Goal: Task Accomplishment & Management: Use online tool/utility

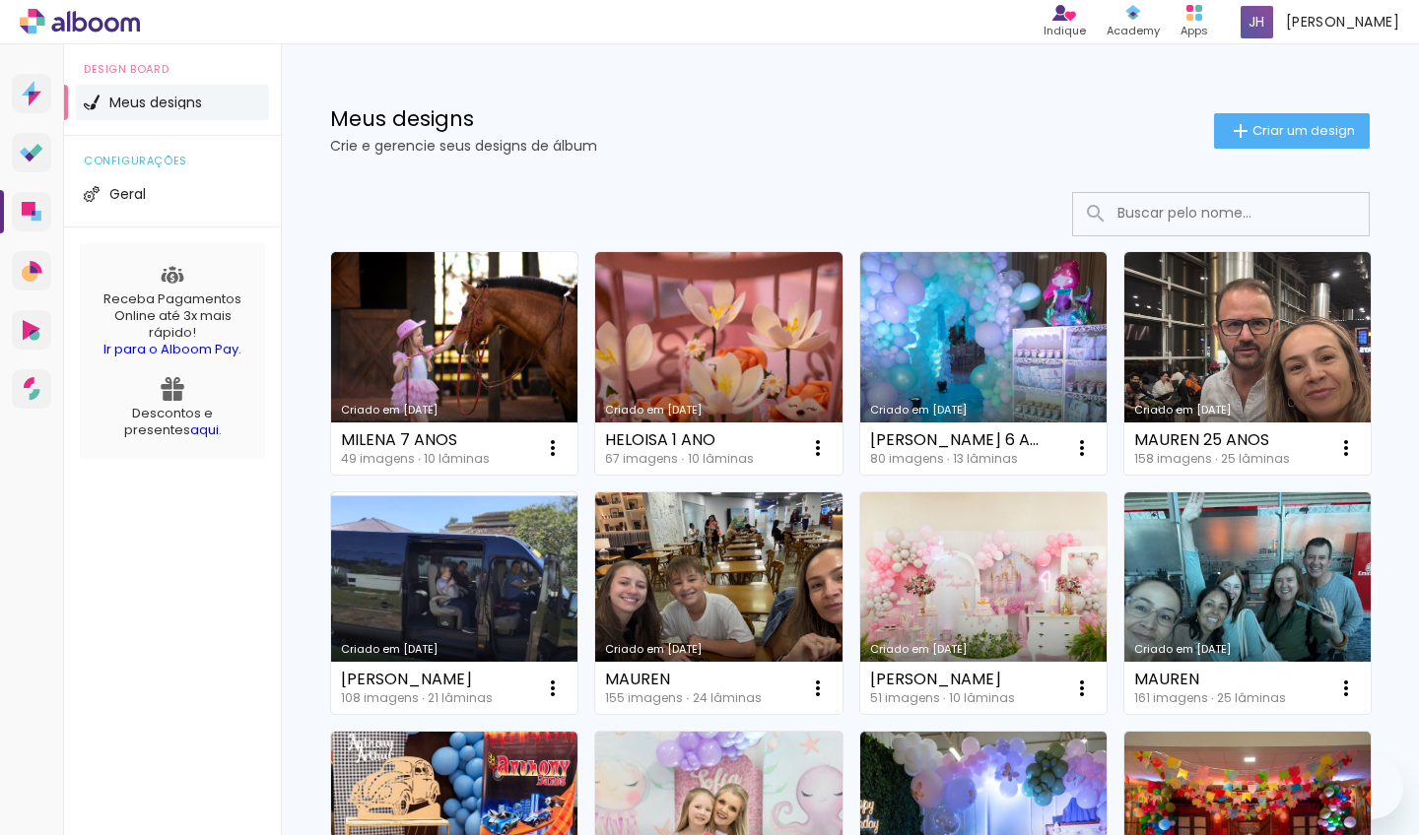
click at [476, 330] on link "Criado em [DATE]" at bounding box center [454, 363] width 246 height 223
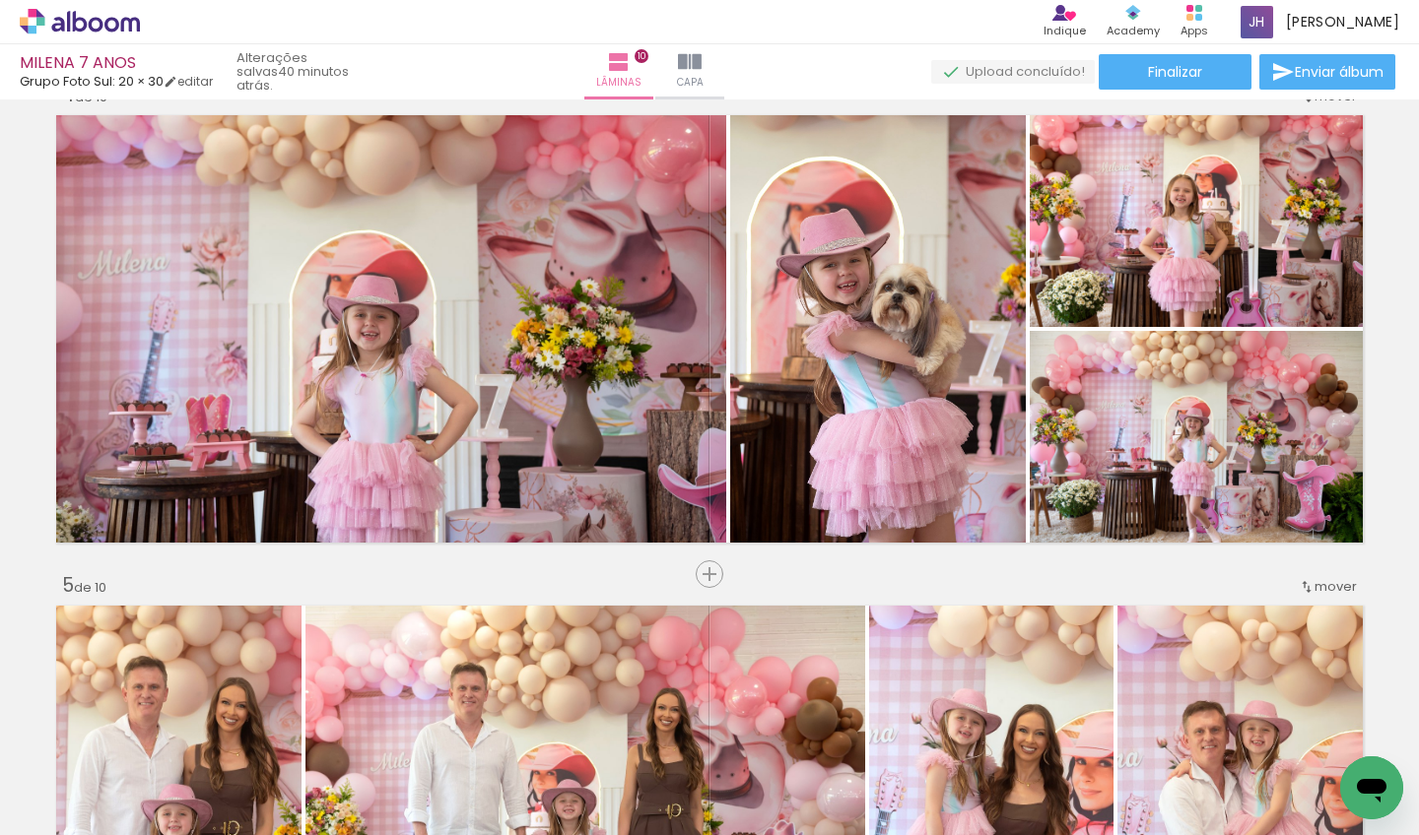
scroll to position [1468, 0]
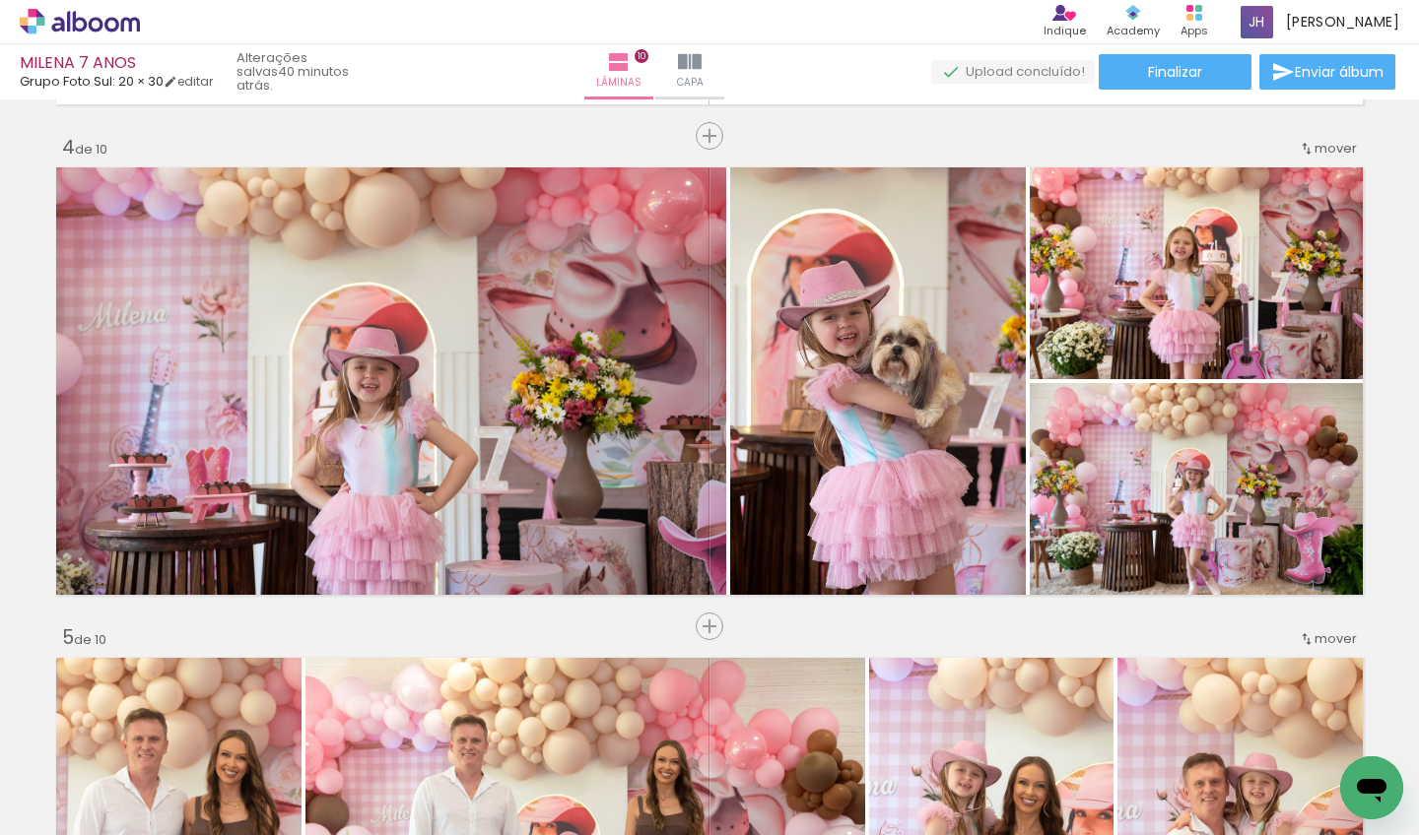
drag, startPoint x: 279, startPoint y: 830, endPoint x: 613, endPoint y: 810, distance: 334.6
click at [162, 810] on iron-horizontal-list at bounding box center [141, 773] width 39 height 123
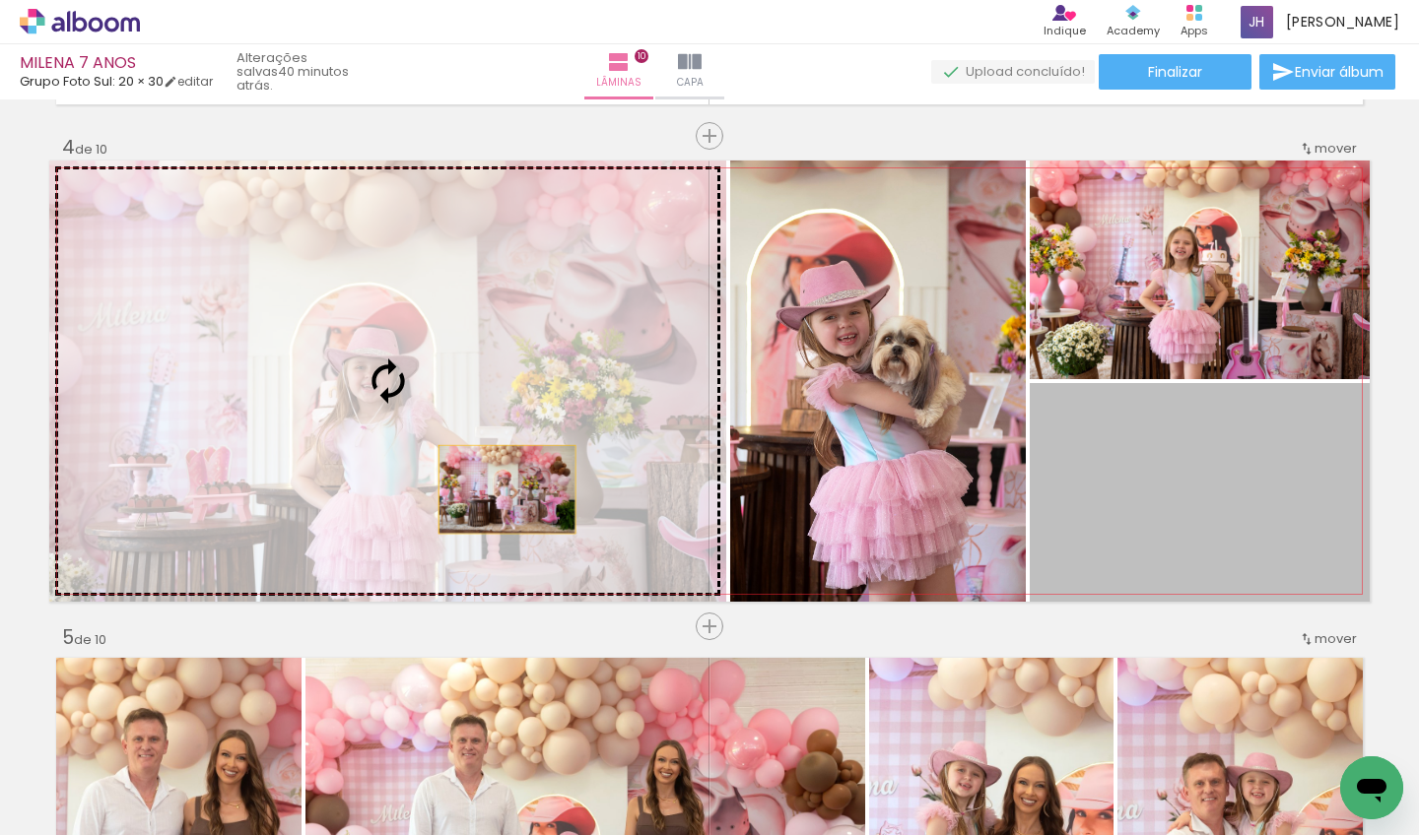
drag, startPoint x: 1167, startPoint y: 529, endPoint x: 500, endPoint y: 490, distance: 668.1
click at [0, 0] on slot at bounding box center [0, 0] width 0 height 0
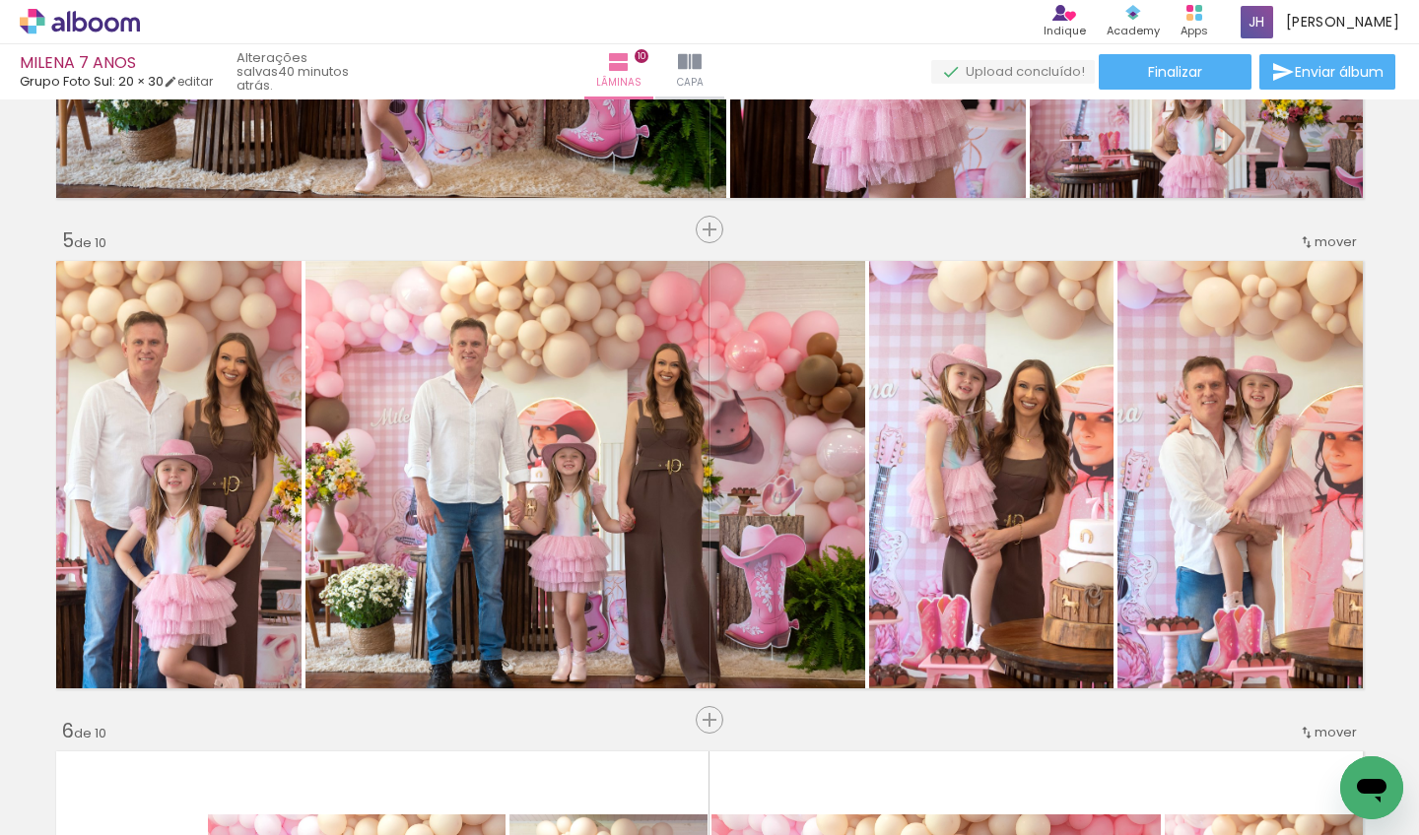
scroll to position [1850, 0]
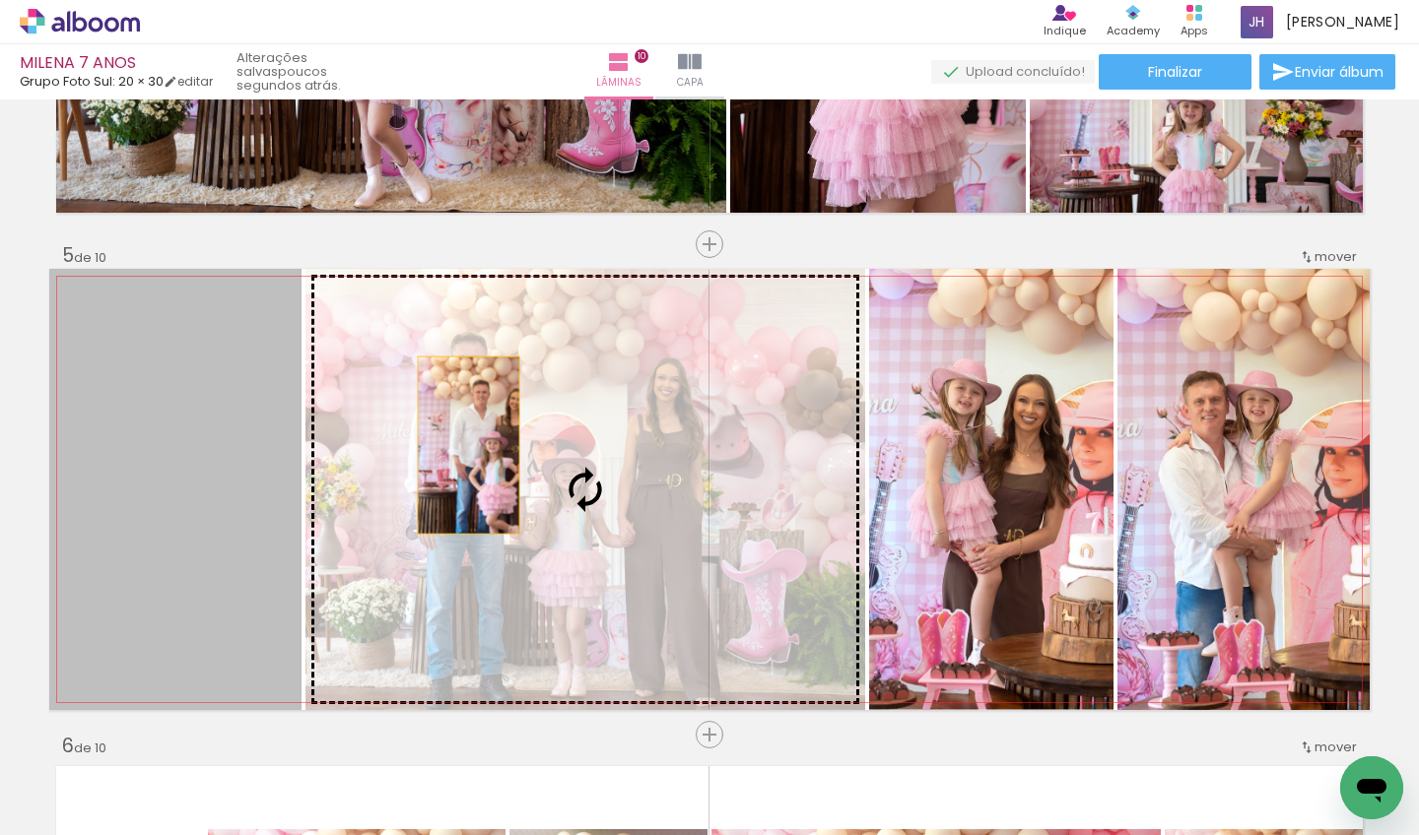
drag, startPoint x: 216, startPoint y: 430, endPoint x: 461, endPoint y: 446, distance: 245.9
click at [0, 0] on slot at bounding box center [0, 0] width 0 height 0
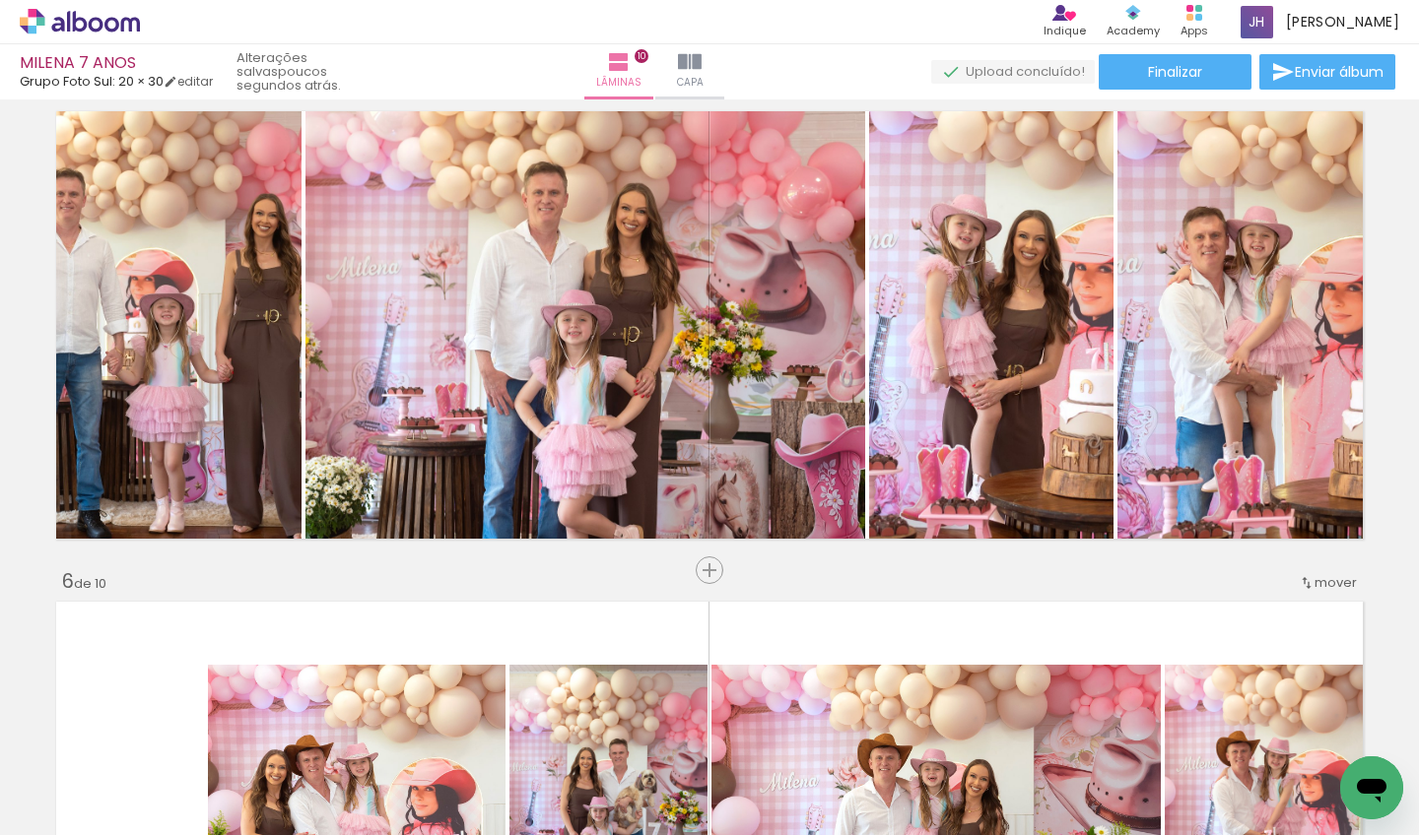
scroll to position [1992, 0]
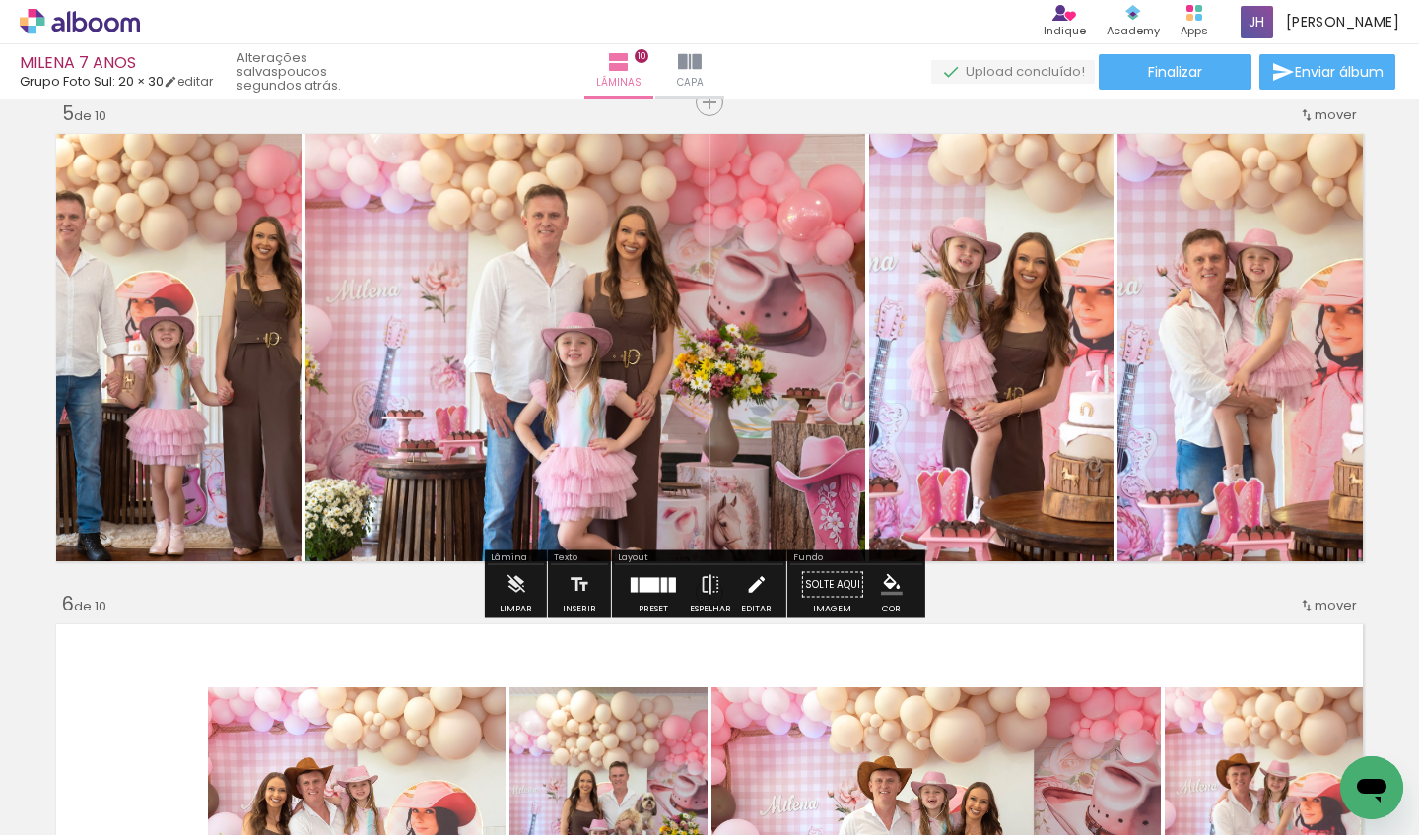
click at [757, 594] on iron-icon at bounding box center [756, 584] width 22 height 39
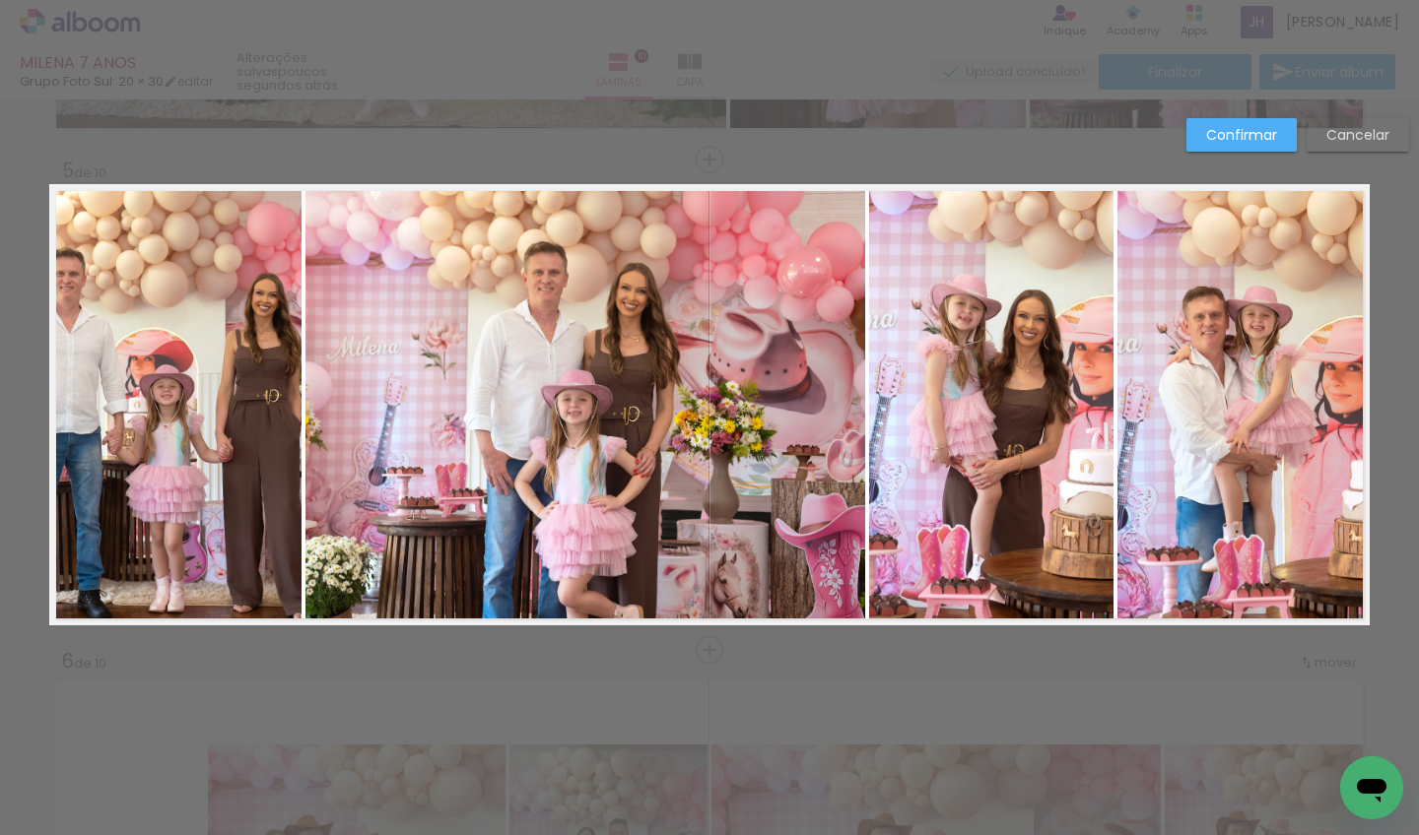
scroll to position [1934, 0]
click at [214, 430] on quentale-photo at bounding box center [175, 405] width 252 height 441
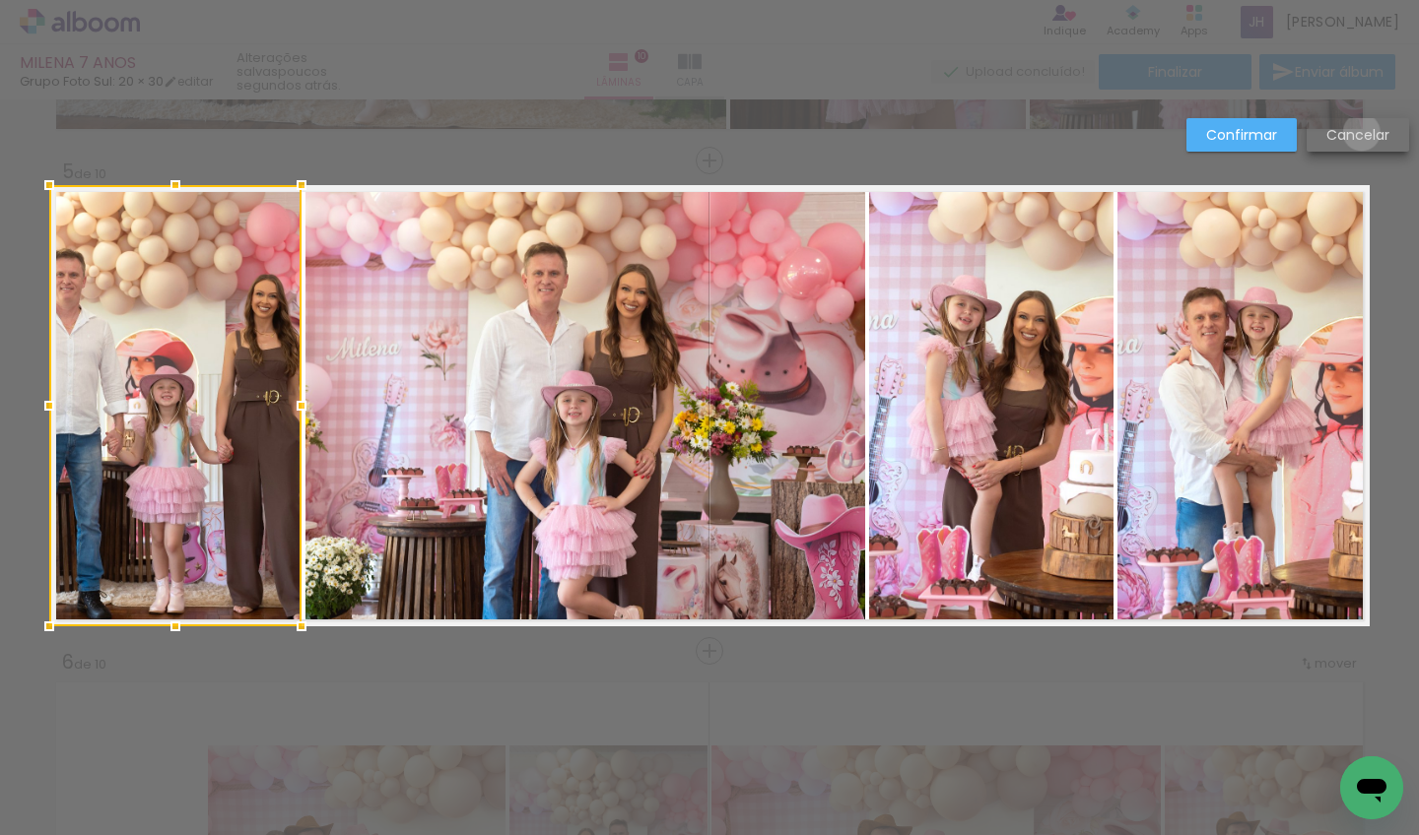
click at [0, 0] on slot "Cancelar" at bounding box center [0, 0] width 0 height 0
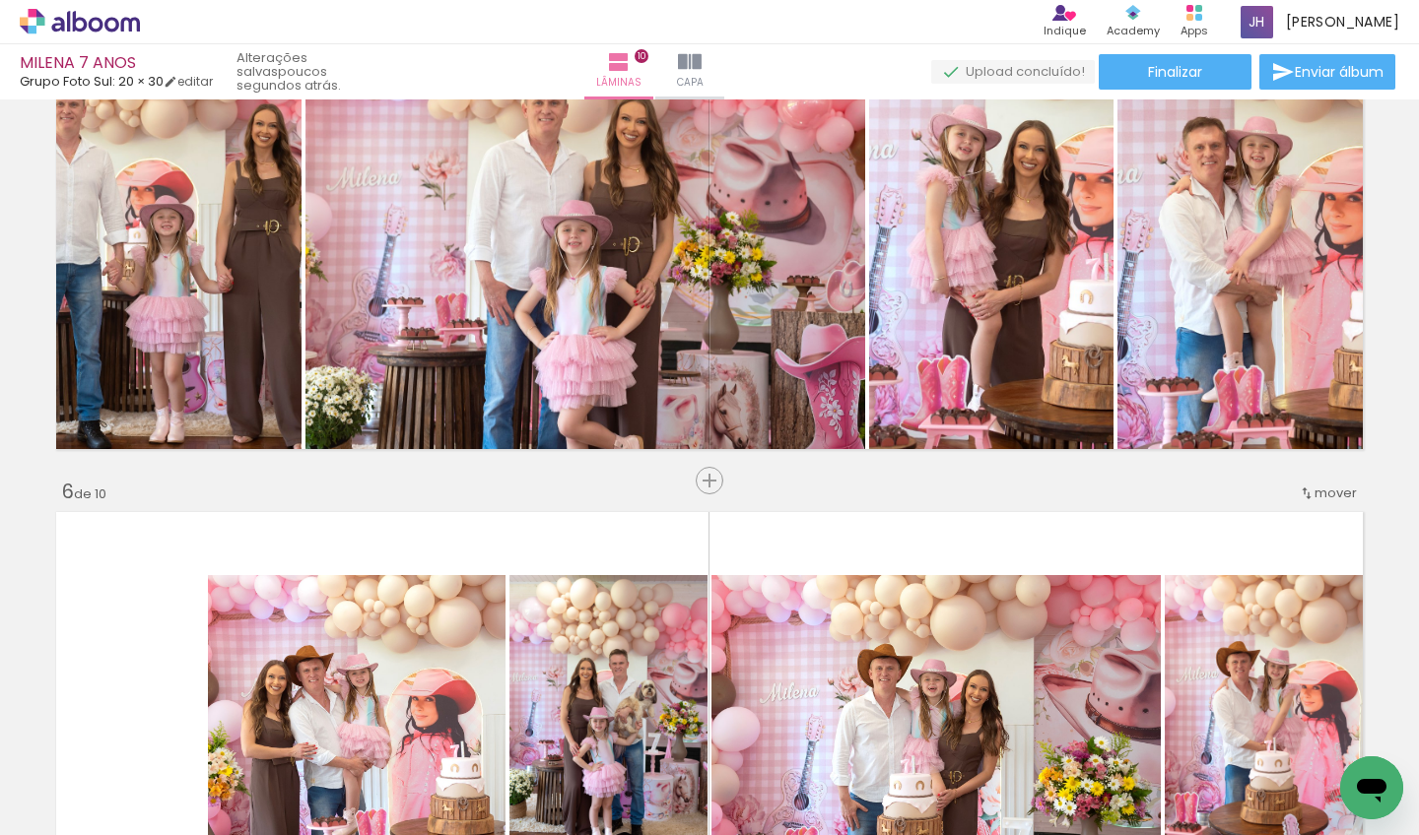
scroll to position [2044, 0]
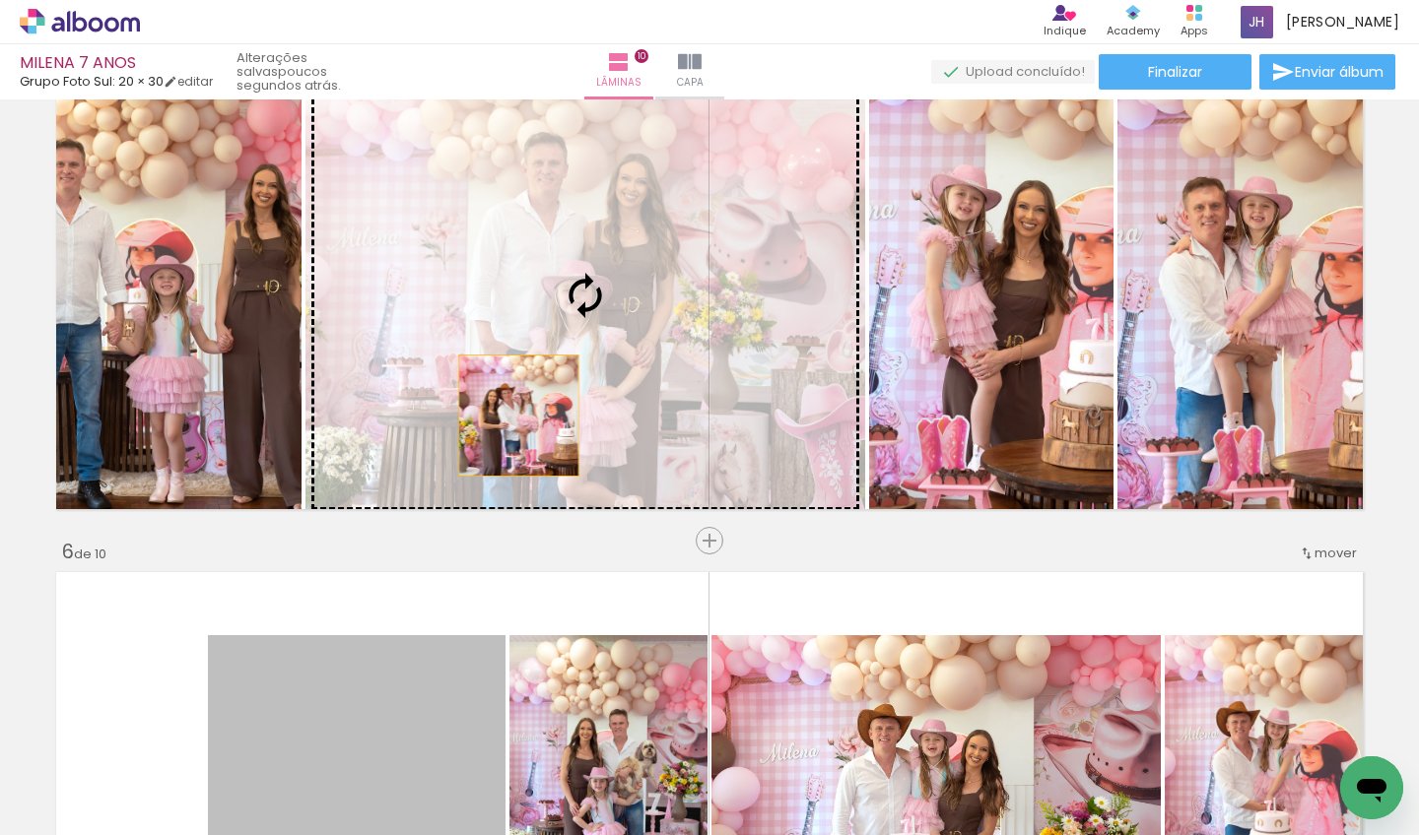
drag, startPoint x: 355, startPoint y: 683, endPoint x: 599, endPoint y: 287, distance: 465.3
click at [599, 287] on div "Inserir lâmina 1 de 10 Inserir lâmina 2 de 10 Inserir lâmina 3 de 10 Inserir lâ…" at bounding box center [709, 760] width 1419 height 5397
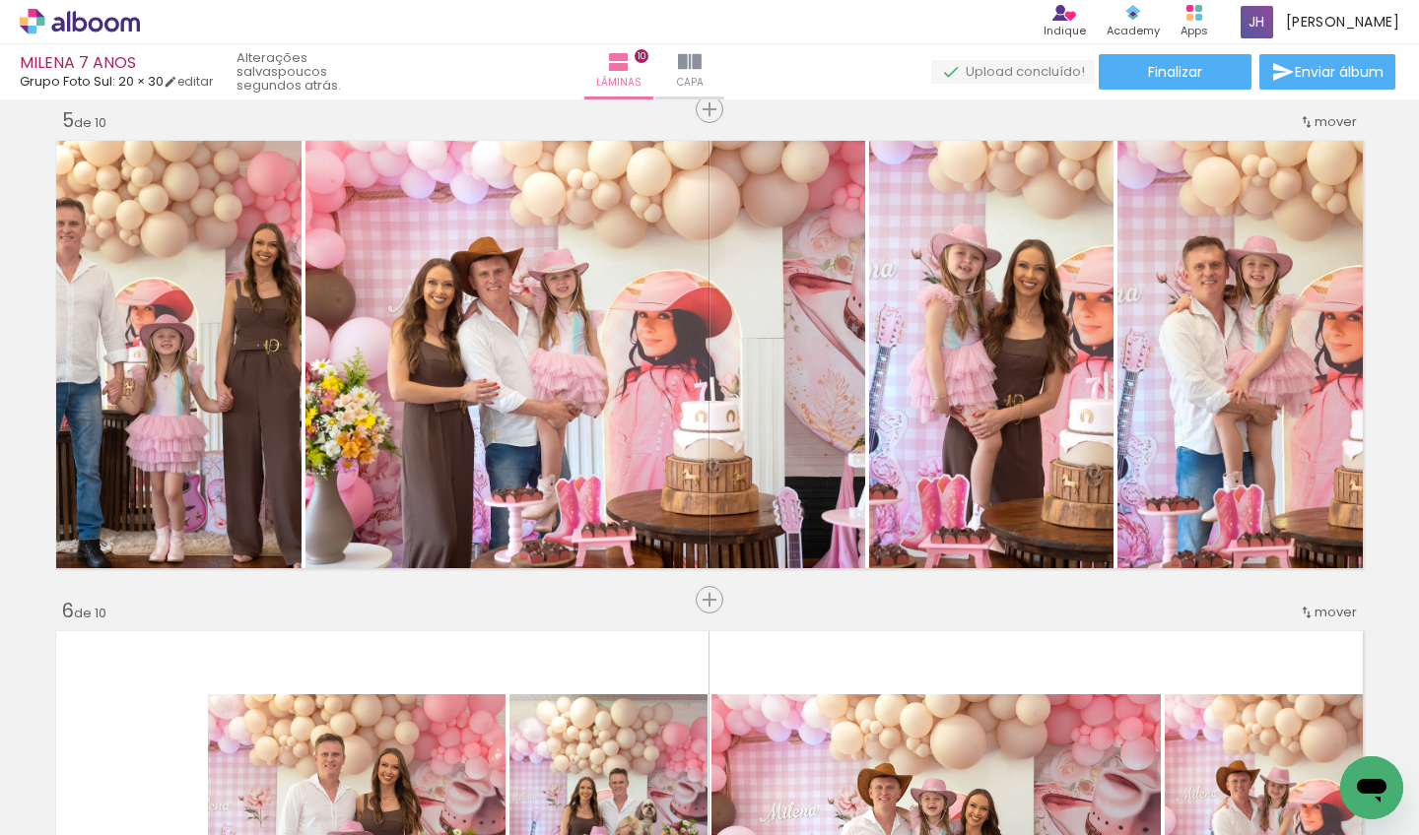
scroll to position [1977, 0]
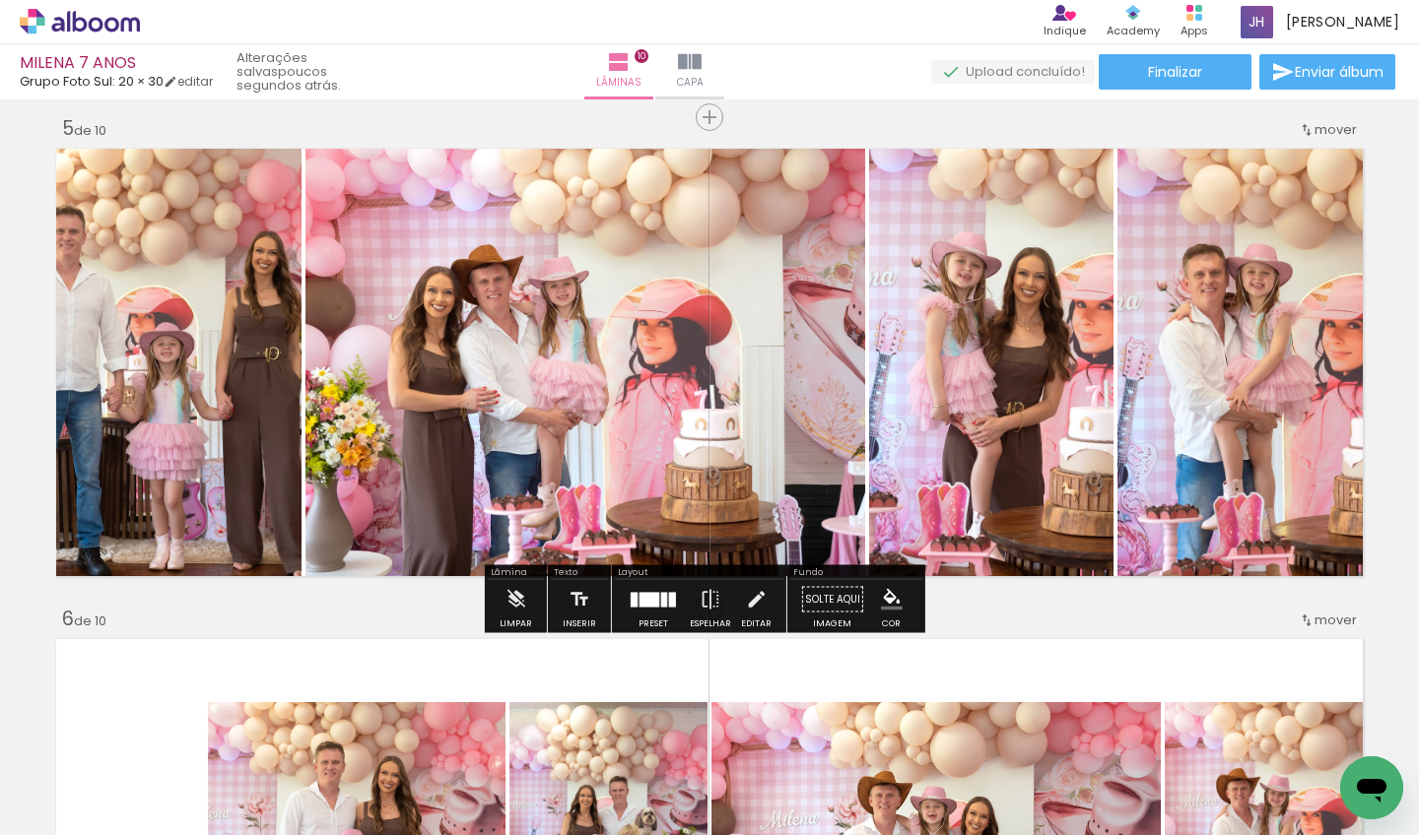
click at [165, 275] on quentale-photo at bounding box center [175, 362] width 252 height 441
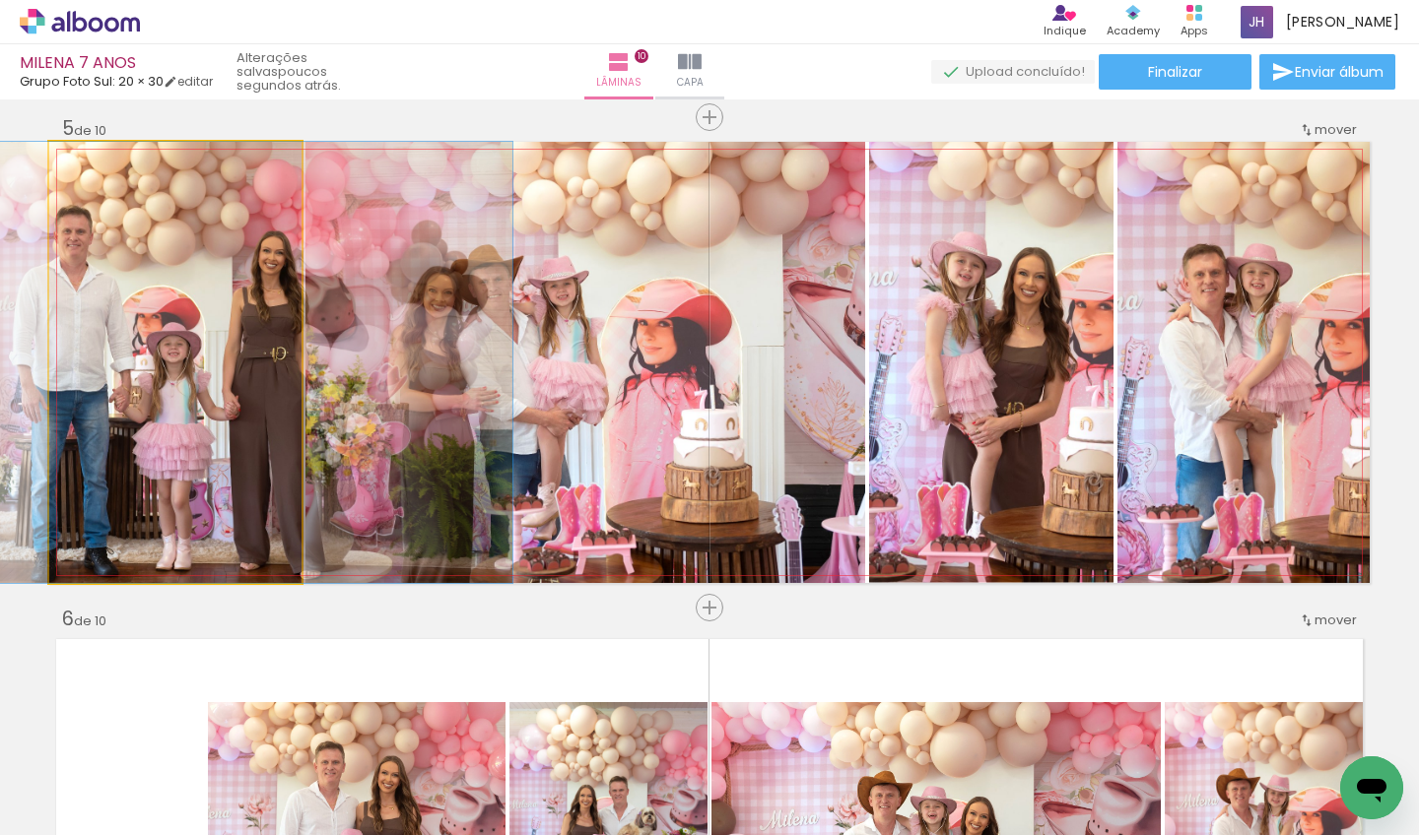
drag, startPoint x: 115, startPoint y: 298, endPoint x: 122, endPoint y: 291, distance: 10.5
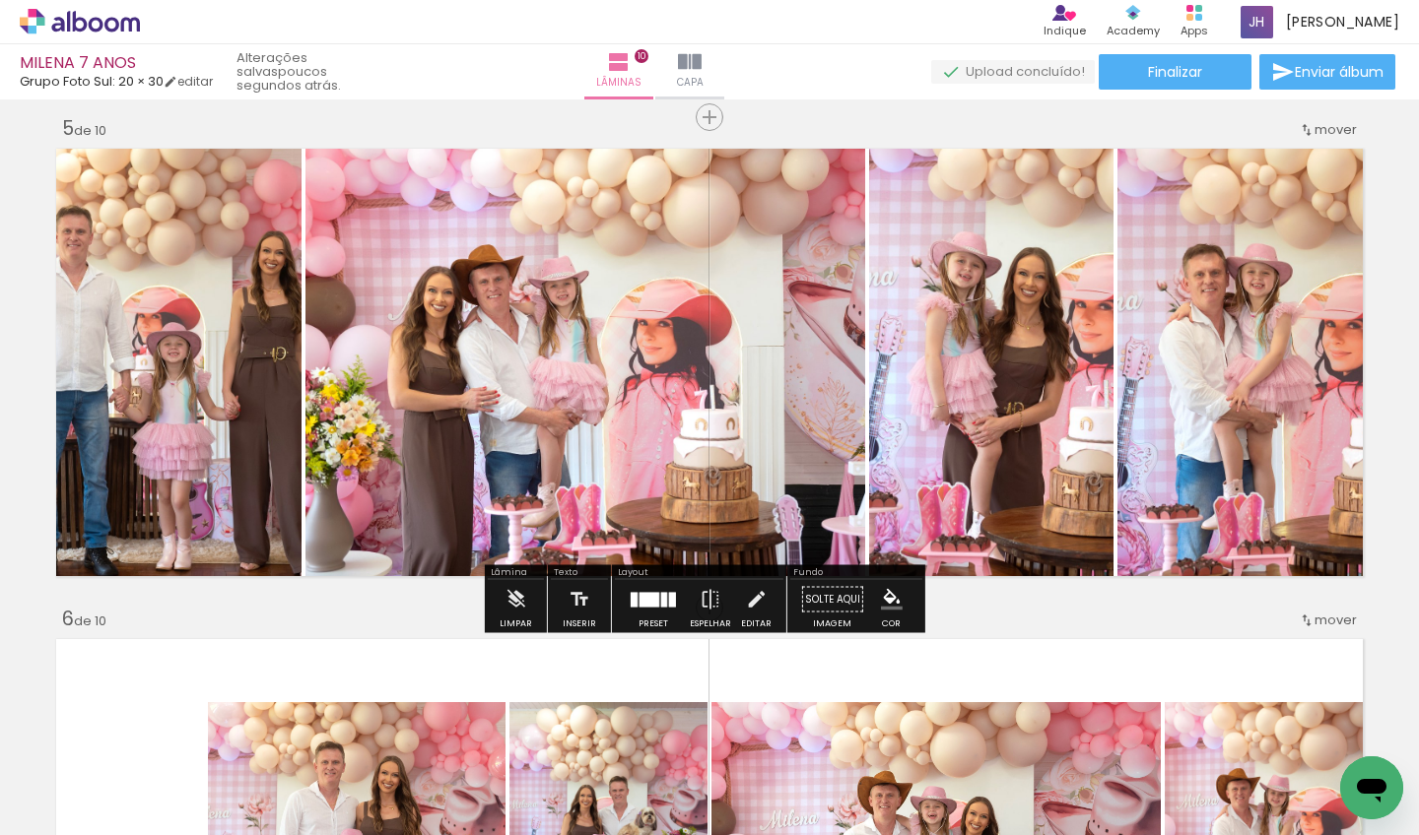
click at [534, 416] on quentale-photo at bounding box center [585, 362] width 560 height 441
click at [757, 600] on iron-icon at bounding box center [756, 599] width 22 height 39
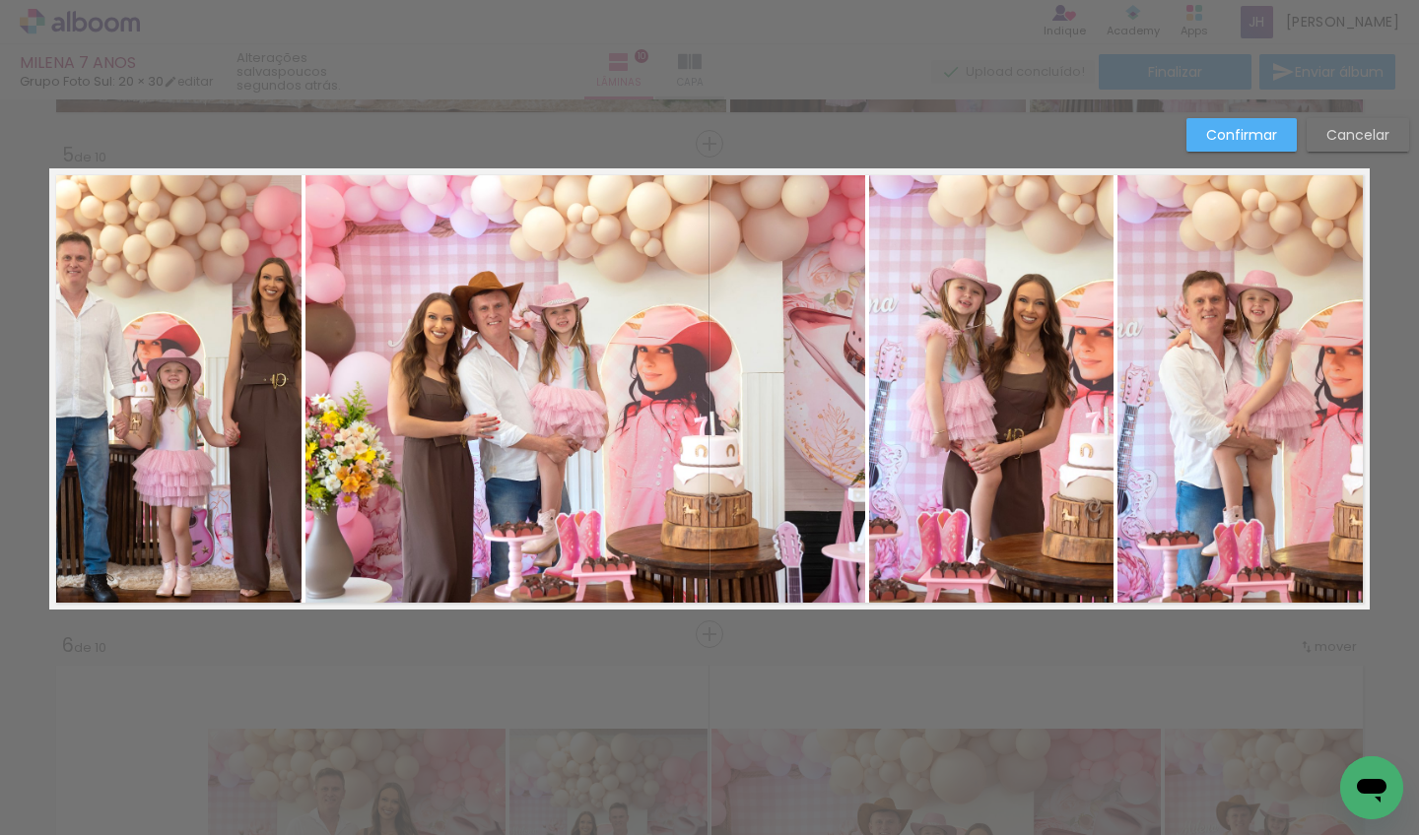
scroll to position [1934, 0]
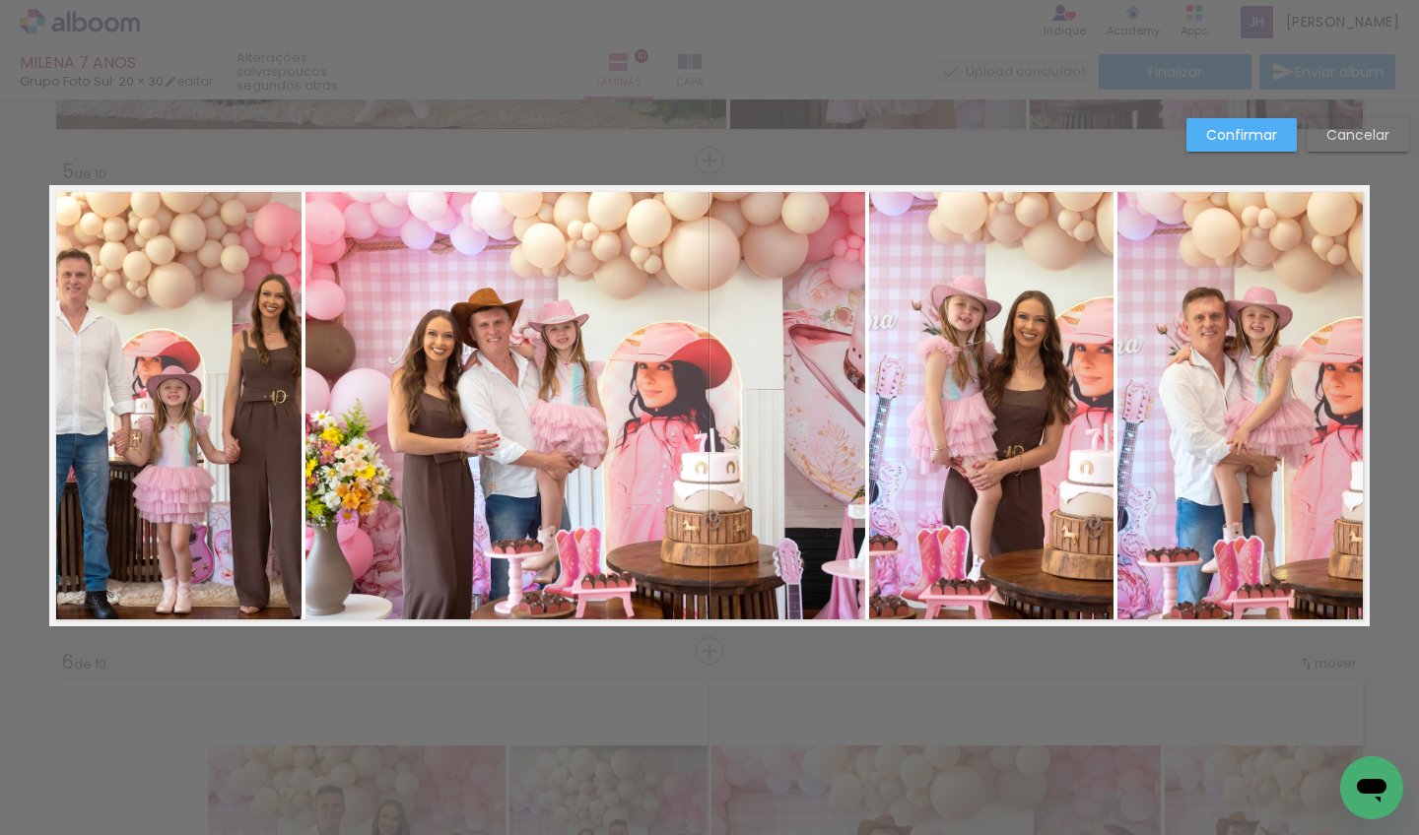
click at [525, 443] on quentale-photo at bounding box center [585, 405] width 560 height 441
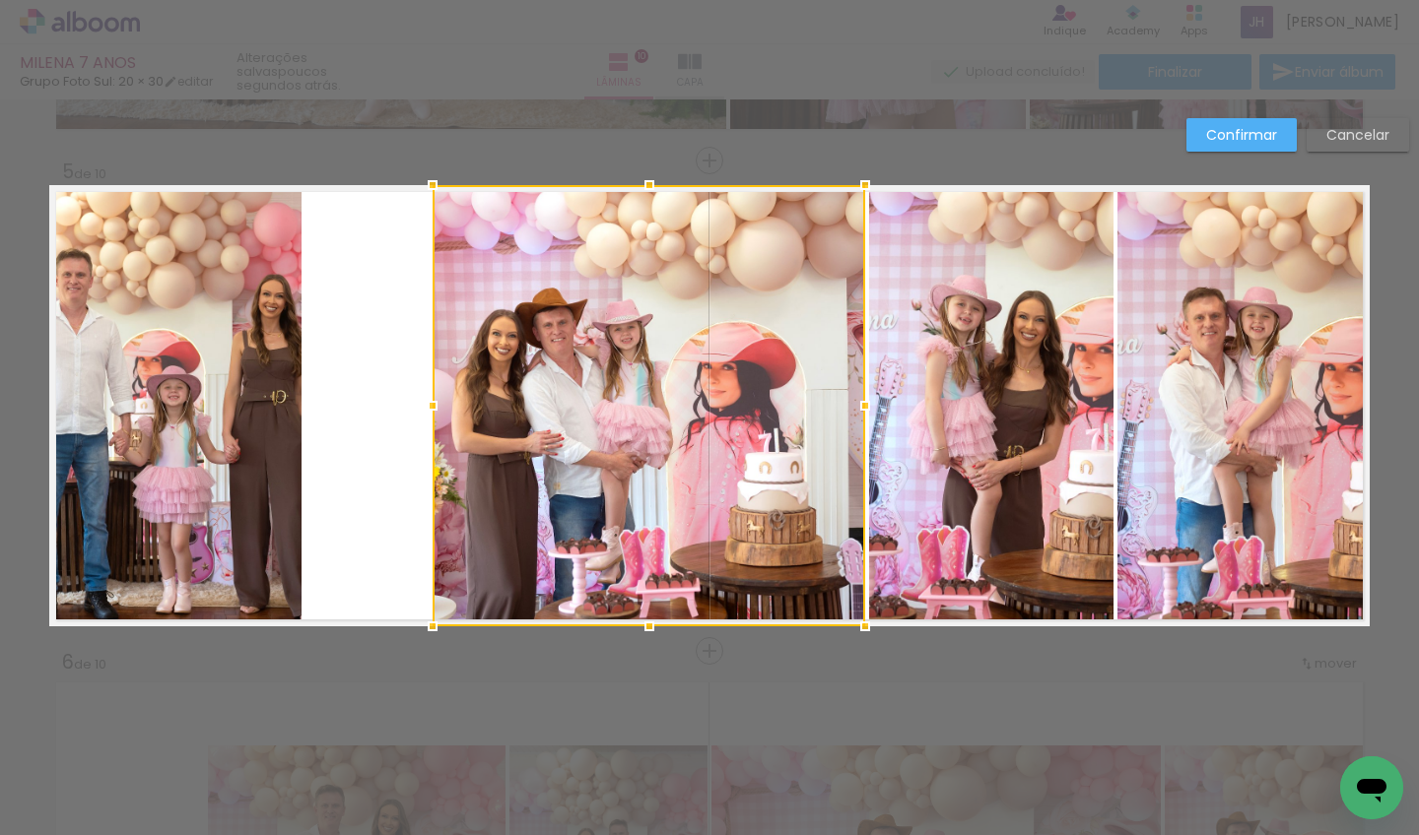
drag, startPoint x: 302, startPoint y: 406, endPoint x: 429, endPoint y: 405, distance: 126.1
click at [429, 405] on div at bounding box center [432, 405] width 39 height 39
click at [236, 354] on quentale-photo at bounding box center [175, 405] width 252 height 441
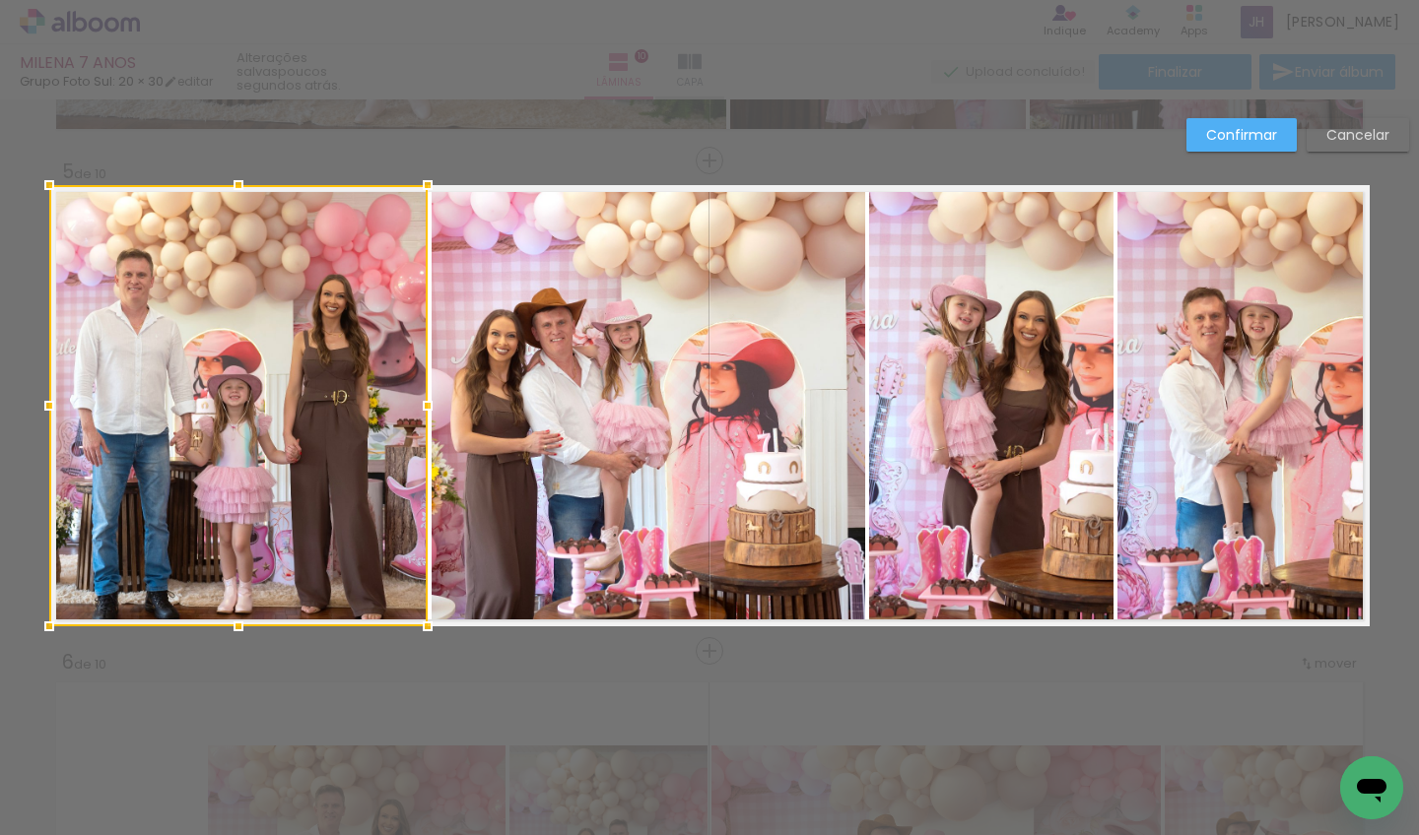
drag, startPoint x: 295, startPoint y: 407, endPoint x: 421, endPoint y: 395, distance: 126.6
click at [421, 395] on div at bounding box center [427, 405] width 39 height 39
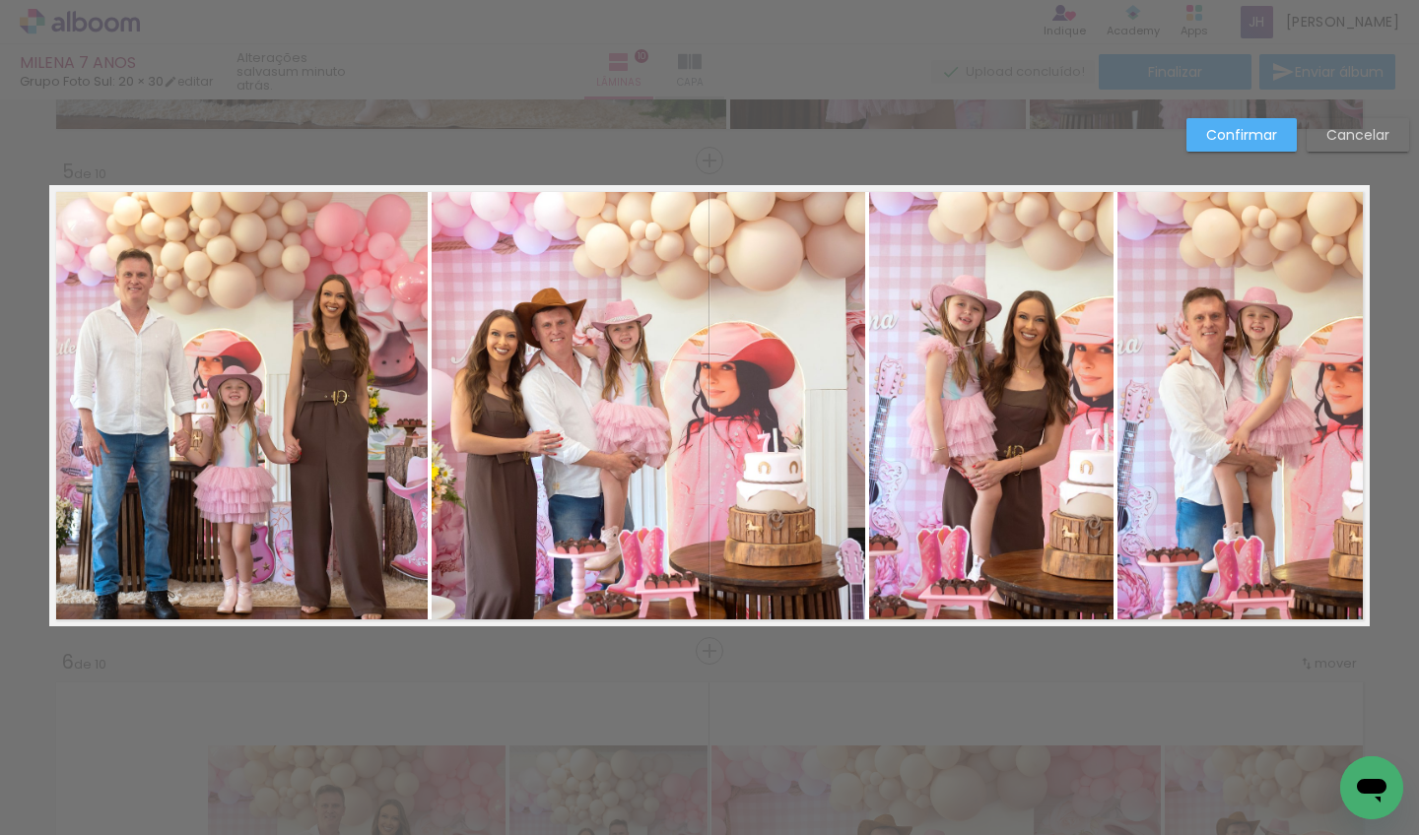
click at [0, 0] on slot "Confirmar" at bounding box center [0, 0] width 0 height 0
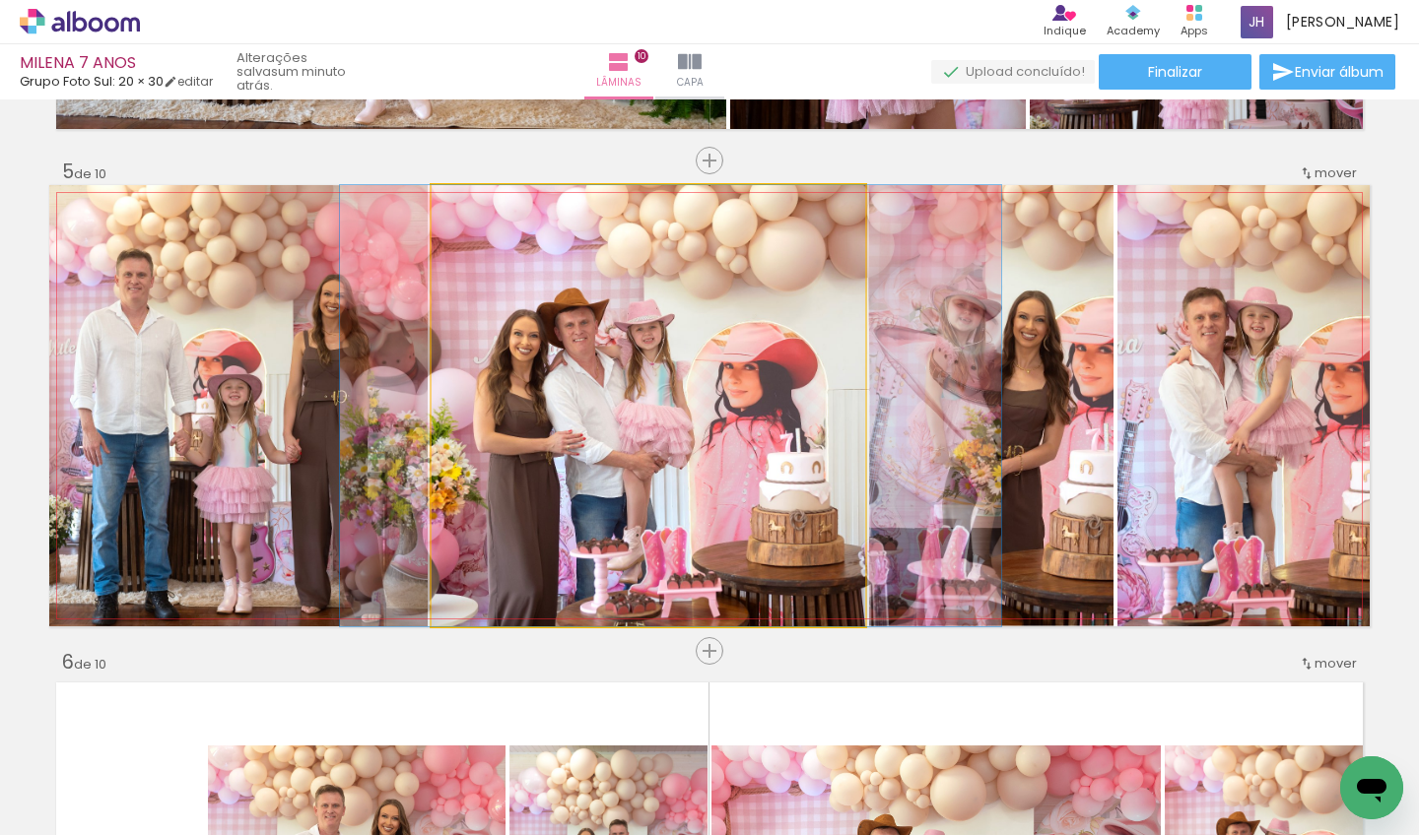
drag, startPoint x: 567, startPoint y: 358, endPoint x: 590, endPoint y: 346, distance: 25.6
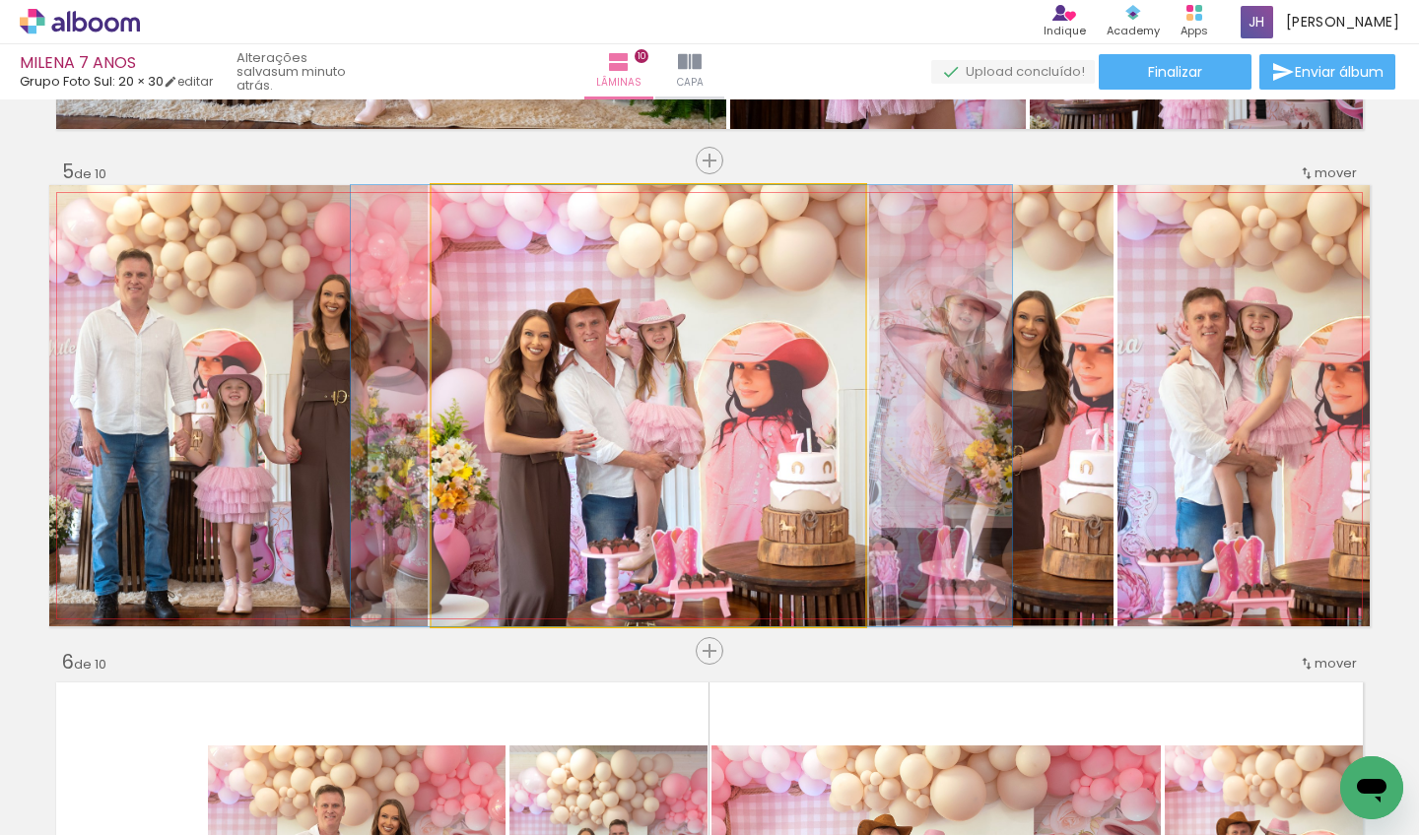
drag, startPoint x: 568, startPoint y: 353, endPoint x: 579, endPoint y: 353, distance: 10.8
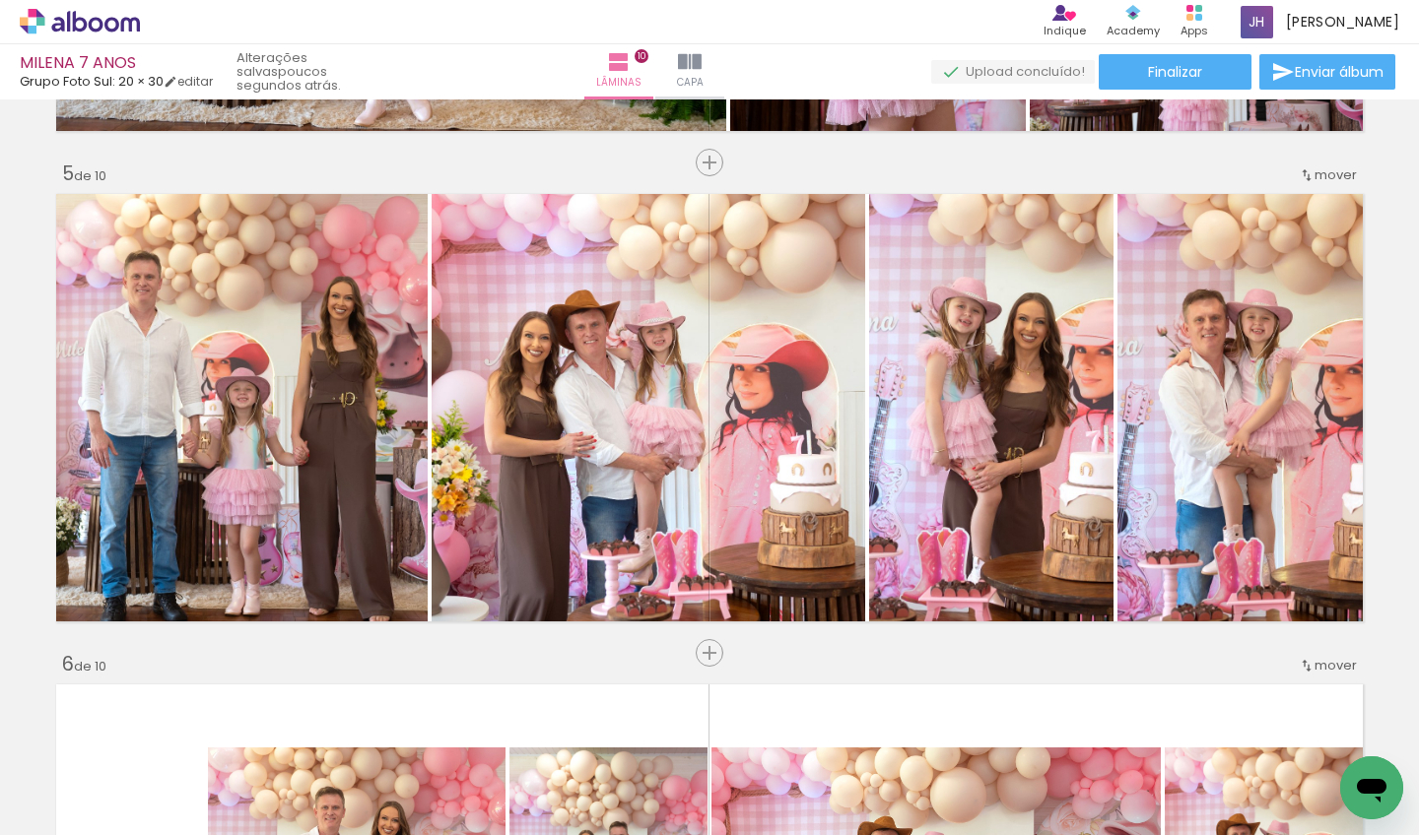
scroll to position [1940, 0]
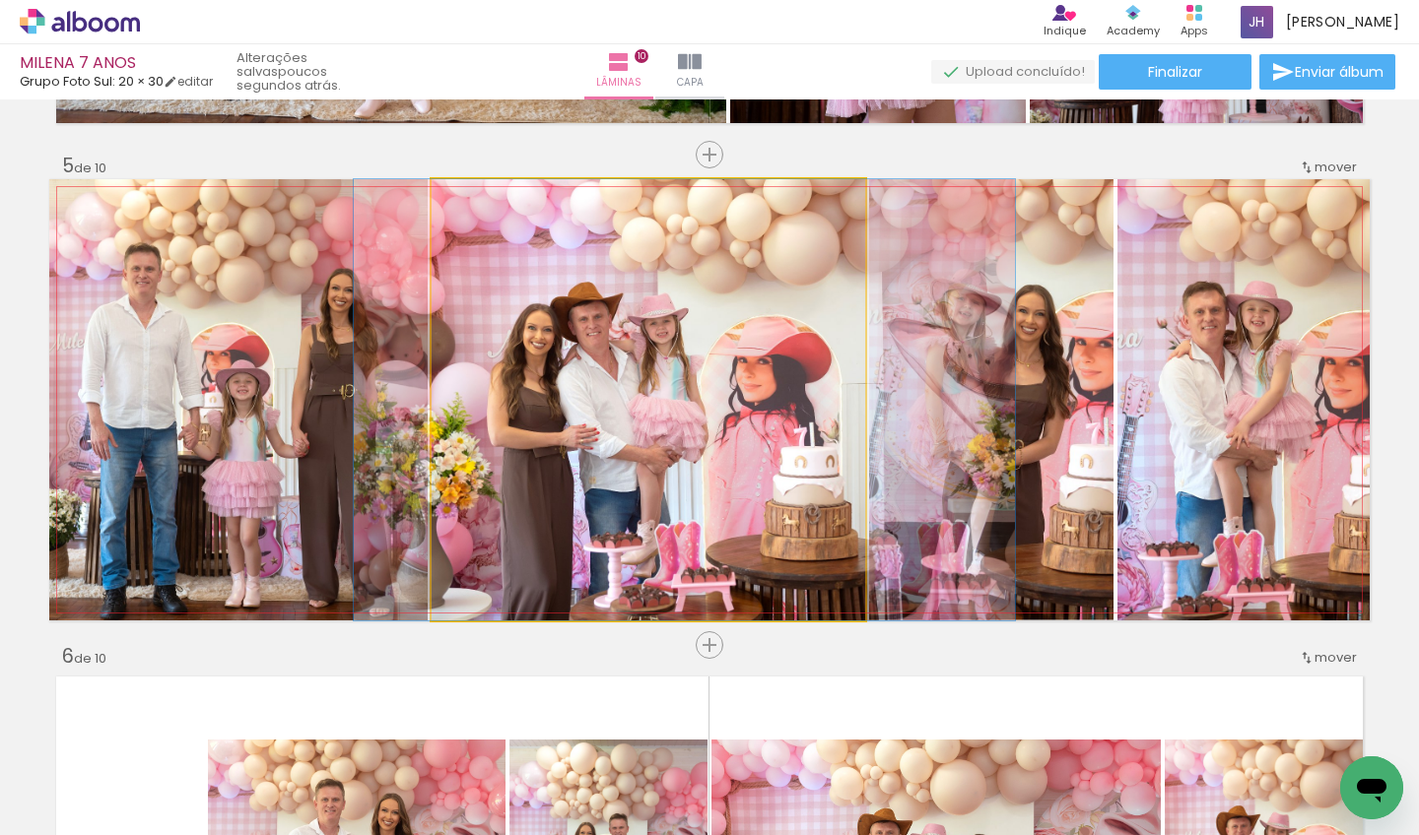
drag, startPoint x: 575, startPoint y: 336, endPoint x: 578, endPoint y: 326, distance: 10.3
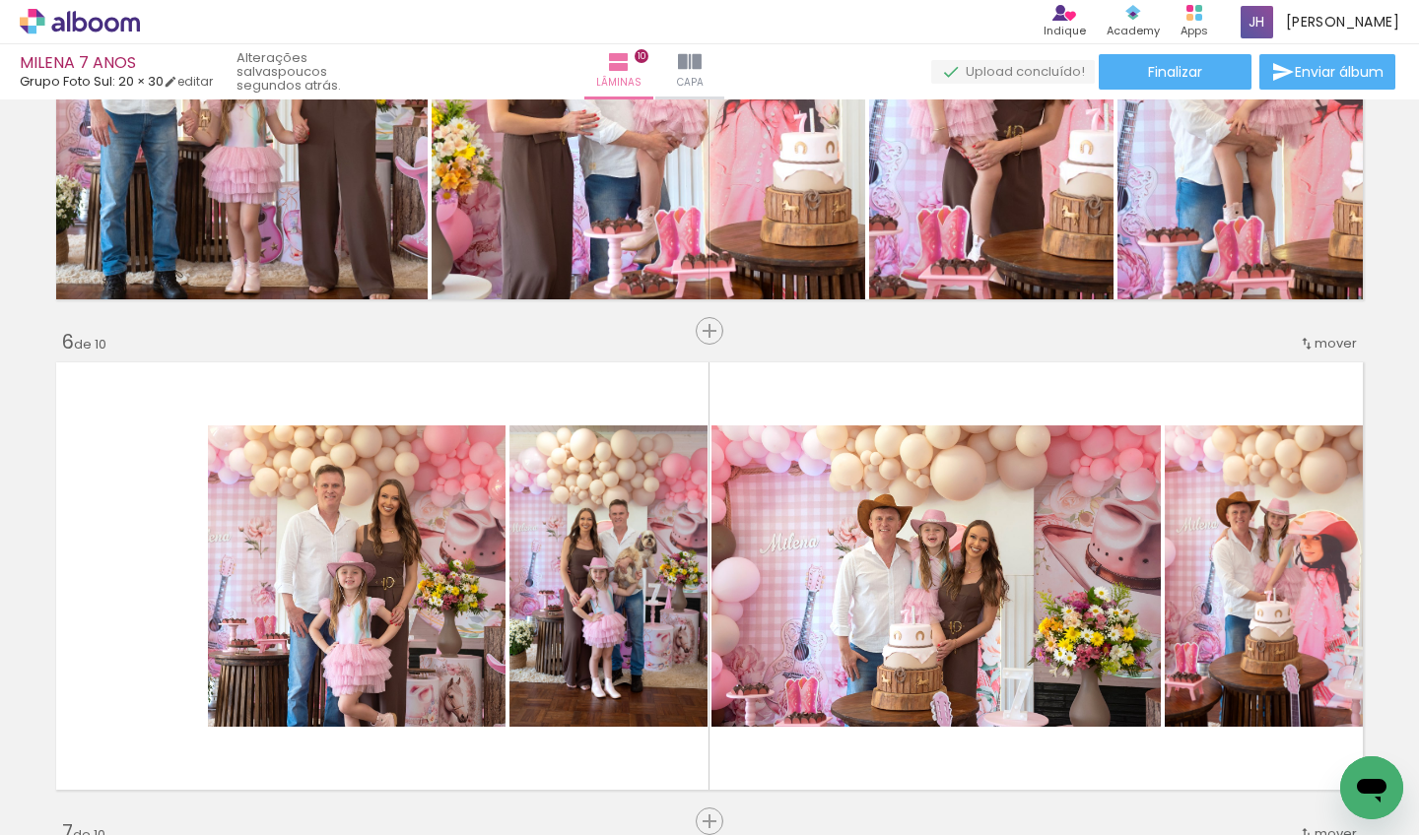
scroll to position [2345, 0]
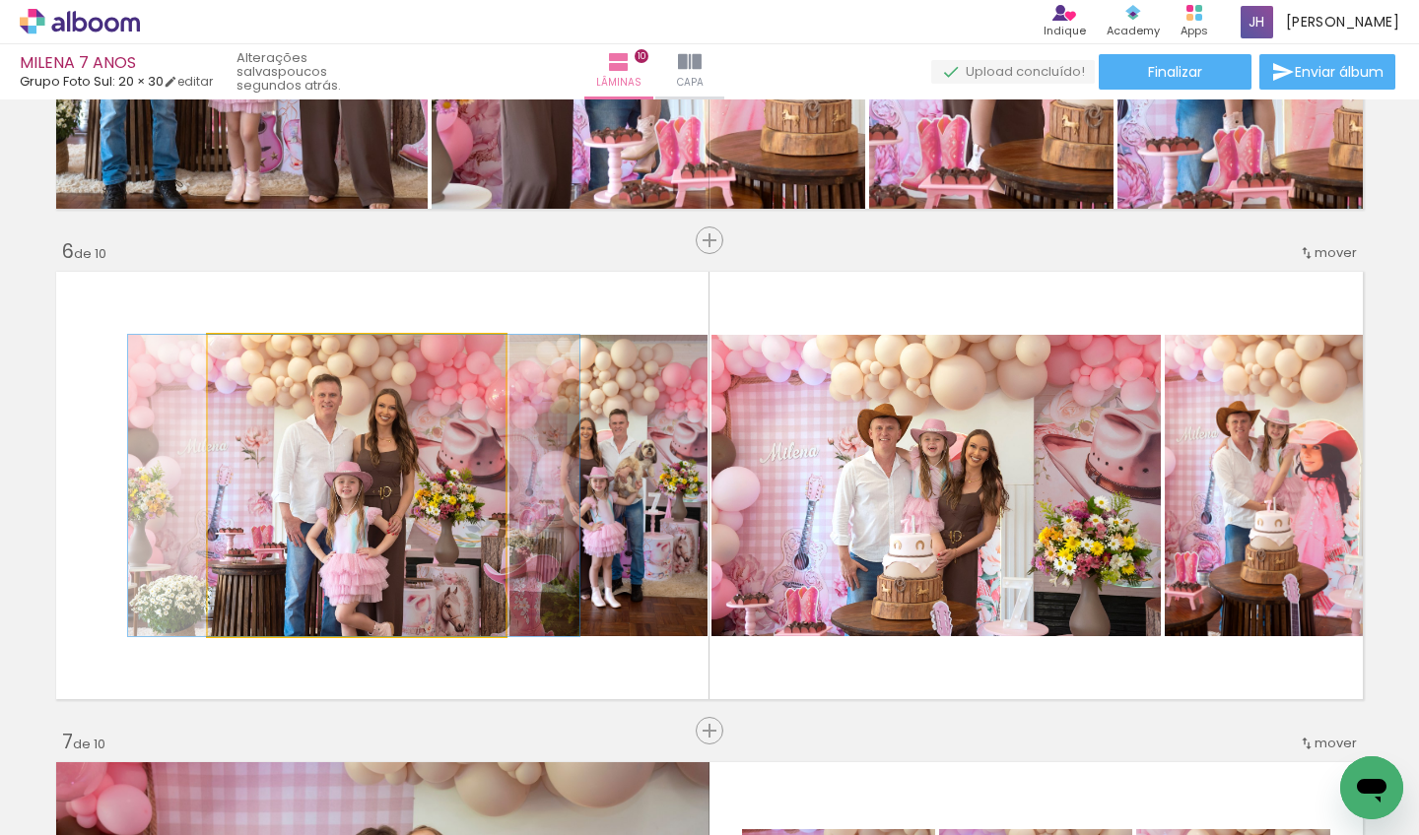
click at [351, 467] on div at bounding box center [353, 485] width 451 height 301
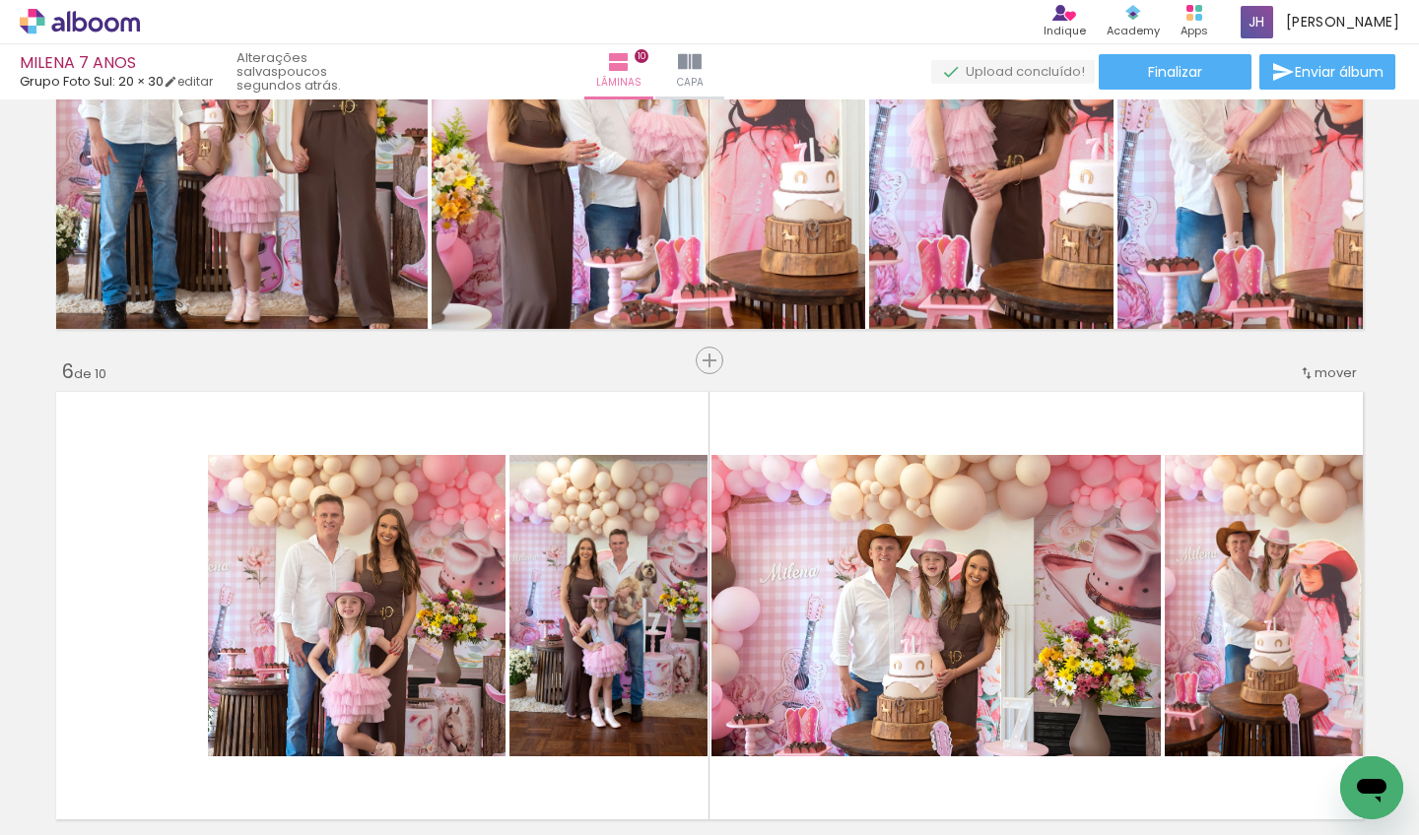
scroll to position [2216, 0]
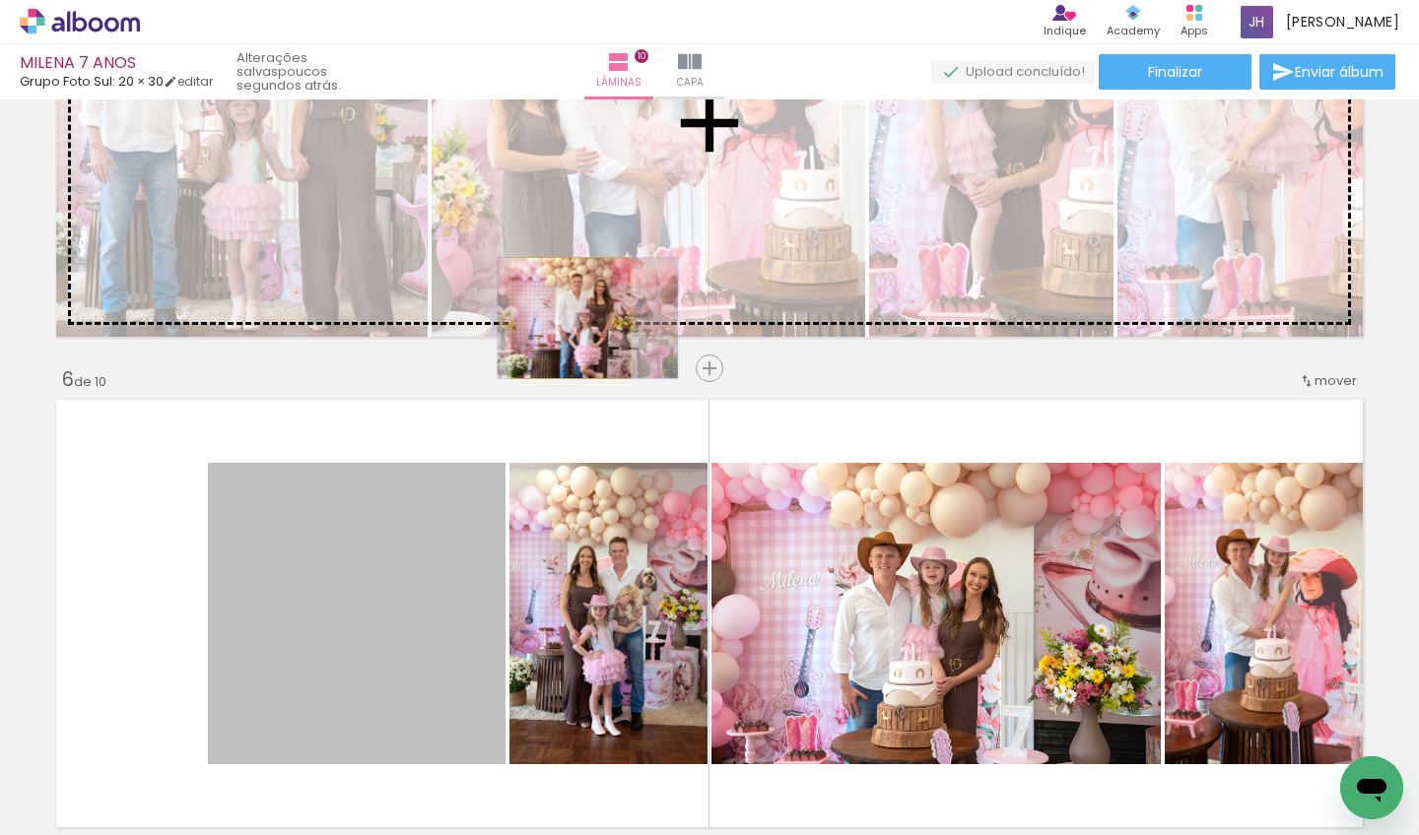
drag, startPoint x: 416, startPoint y: 533, endPoint x: 563, endPoint y: 318, distance: 260.7
click at [563, 318] on div "Inserir lâmina 1 de 10 Inserir lâmina 2 de 10 Inserir lâmina 3 de 10 Inserir lâ…" at bounding box center [709, 588] width 1419 height 5397
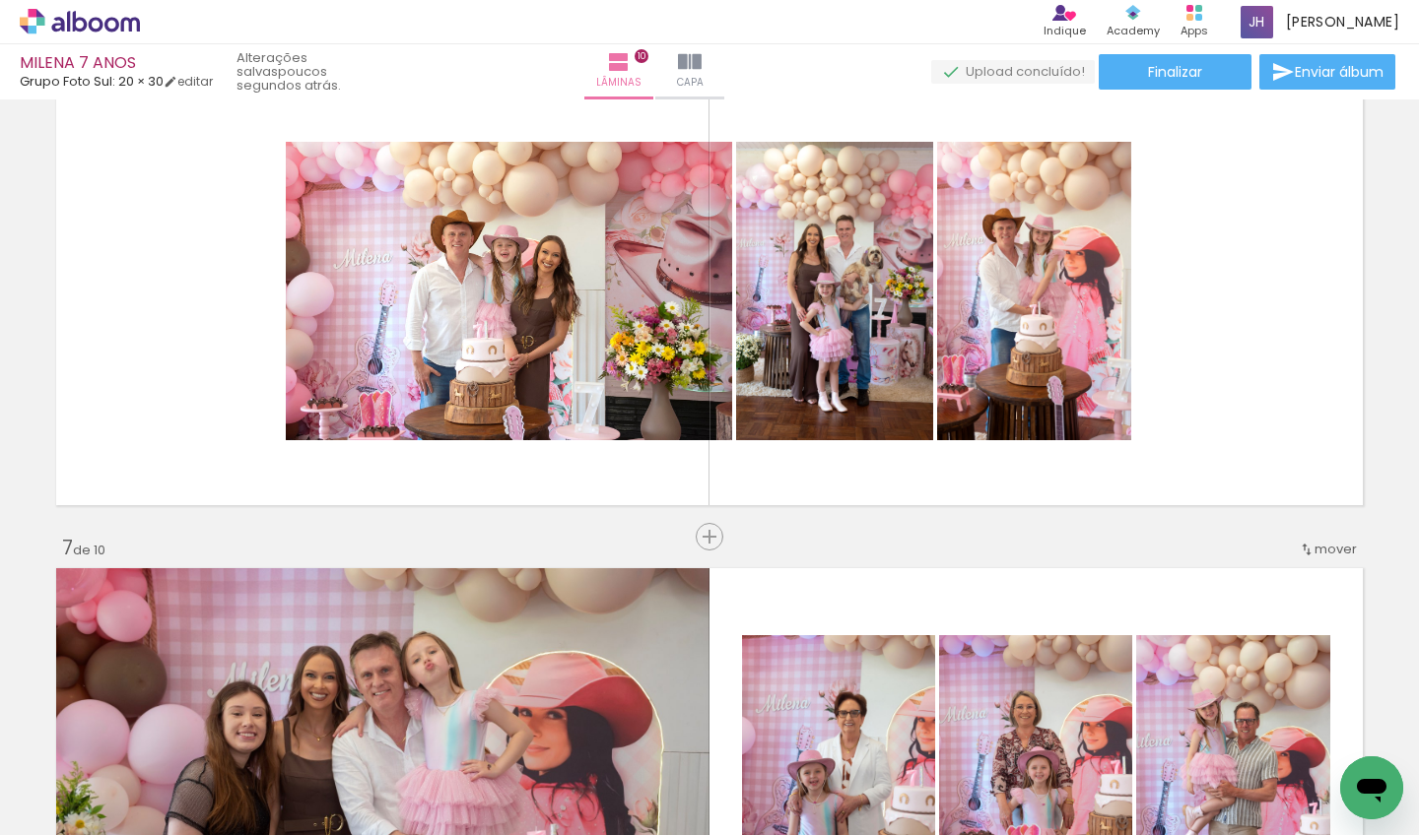
scroll to position [0, 2209]
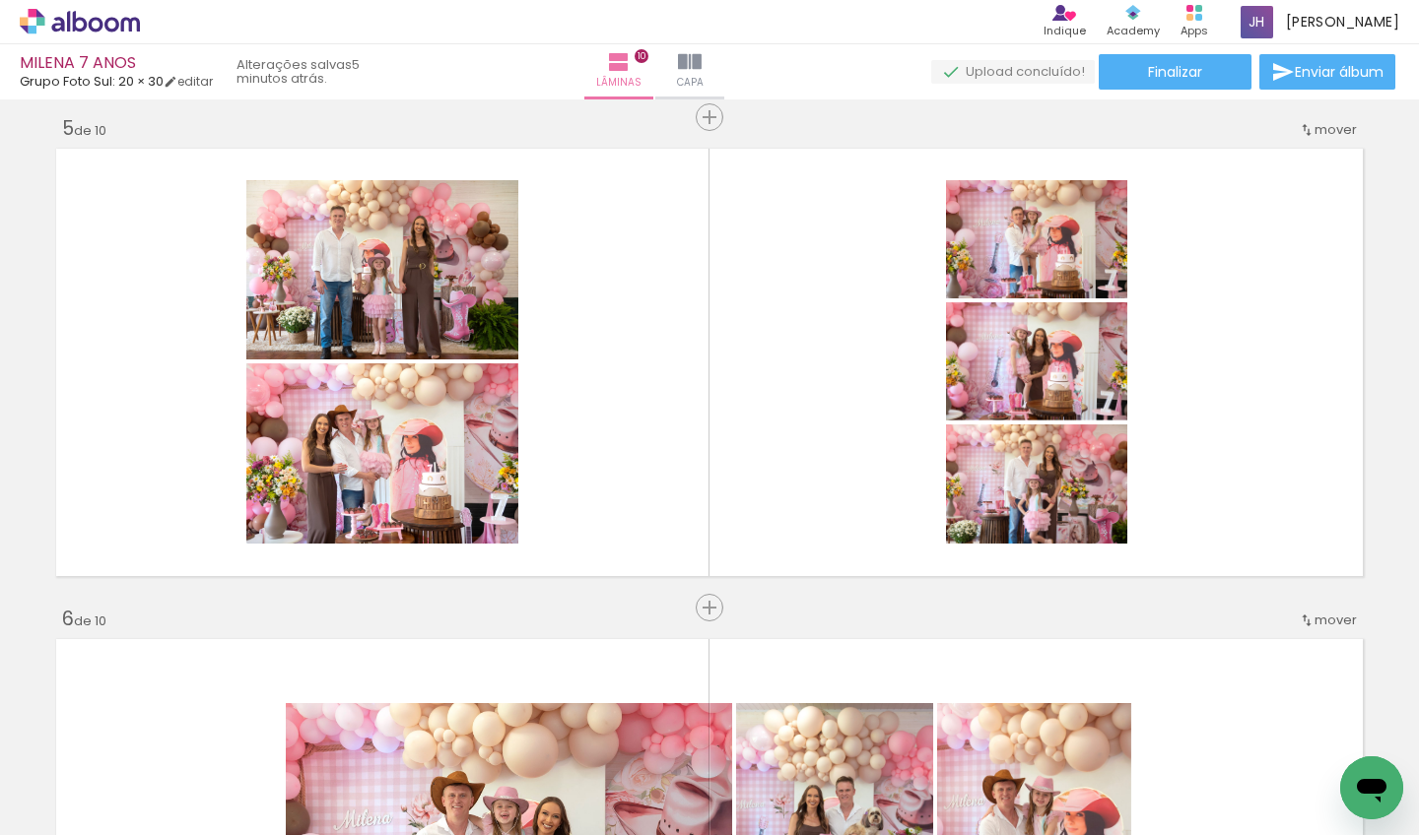
scroll to position [1962, 0]
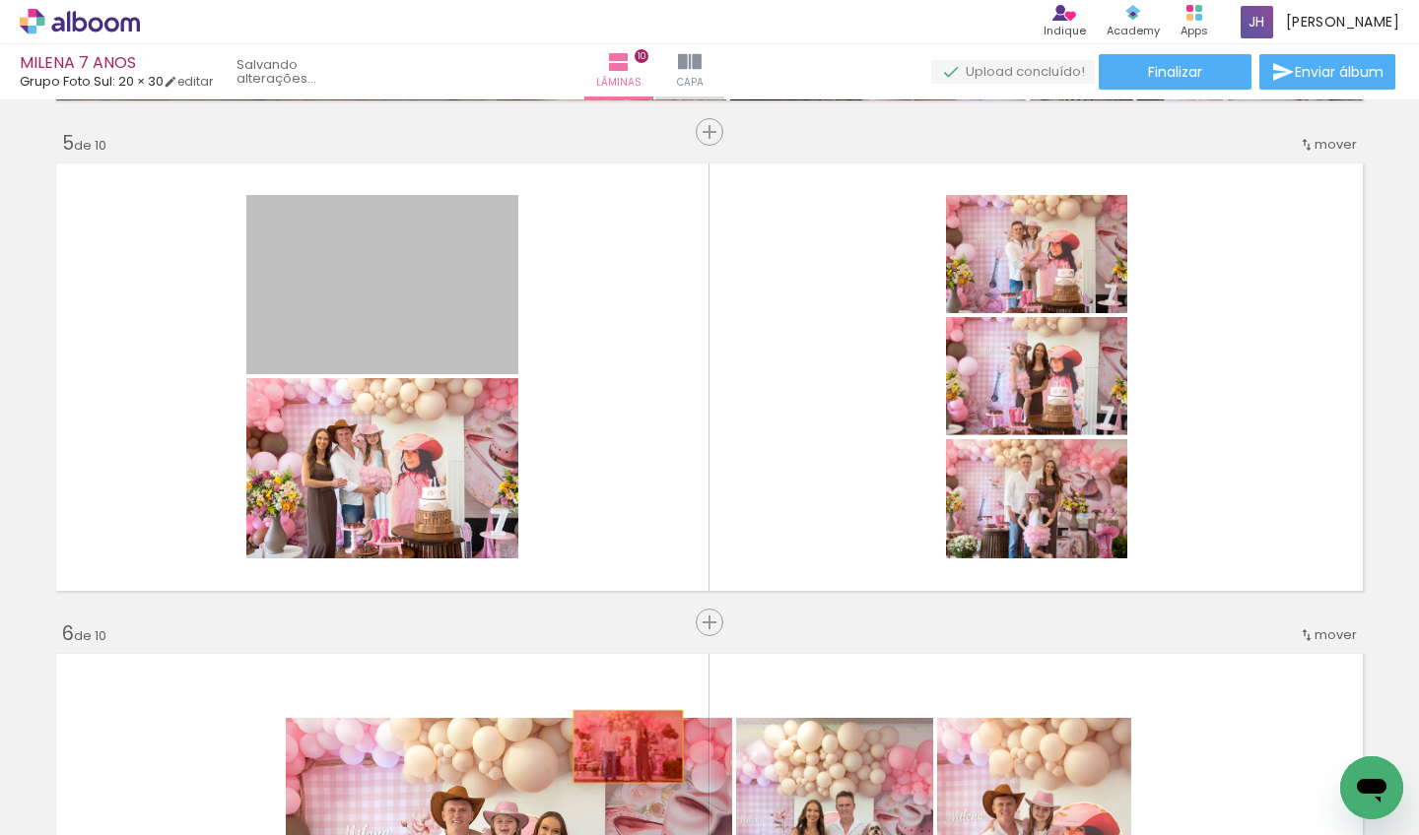
drag, startPoint x: 413, startPoint y: 284, endPoint x: 621, endPoint y: 747, distance: 507.5
click at [621, 747] on quentale-workspace at bounding box center [709, 417] width 1419 height 835
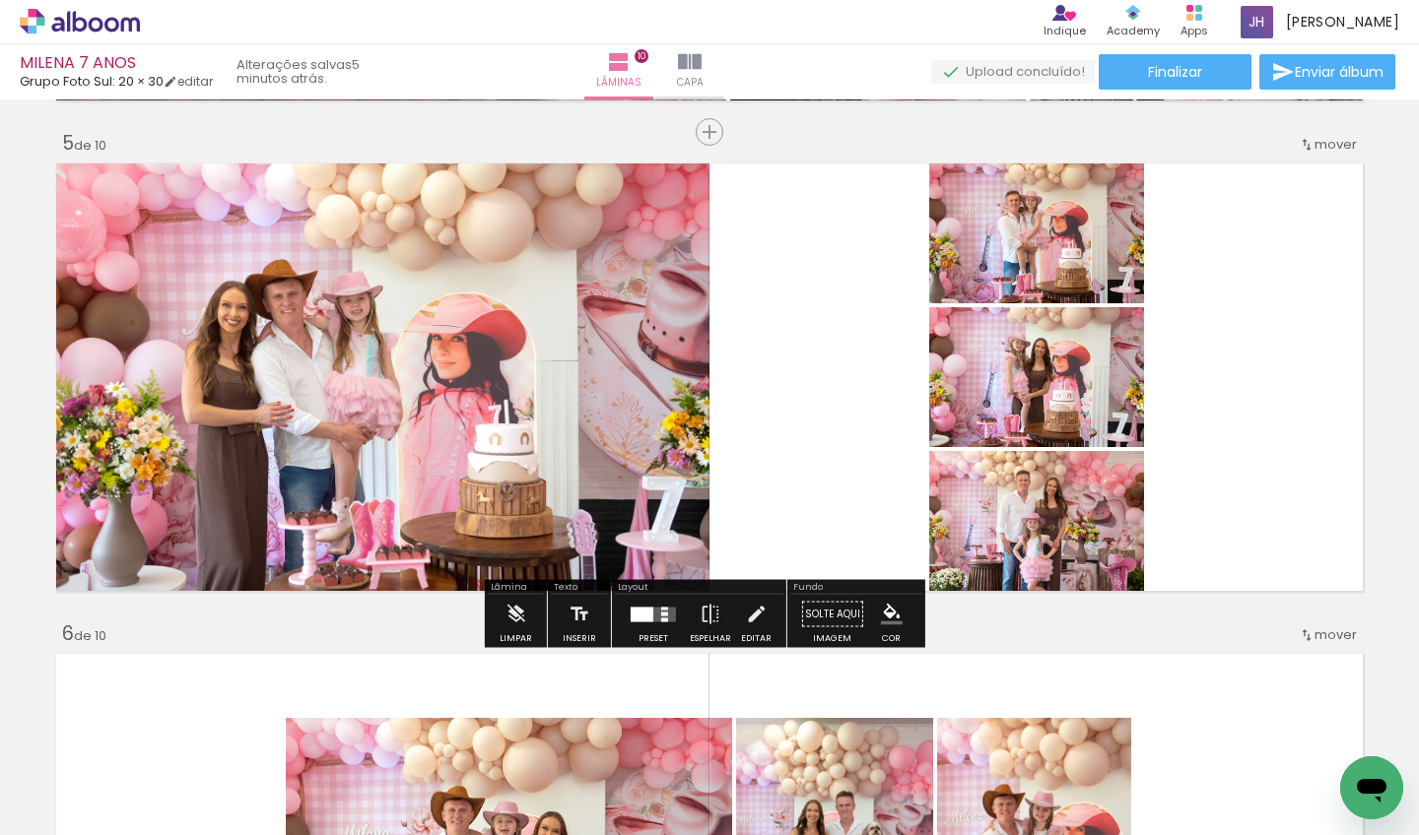
click at [656, 625] on div at bounding box center [653, 614] width 53 height 39
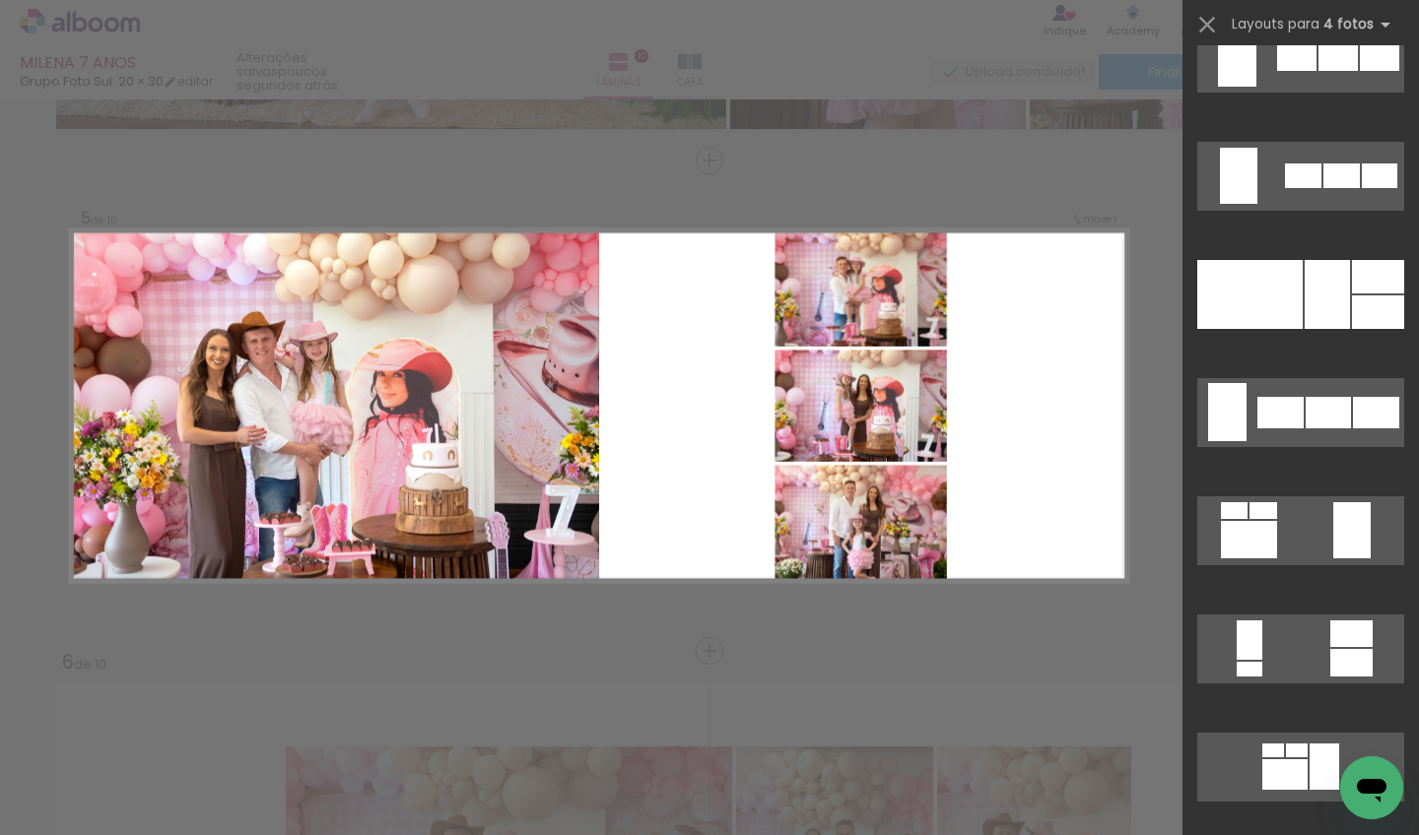
scroll to position [11739, 0]
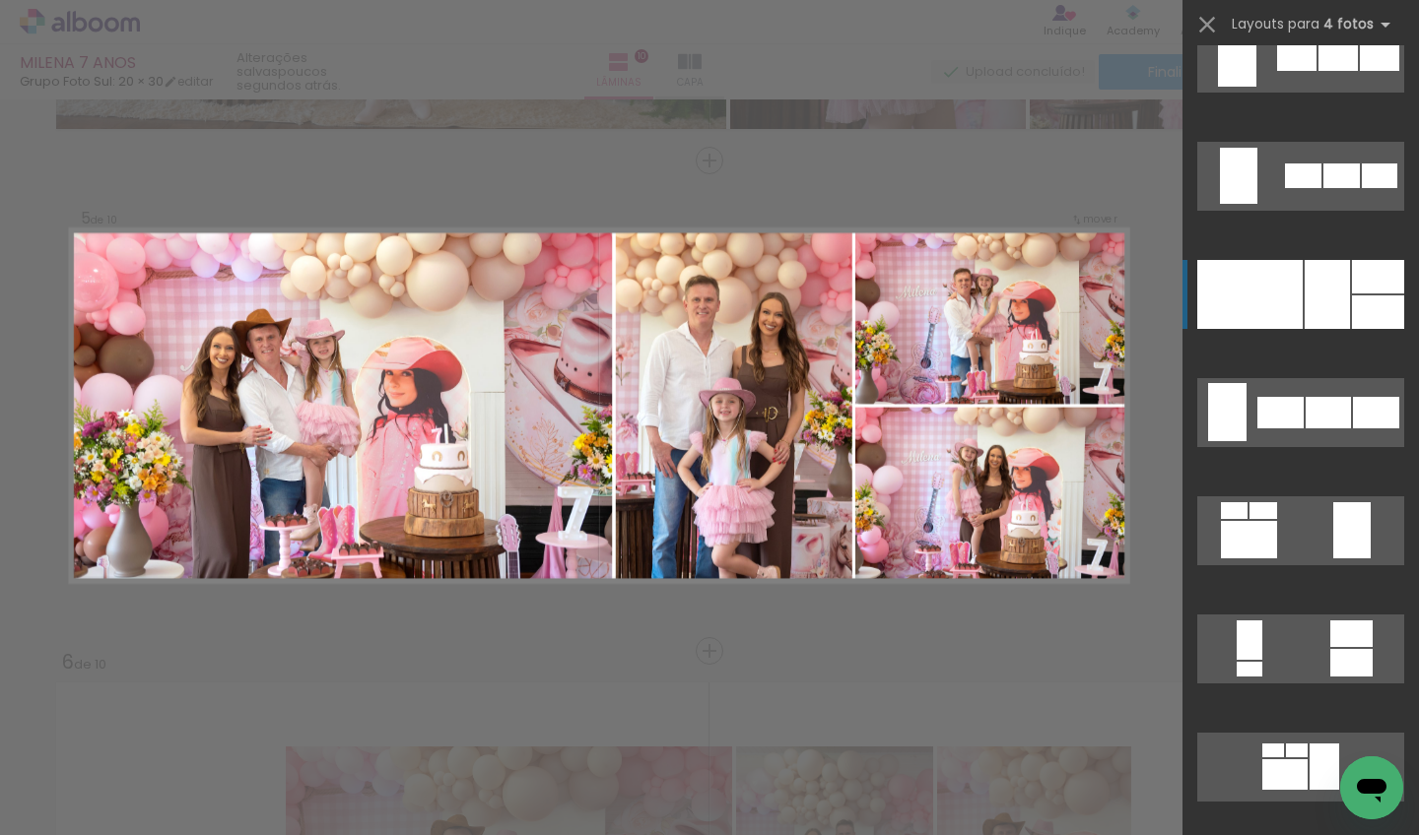
click at [1322, 297] on div at bounding box center [1326, 294] width 45 height 69
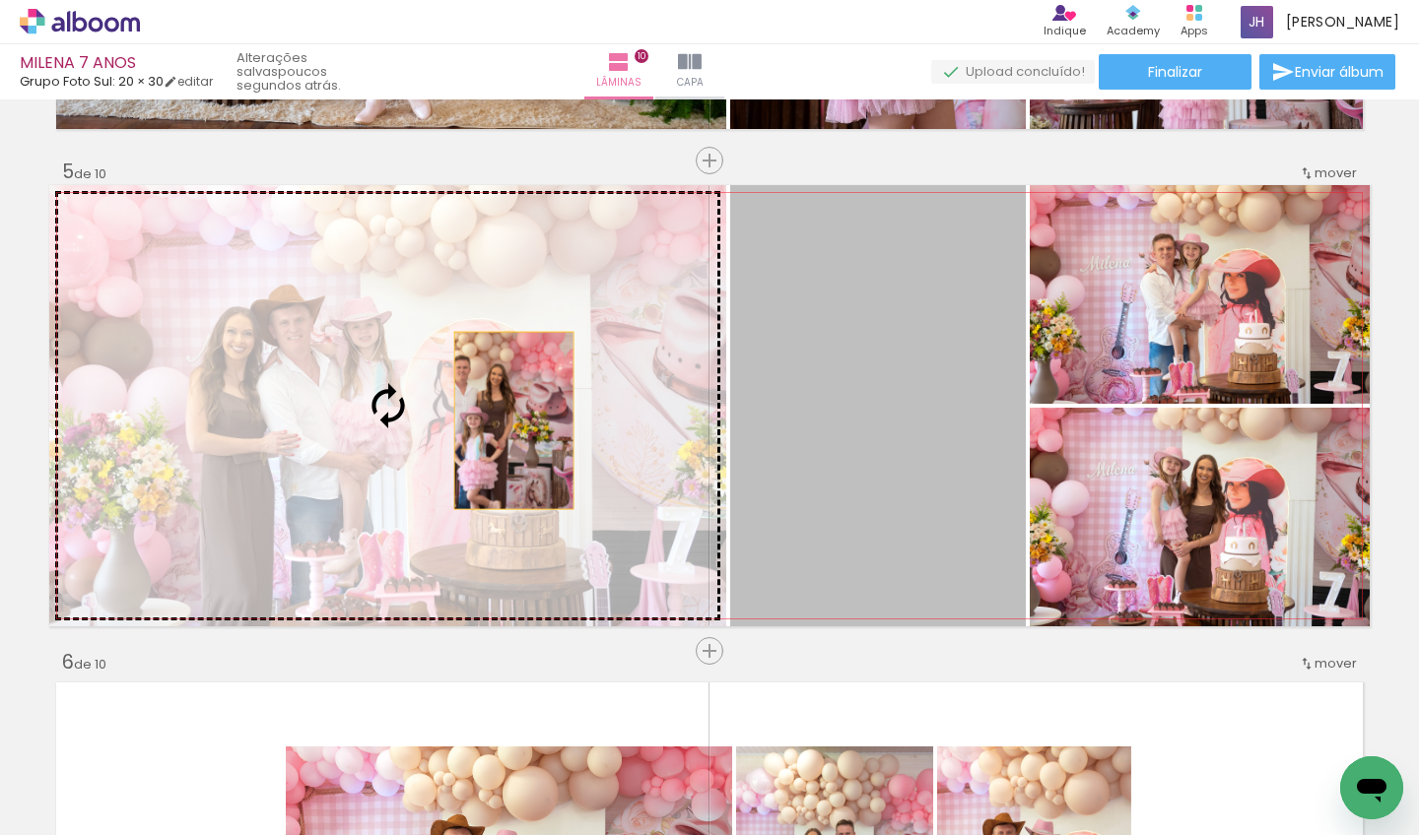
drag, startPoint x: 857, startPoint y: 421, endPoint x: 489, endPoint y: 420, distance: 368.4
click at [0, 0] on slot at bounding box center [0, 0] width 0 height 0
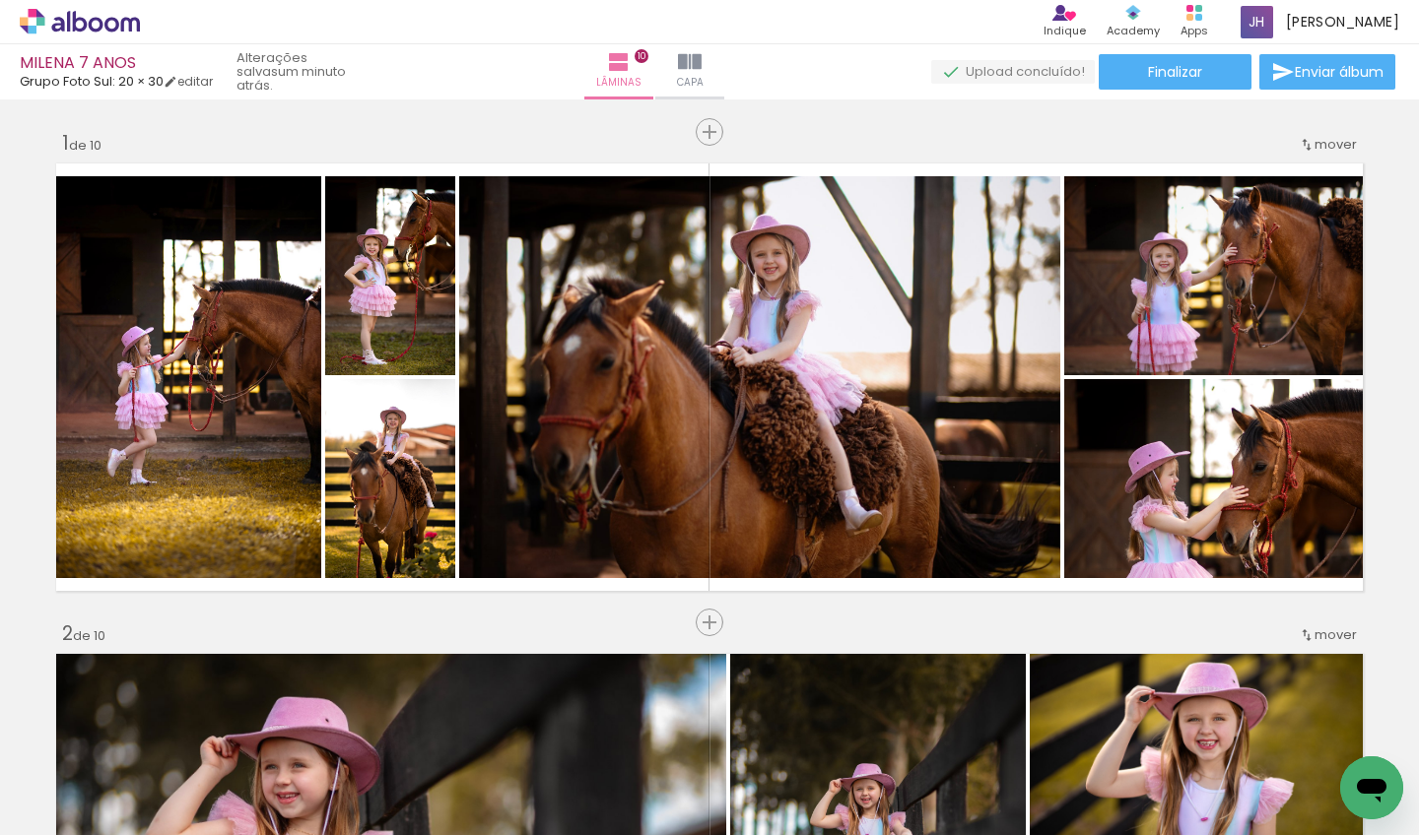
scroll to position [0, 1811]
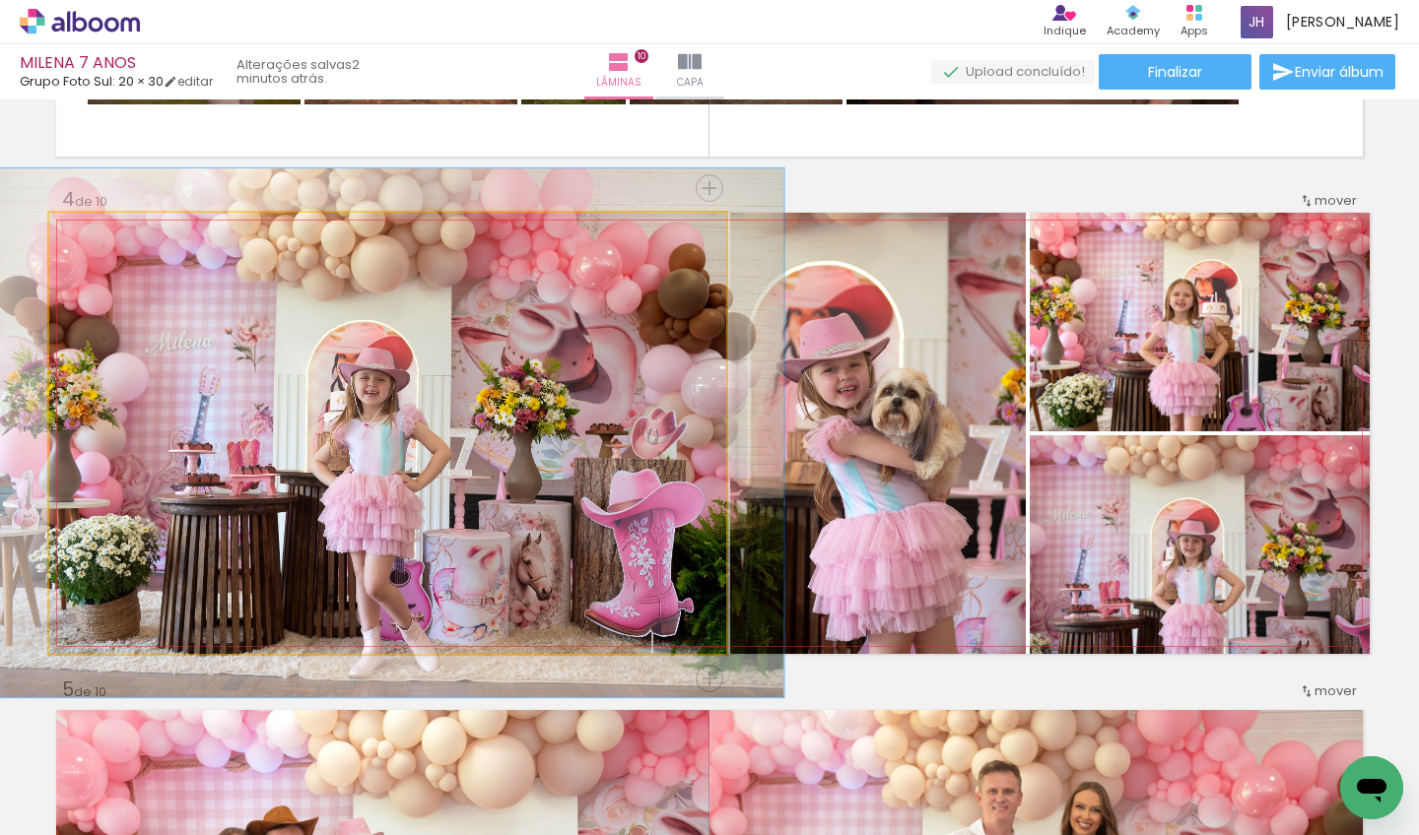
drag, startPoint x: 88, startPoint y: 228, endPoint x: 99, endPoint y: 231, distance: 12.2
type paper-slider "117"
click at [99, 231] on div at bounding box center [108, 234] width 18 height 18
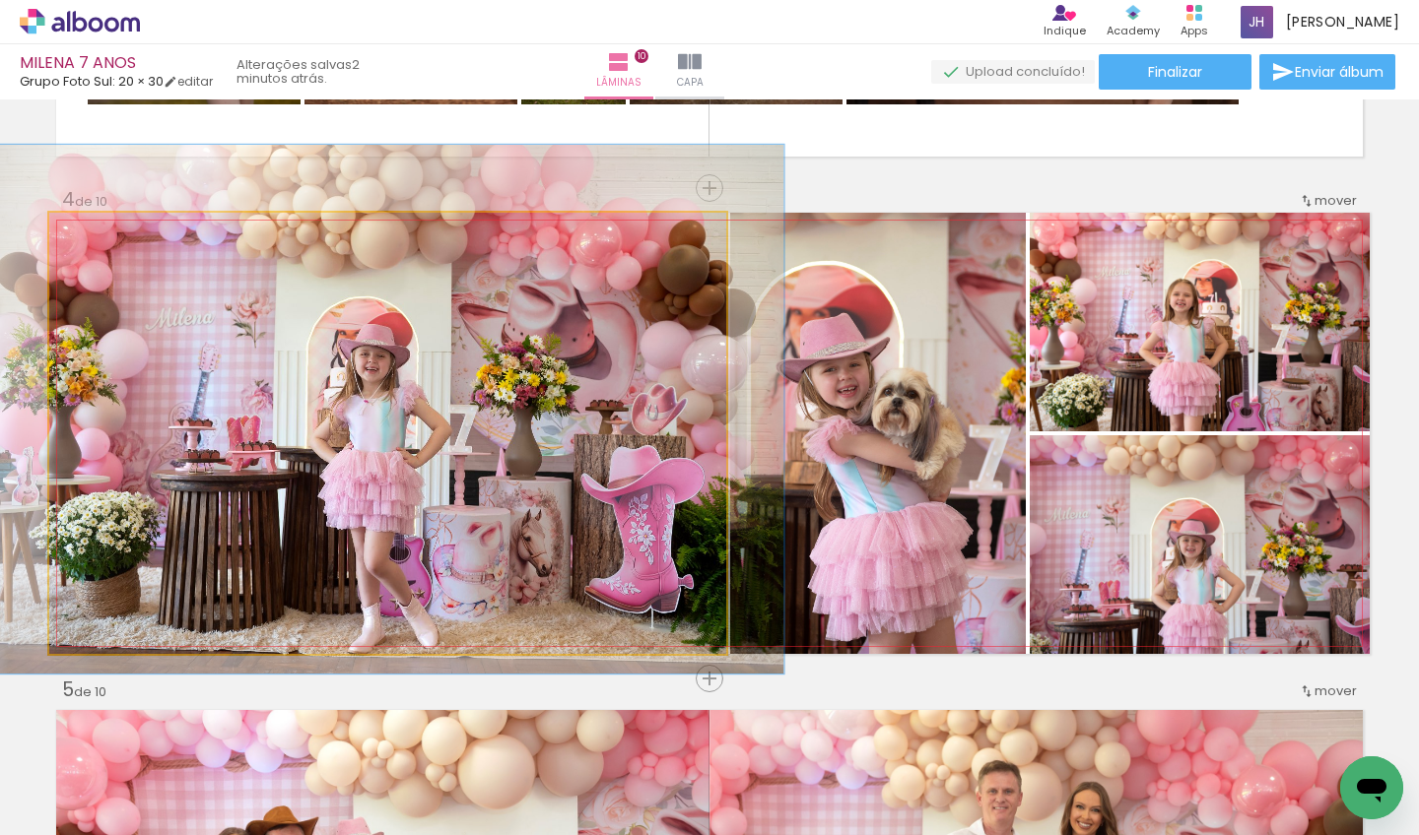
drag, startPoint x: 306, startPoint y: 393, endPoint x: 306, endPoint y: 369, distance: 23.6
click at [362, 429] on div at bounding box center [388, 409] width 792 height 529
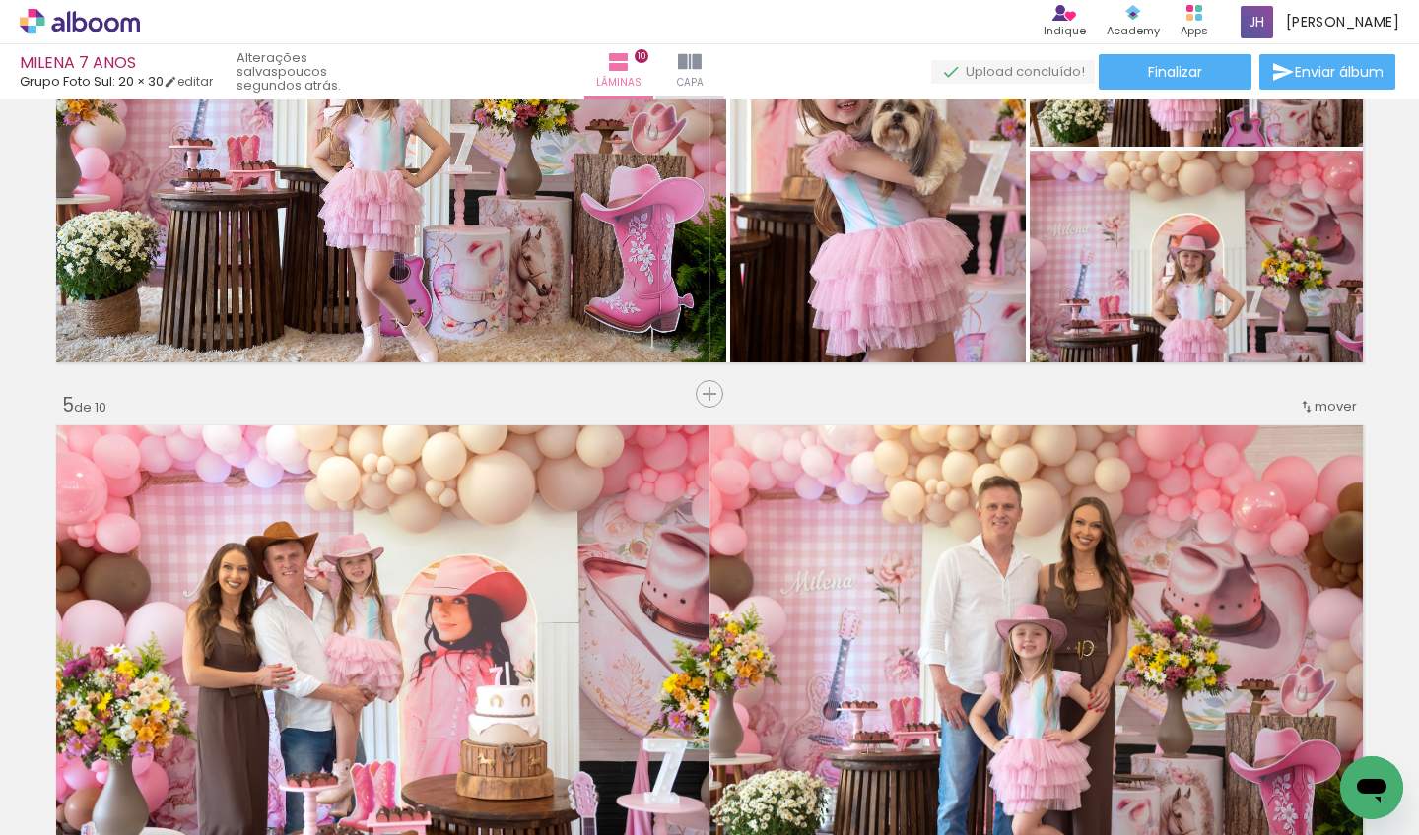
scroll to position [1692, 0]
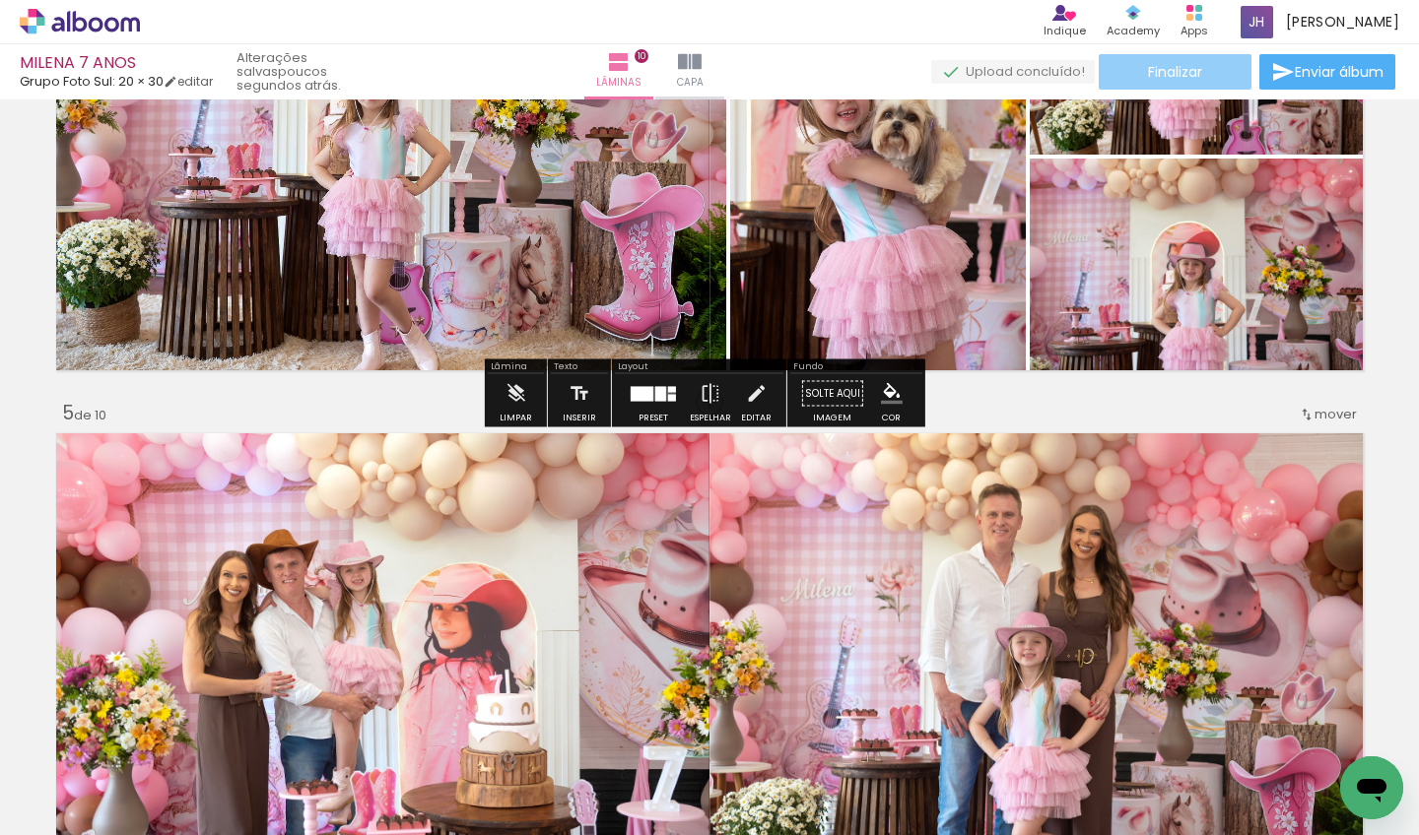
click at [1183, 65] on span "Finalizar" at bounding box center [1175, 72] width 54 height 14
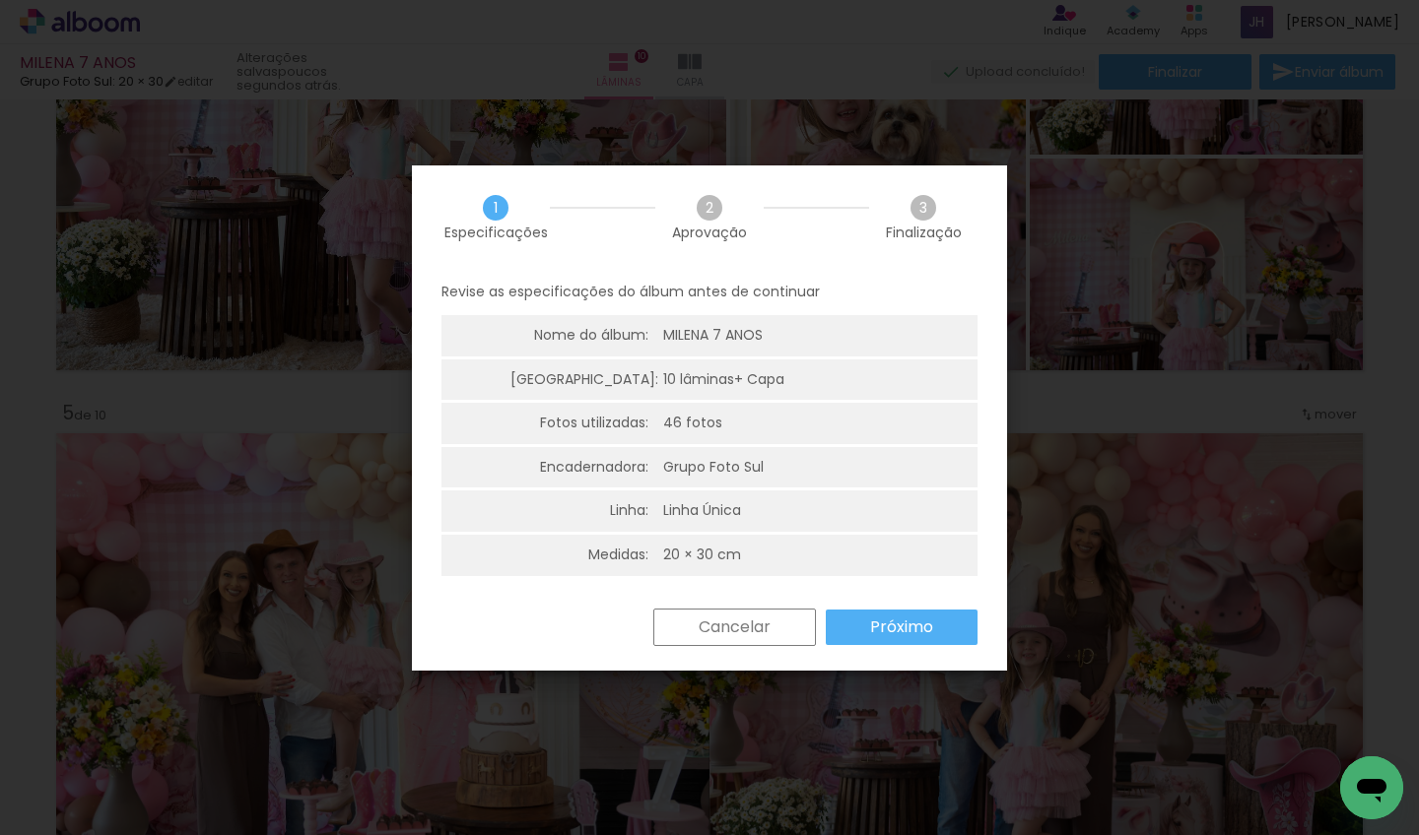
click at [864, 624] on paper-button "Próximo" at bounding box center [902, 627] width 152 height 35
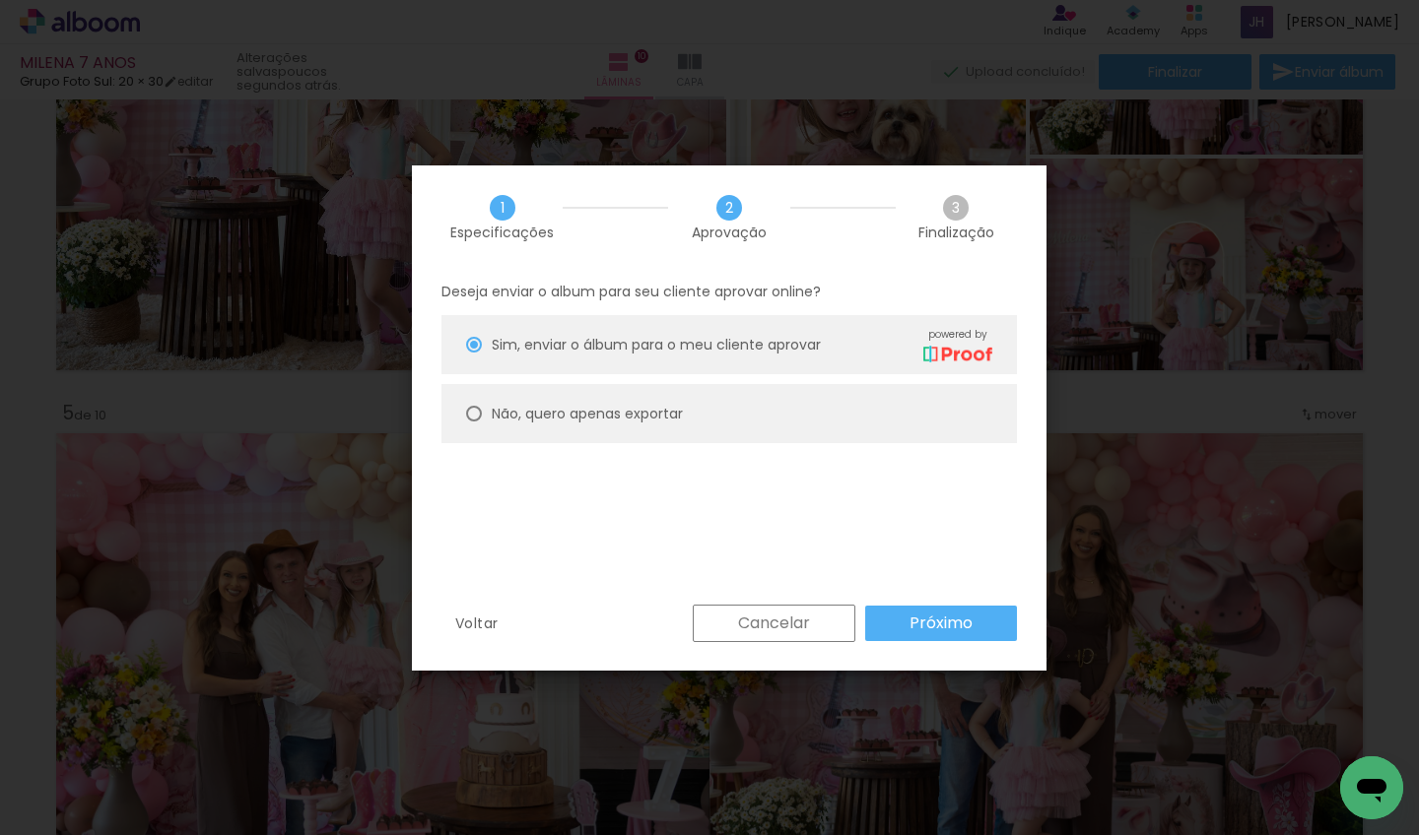
click at [0, 0] on slot "Não, quero apenas exportar" at bounding box center [0, 0] width 0 height 0
type paper-radio-button "on"
click at [905, 618] on paper-button "Próximo" at bounding box center [941, 623] width 152 height 35
type input "Alta, 300 DPI"
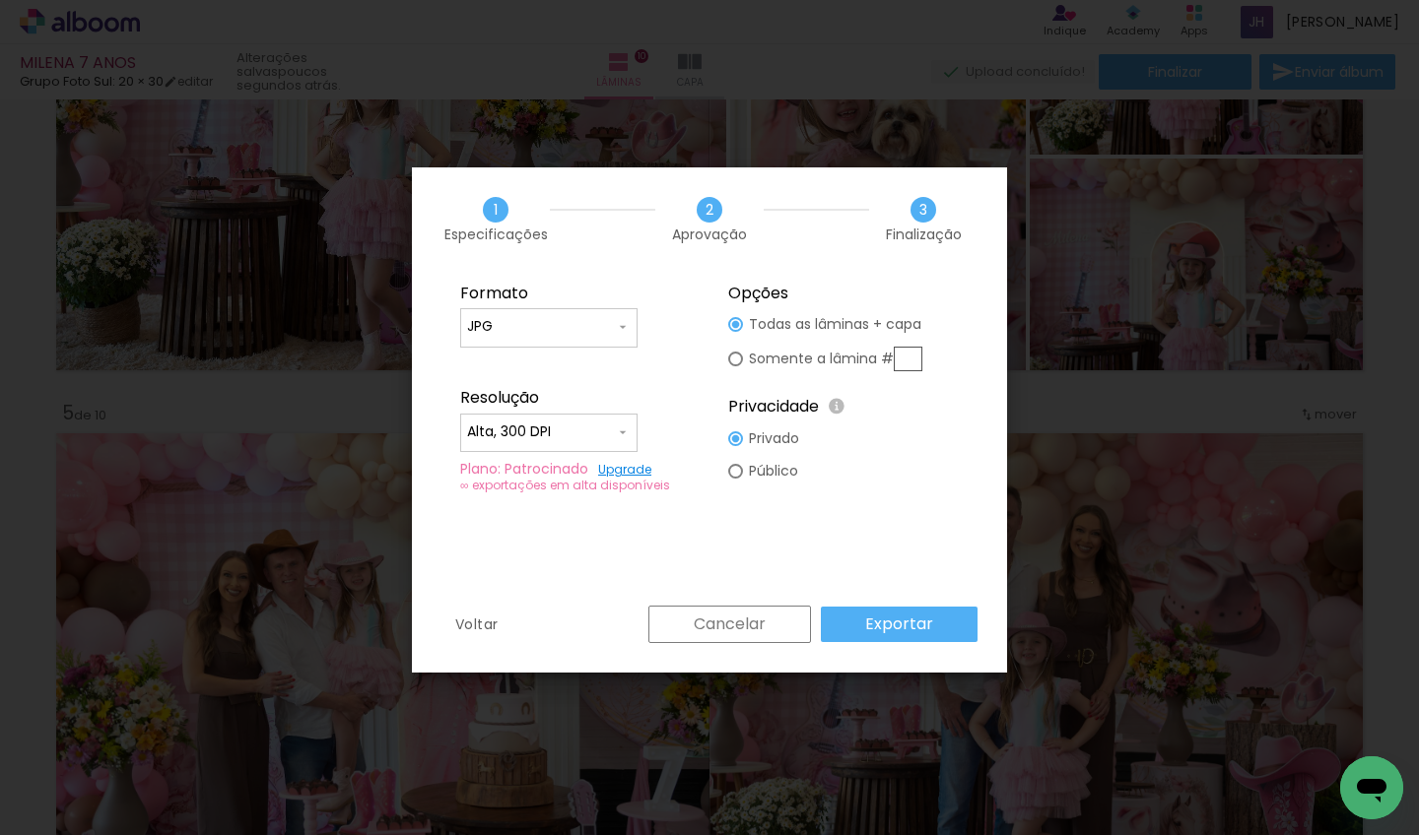
click at [903, 362] on input "text" at bounding box center [907, 359] width 29 height 25
type paper-radio-button "on"
type input "4"
click at [0, 0] on slot "Exportar" at bounding box center [0, 0] width 0 height 0
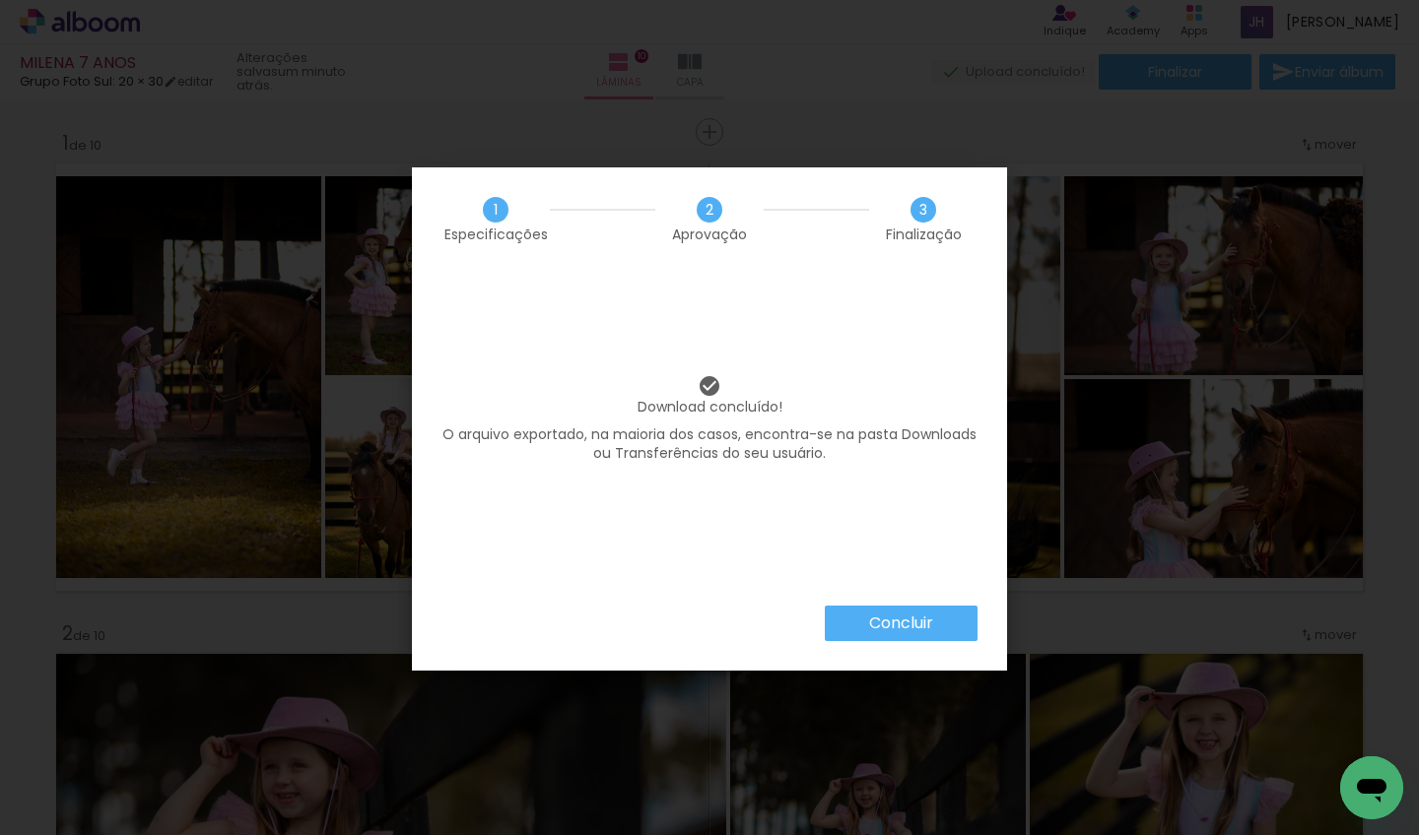
scroll to position [0, 1811]
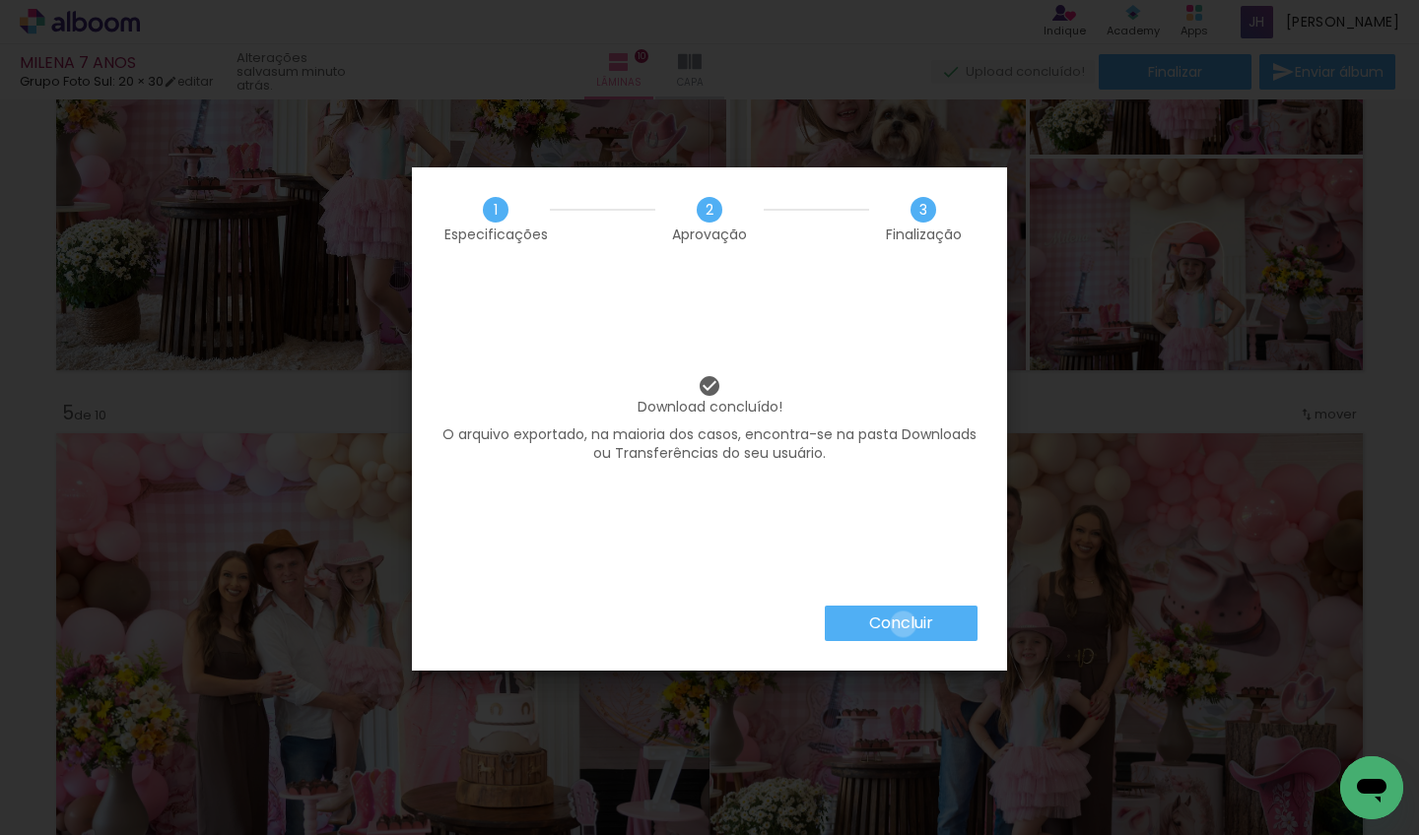
click at [0, 0] on slot "Concluir" at bounding box center [0, 0] width 0 height 0
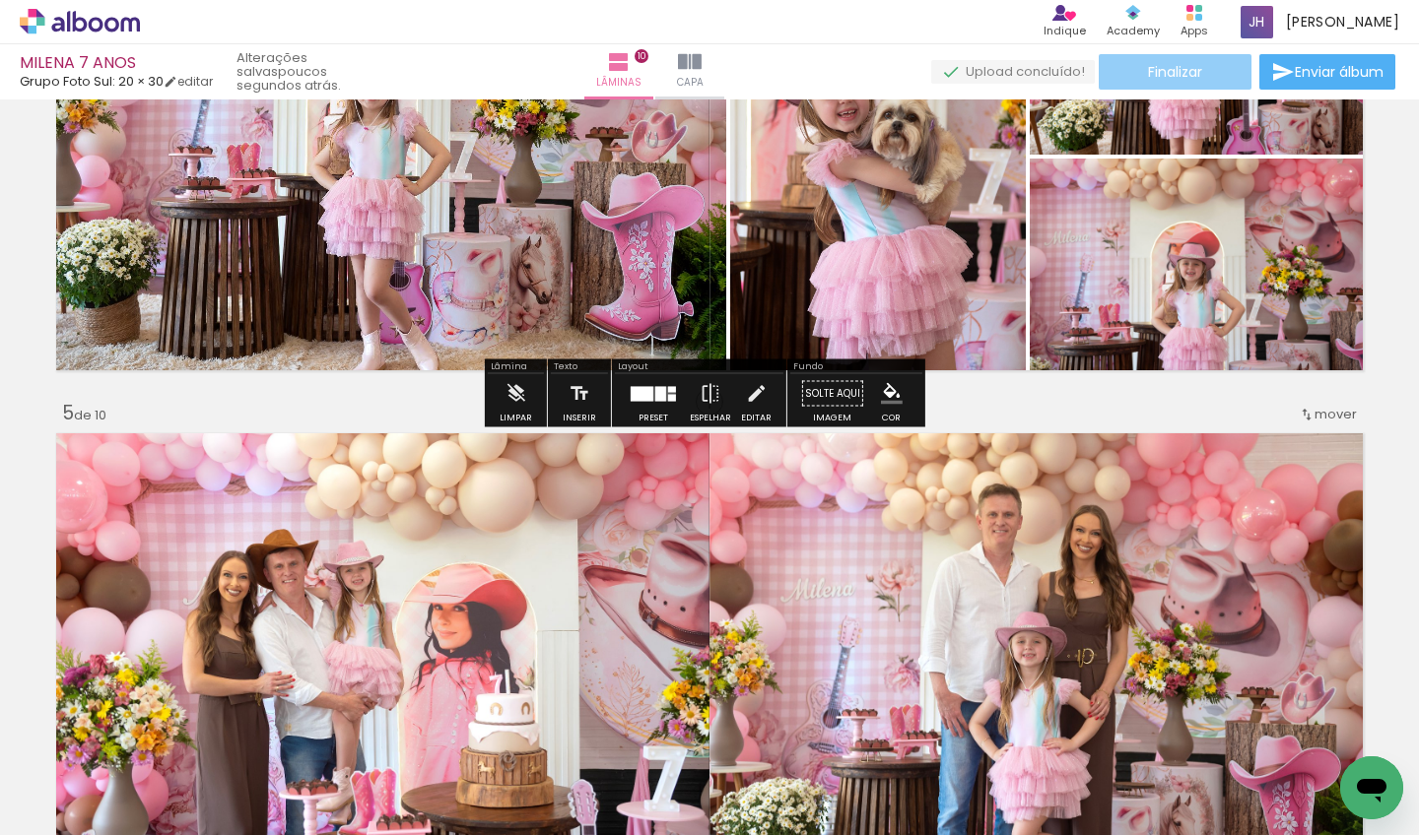
click at [1181, 77] on span "Finalizar" at bounding box center [1175, 72] width 54 height 14
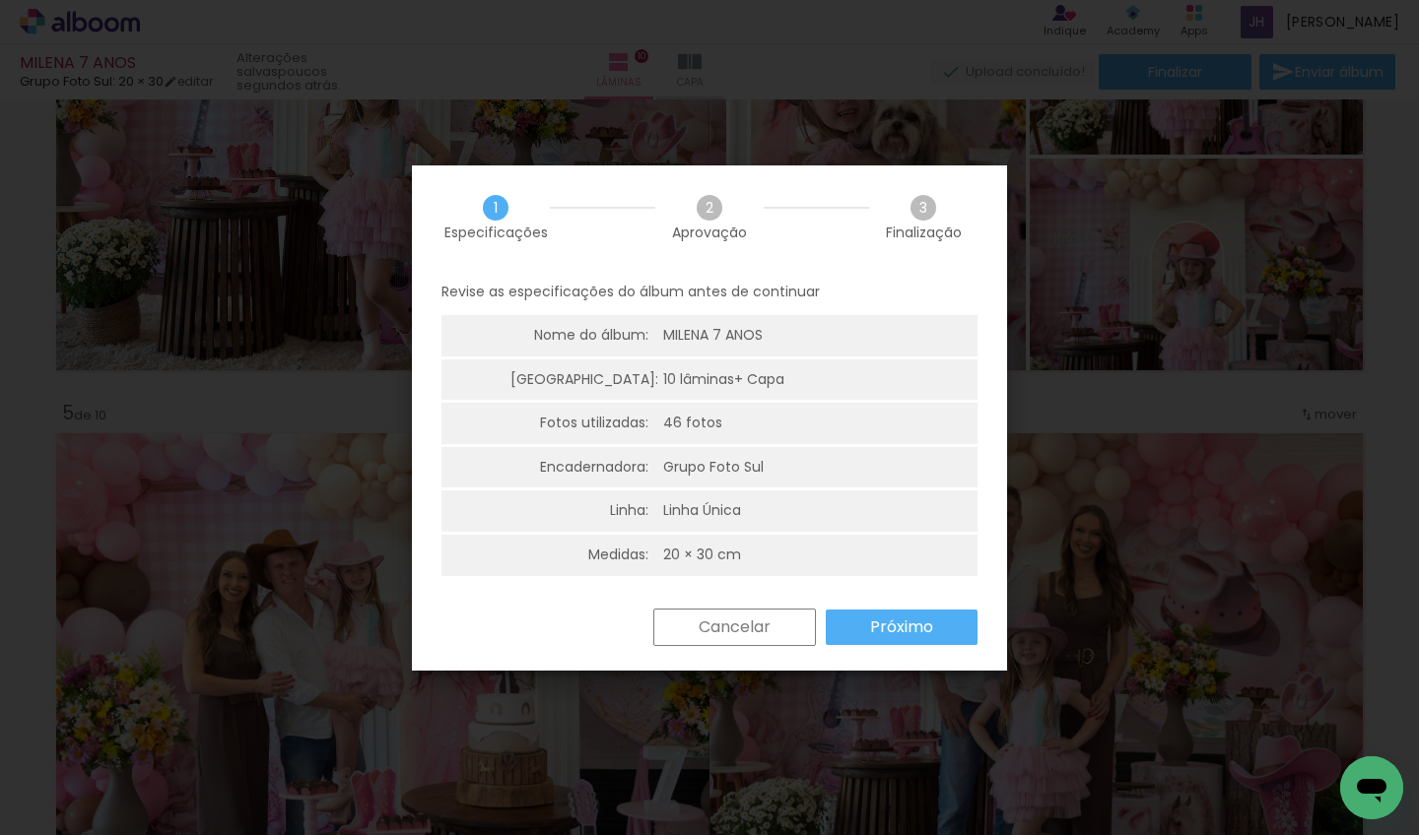
click at [0, 0] on slot "Próximo" at bounding box center [0, 0] width 0 height 0
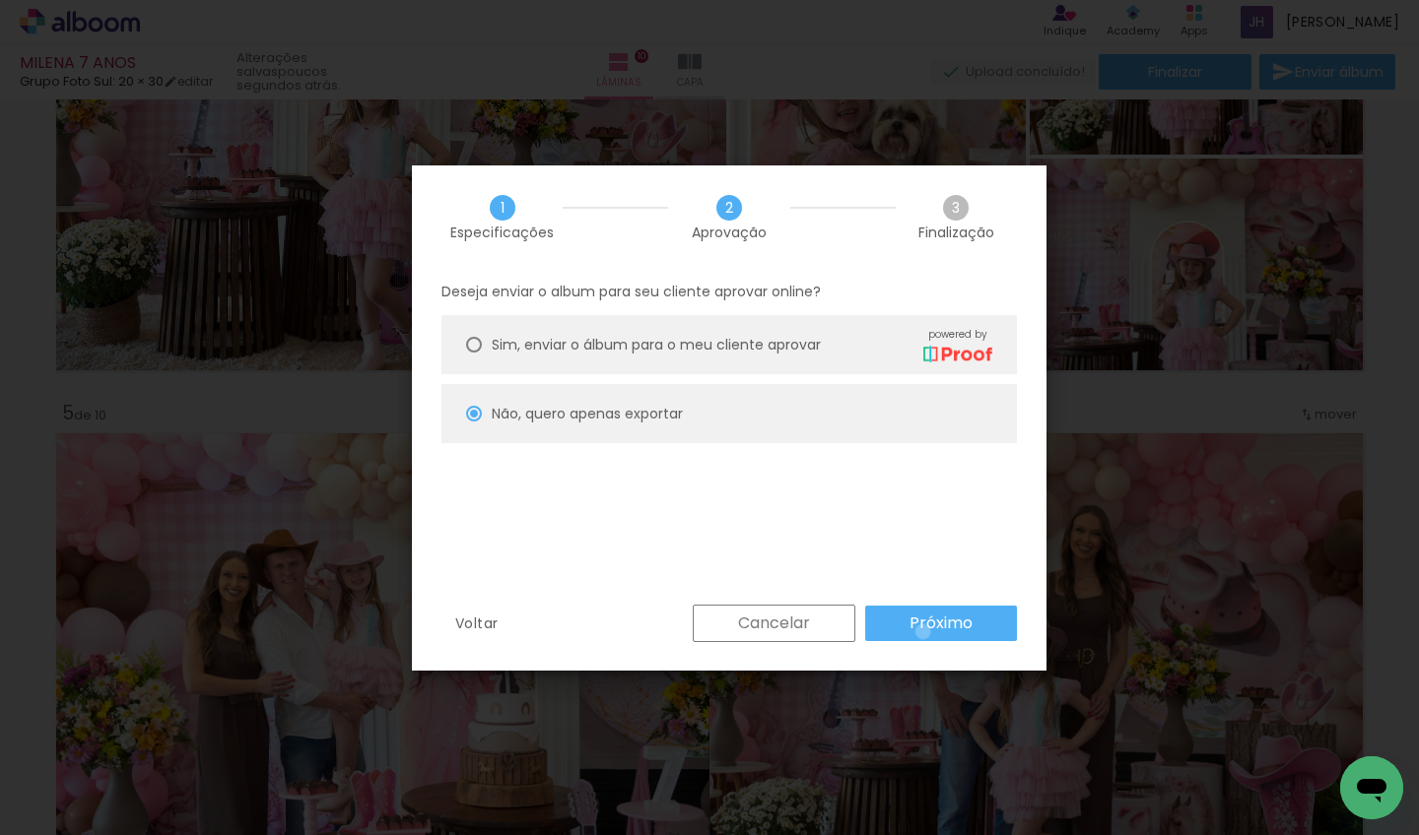
click at [0, 0] on slot "Próximo" at bounding box center [0, 0] width 0 height 0
type input "Alta, 300 DPI"
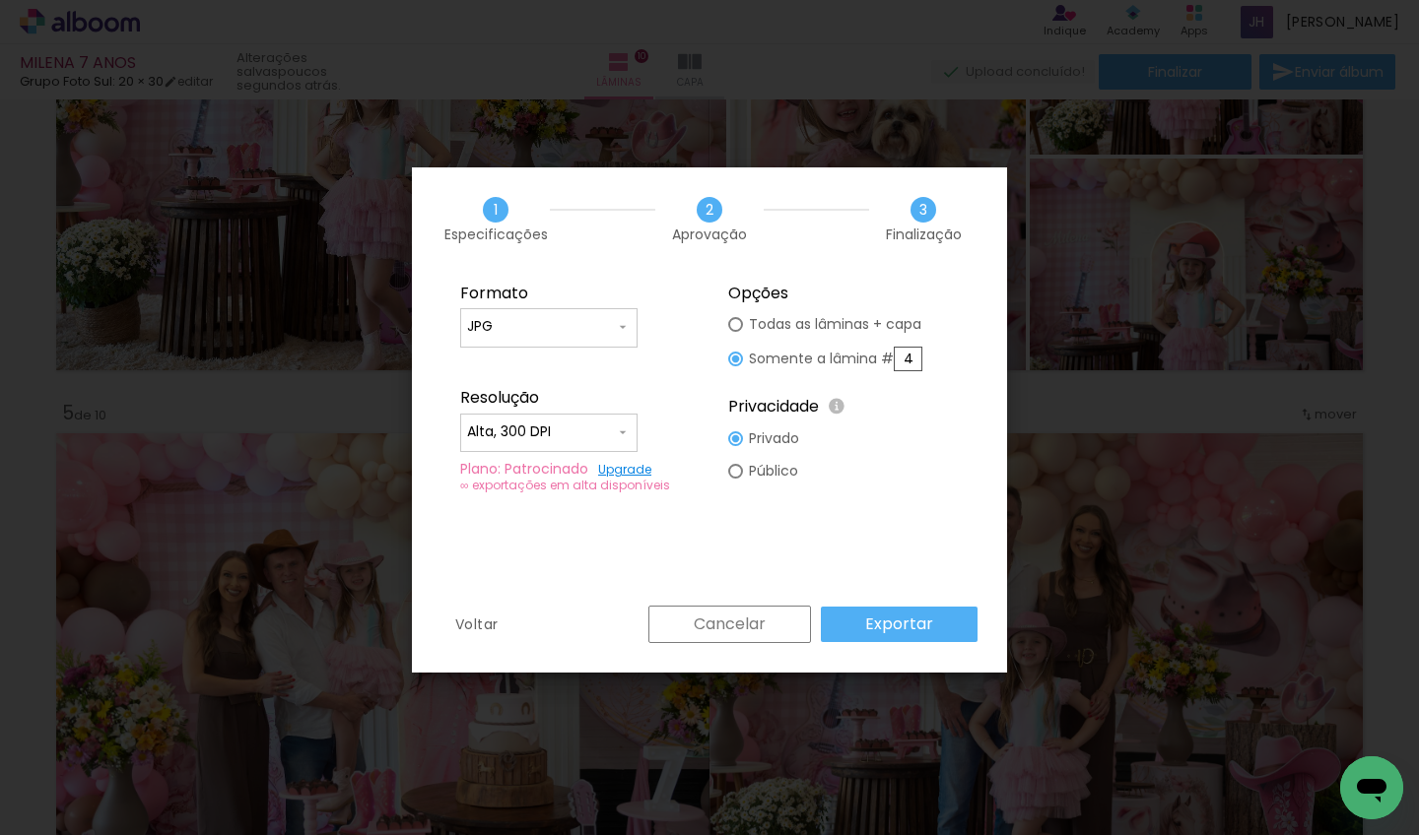
click at [916, 360] on input "4" at bounding box center [907, 359] width 29 height 25
type paper-radio-button "on"
click at [916, 360] on input "4" at bounding box center [907, 359] width 29 height 25
type input "5"
click at [0, 0] on slot "Exportar" at bounding box center [0, 0] width 0 height 0
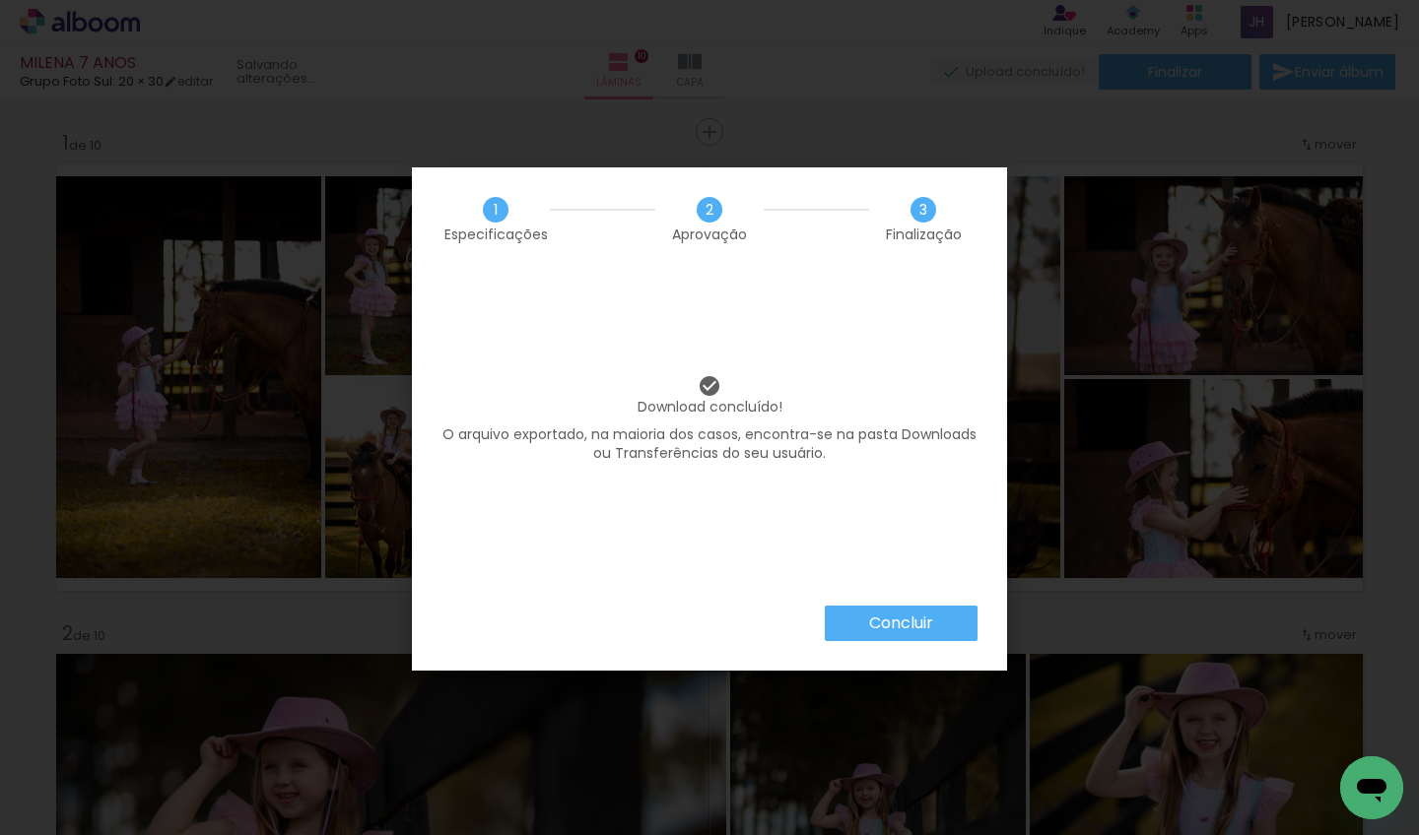
scroll to position [0, 1811]
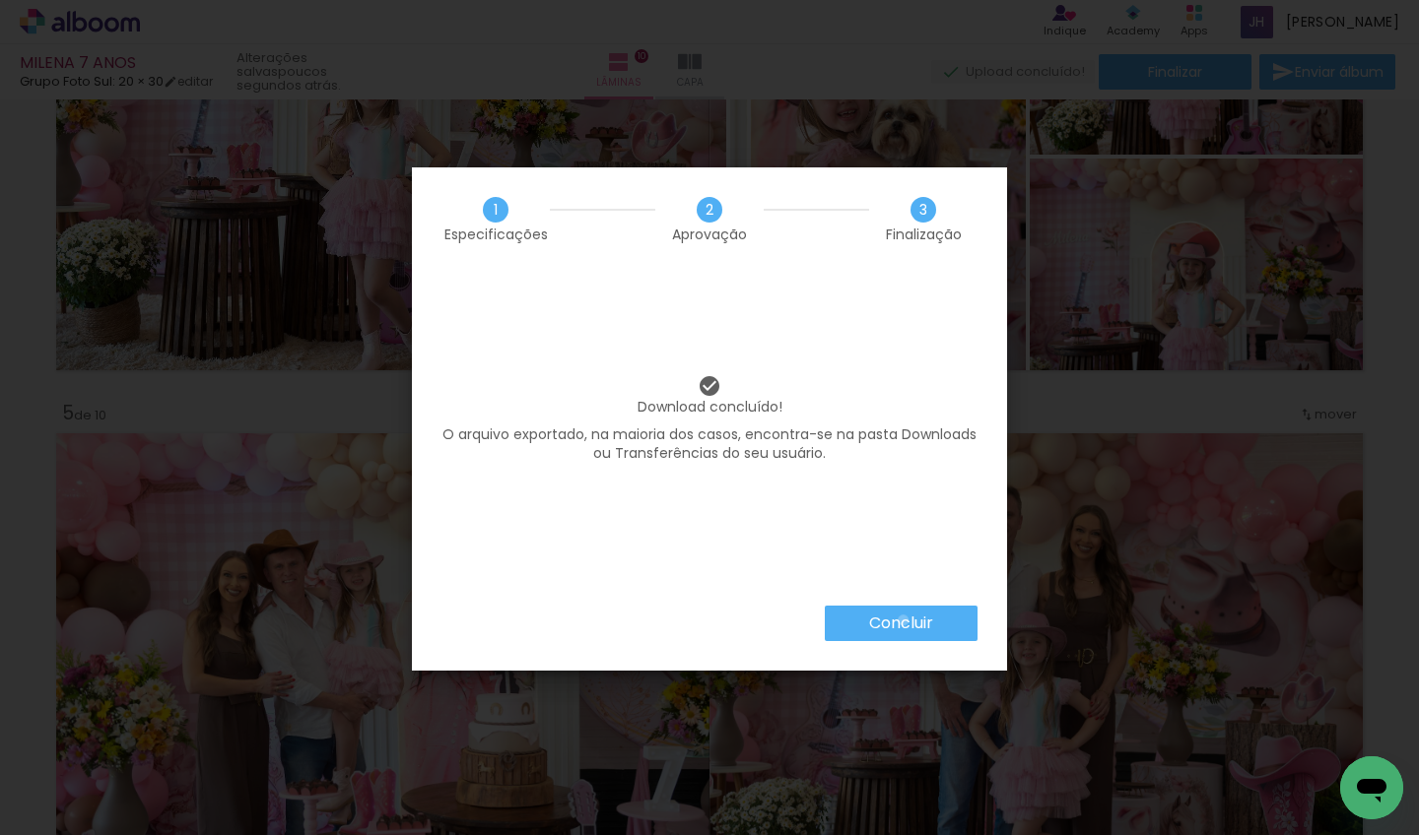
click at [0, 0] on slot "Concluir" at bounding box center [0, 0] width 0 height 0
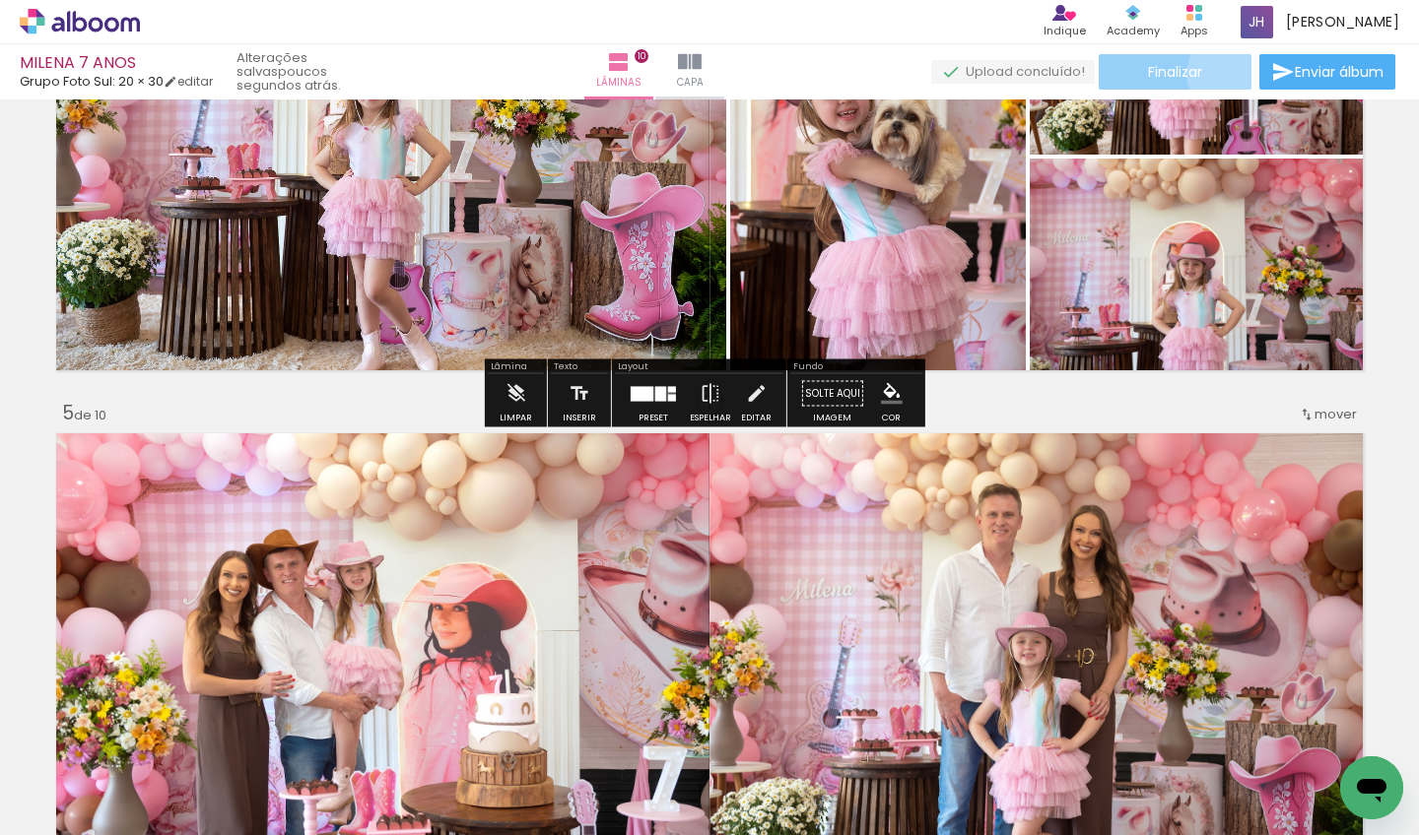
click at [1223, 74] on paper-button "Finalizar" at bounding box center [1174, 71] width 153 height 35
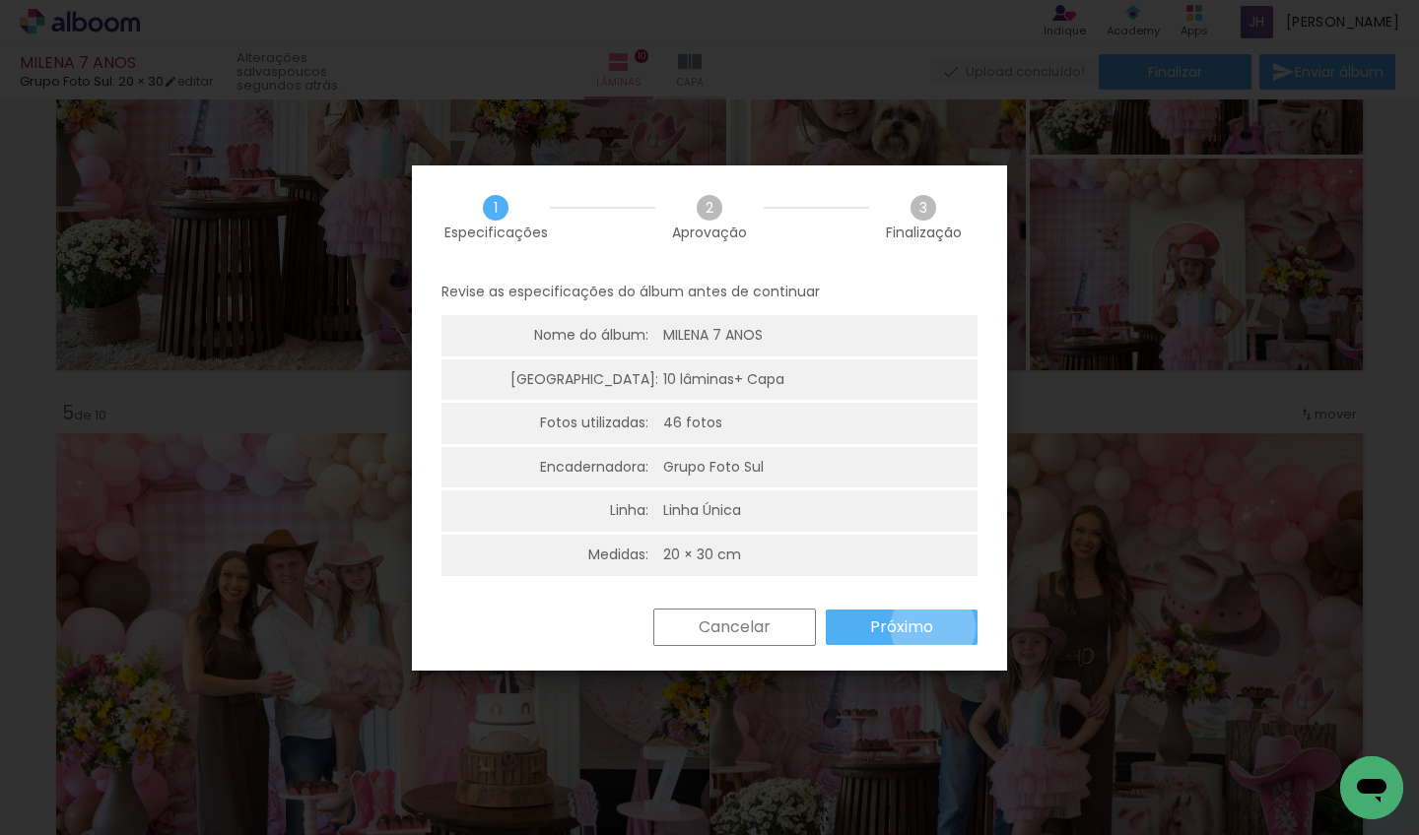
click at [918, 624] on paper-button "Próximo" at bounding box center [902, 627] width 152 height 35
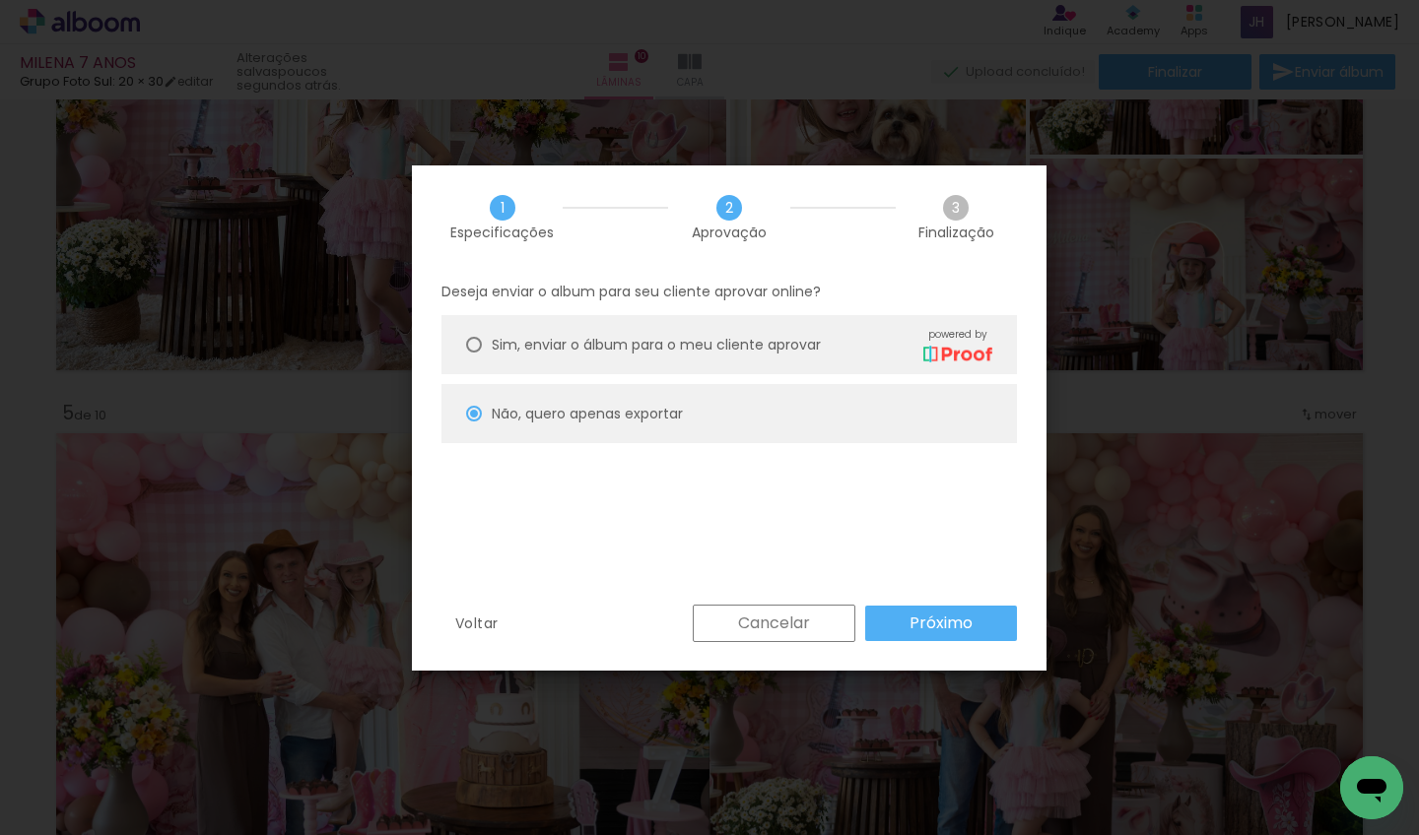
click at [0, 0] on slot "Próximo" at bounding box center [0, 0] width 0 height 0
type input "Alta, 300 DPI"
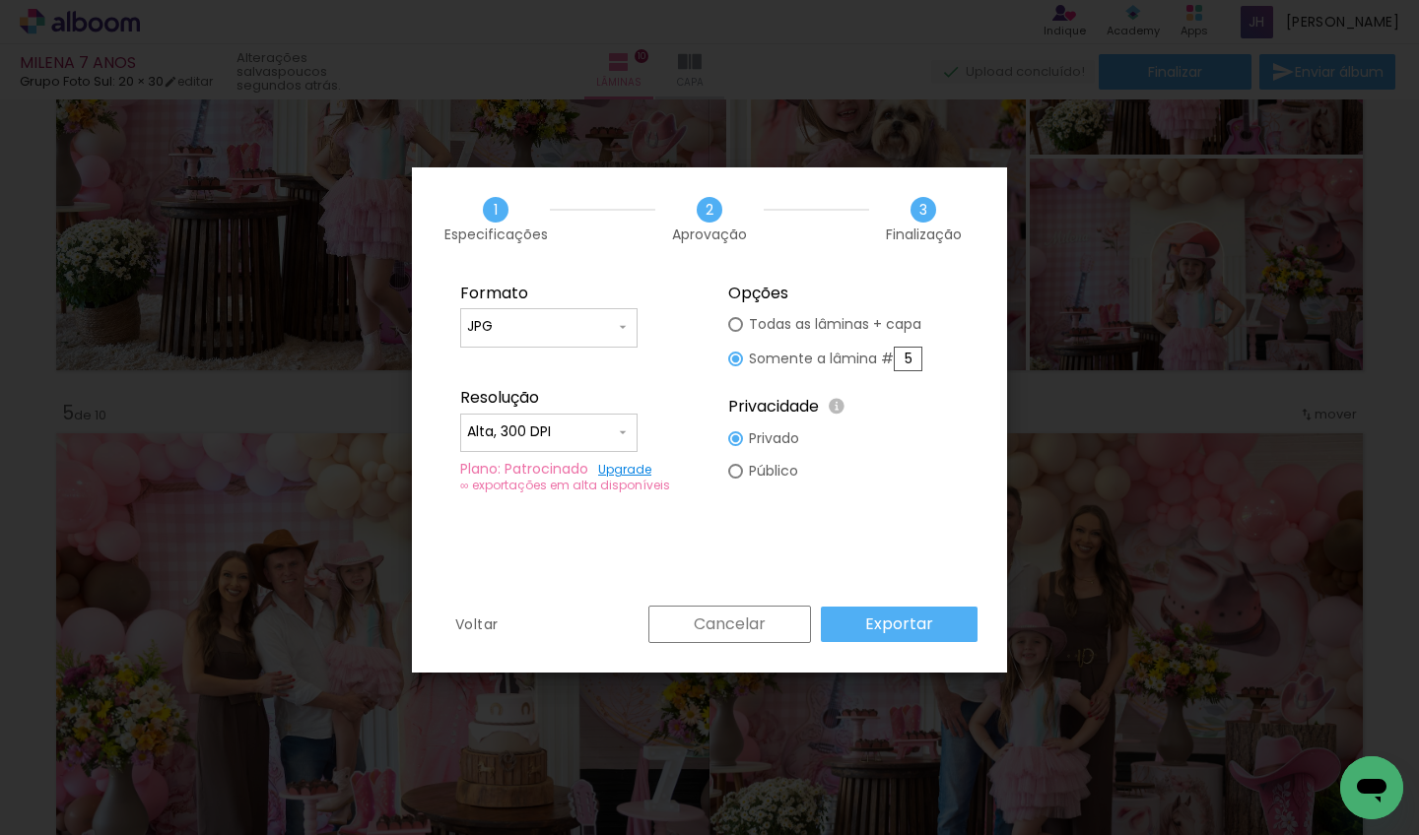
click at [921, 356] on input "5" at bounding box center [907, 359] width 29 height 25
type paper-radio-button "on"
click at [921, 356] on input "5" at bounding box center [907, 359] width 29 height 25
type input "6"
click at [0, 0] on slot "Exportar" at bounding box center [0, 0] width 0 height 0
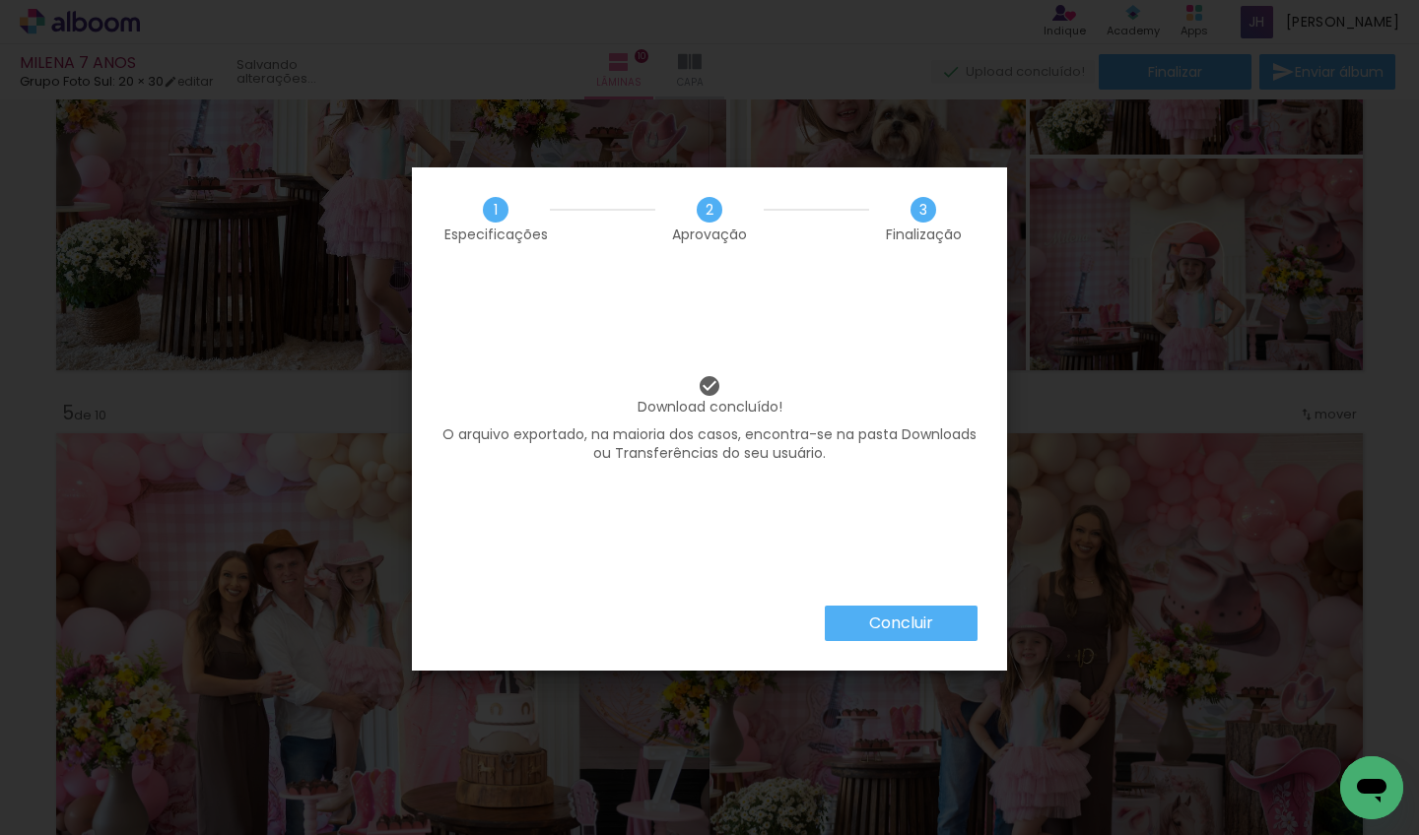
scroll to position [0, 1811]
click at [0, 0] on slot "Concluir" at bounding box center [0, 0] width 0 height 0
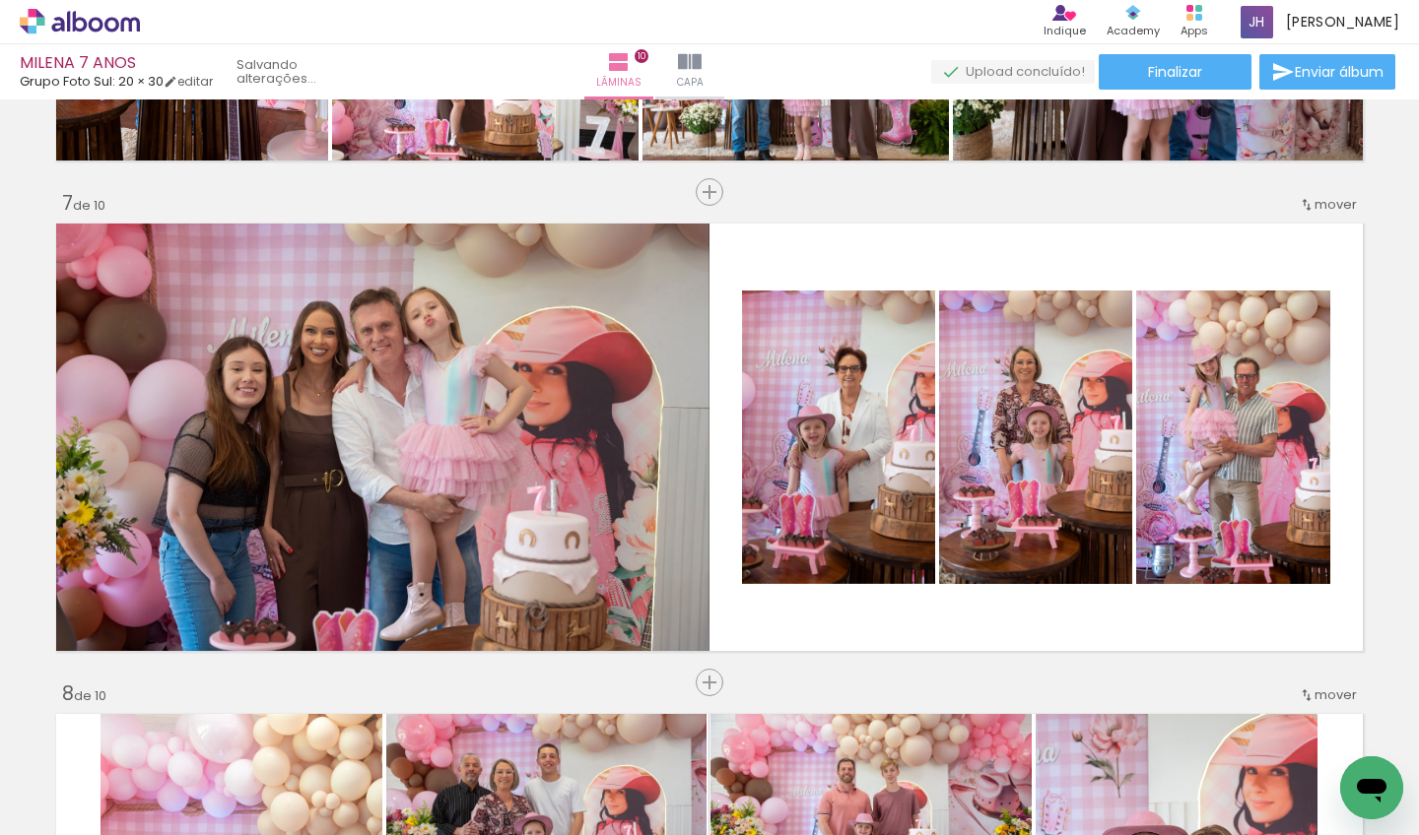
scroll to position [2898, 0]
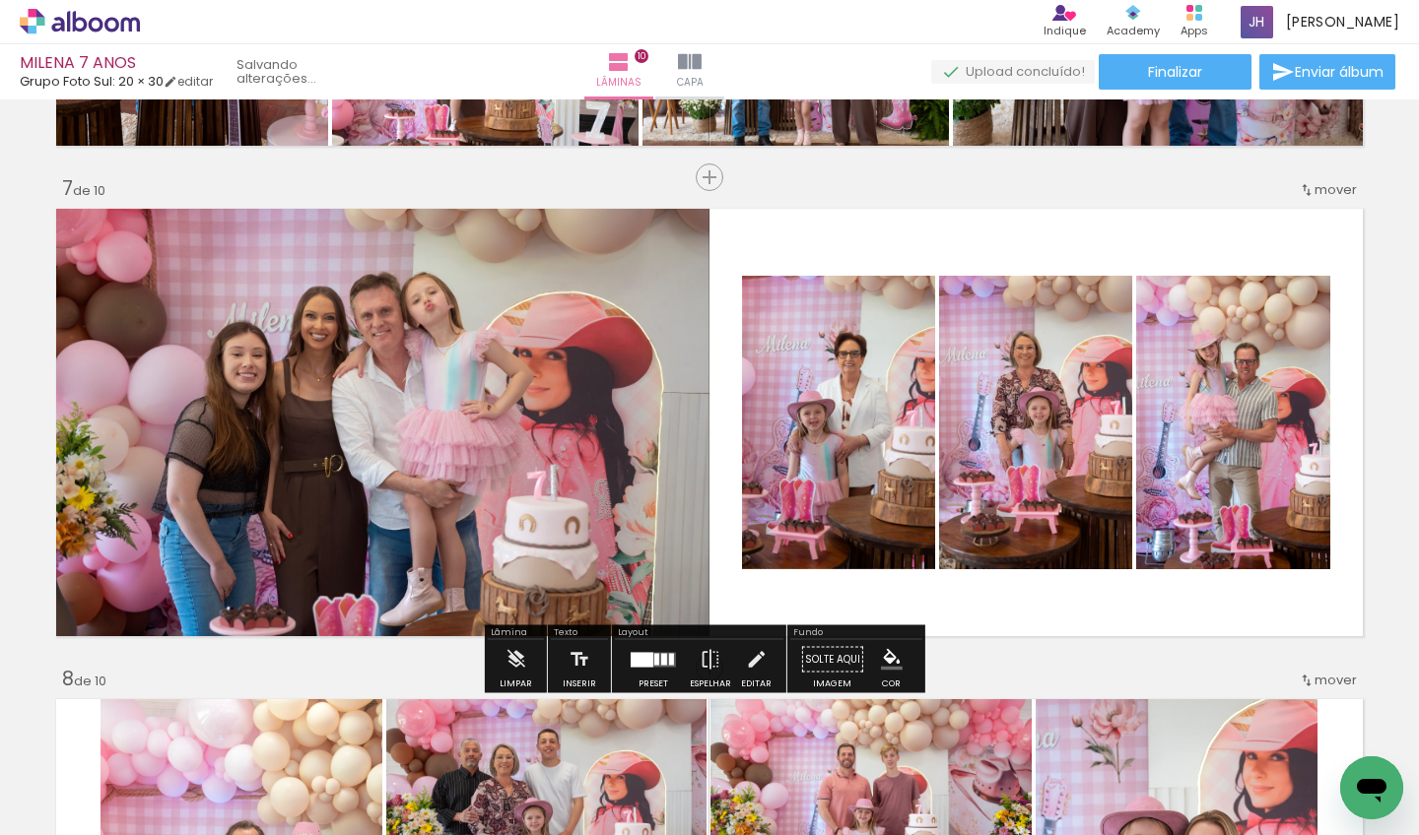
click at [657, 669] on div at bounding box center [653, 659] width 53 height 39
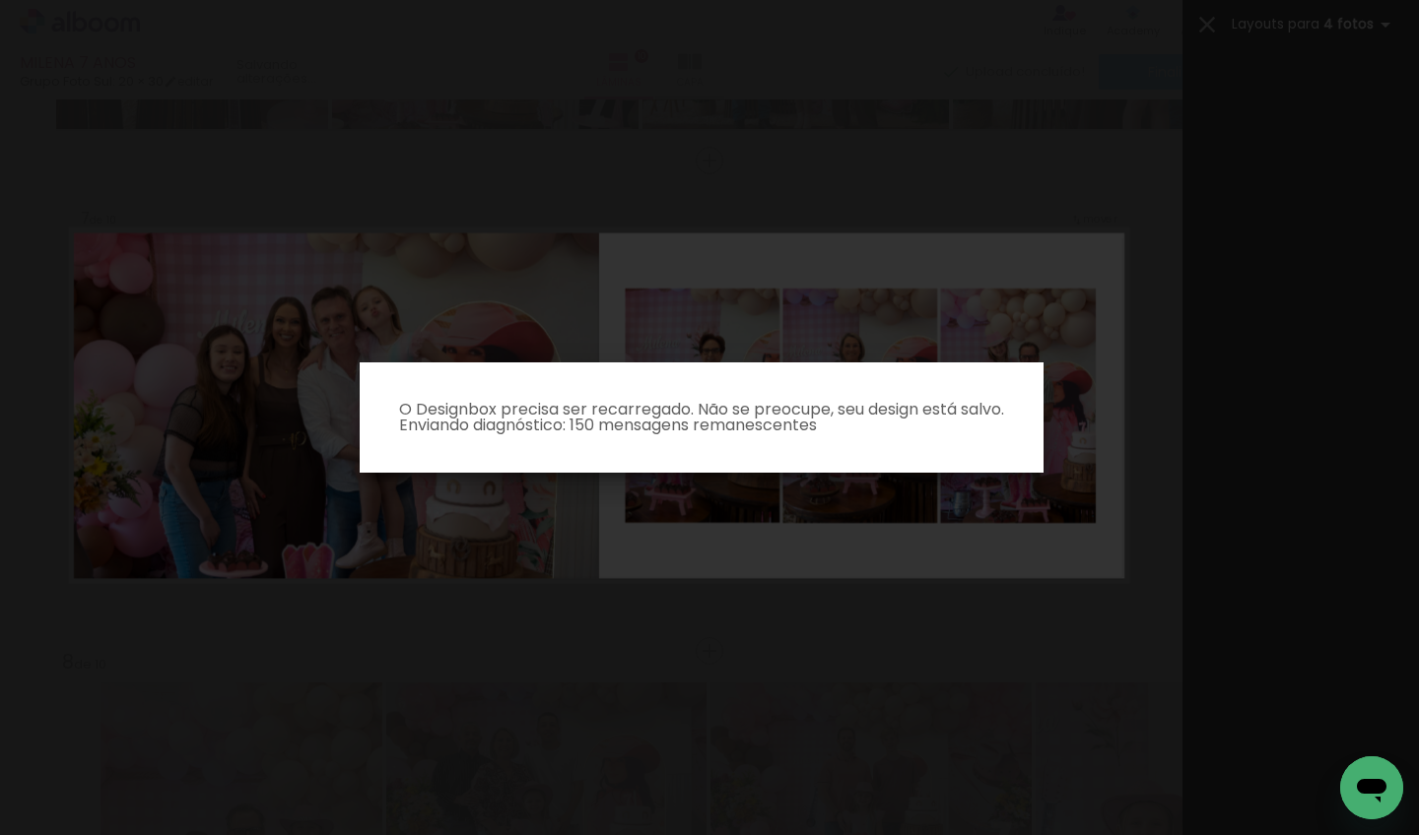
scroll to position [118, 0]
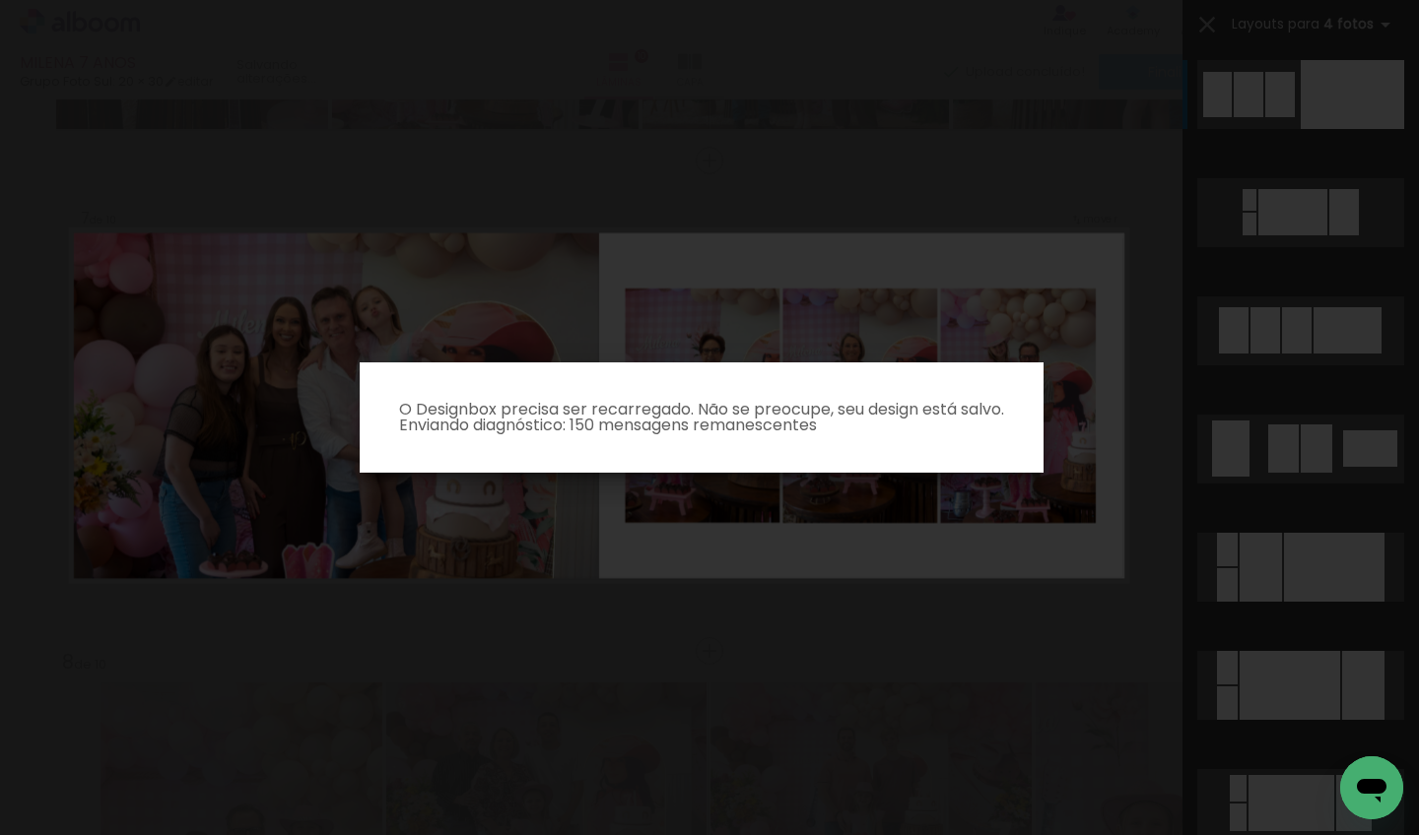
drag, startPoint x: 1413, startPoint y: 208, endPoint x: 1413, endPoint y: 137, distance: 70.9
click at [1413, 137] on iron-overlay-backdrop at bounding box center [709, 417] width 1419 height 835
click at [703, 132] on iron-overlay-backdrop at bounding box center [709, 417] width 1419 height 835
